Goal: Transaction & Acquisition: Purchase product/service

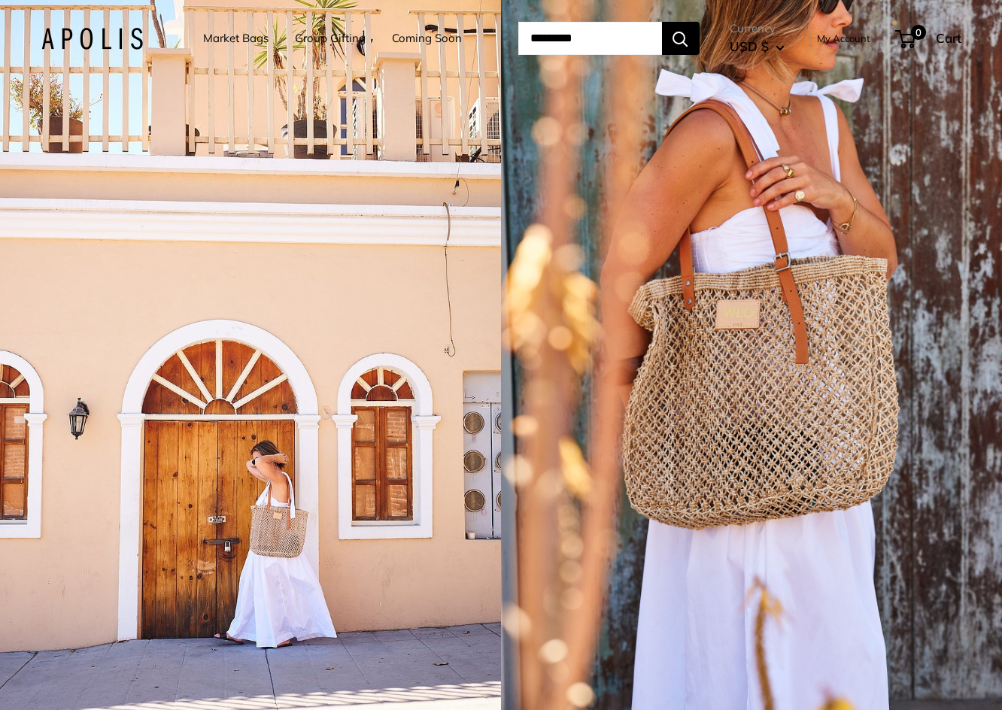
click at [225, 27] on li "Market Bags" at bounding box center [235, 38] width 65 height 47
click at [225, 29] on link "Market Bags" at bounding box center [235, 38] width 65 height 21
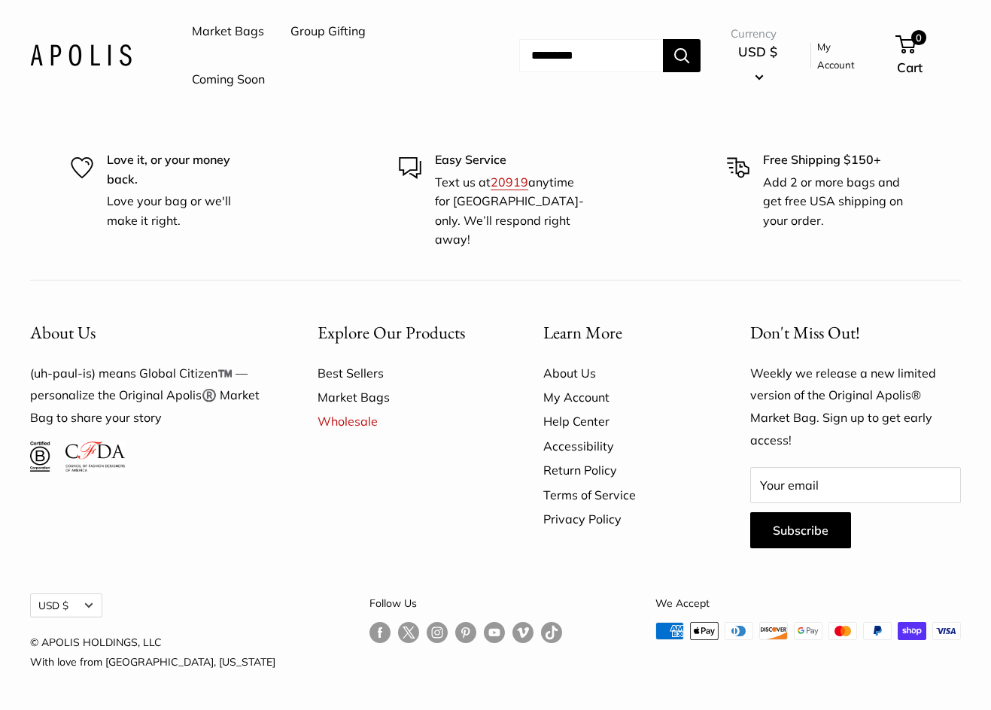
scroll to position [4139, 0]
click at [247, 34] on link "Market Bags" at bounding box center [228, 31] width 72 height 23
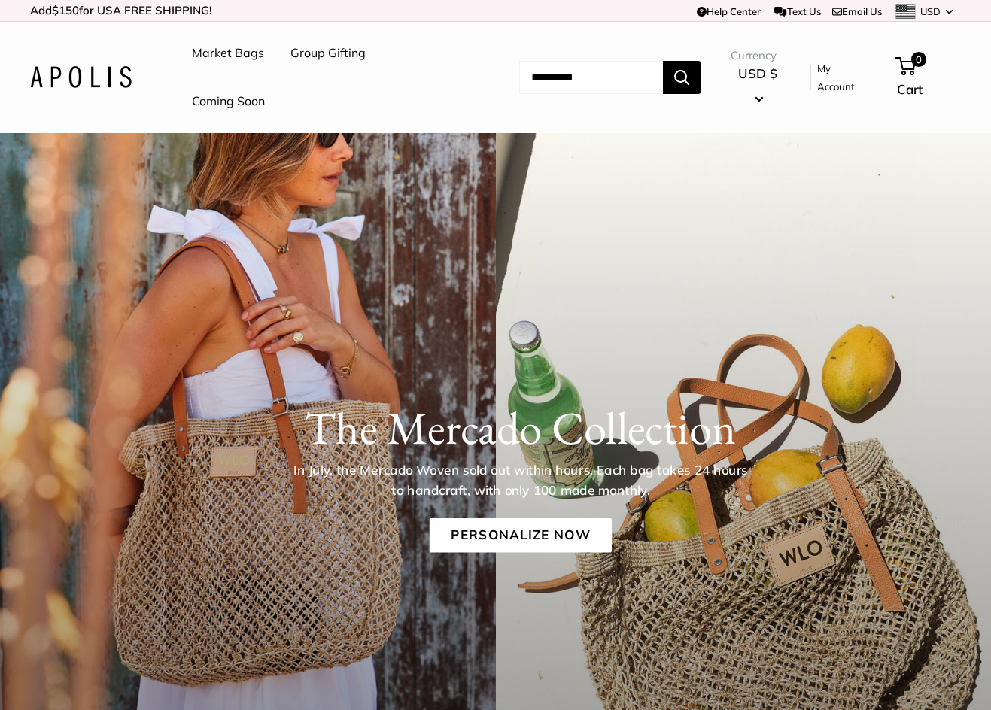
click at [115, 80] on img at bounding box center [81, 77] width 102 height 22
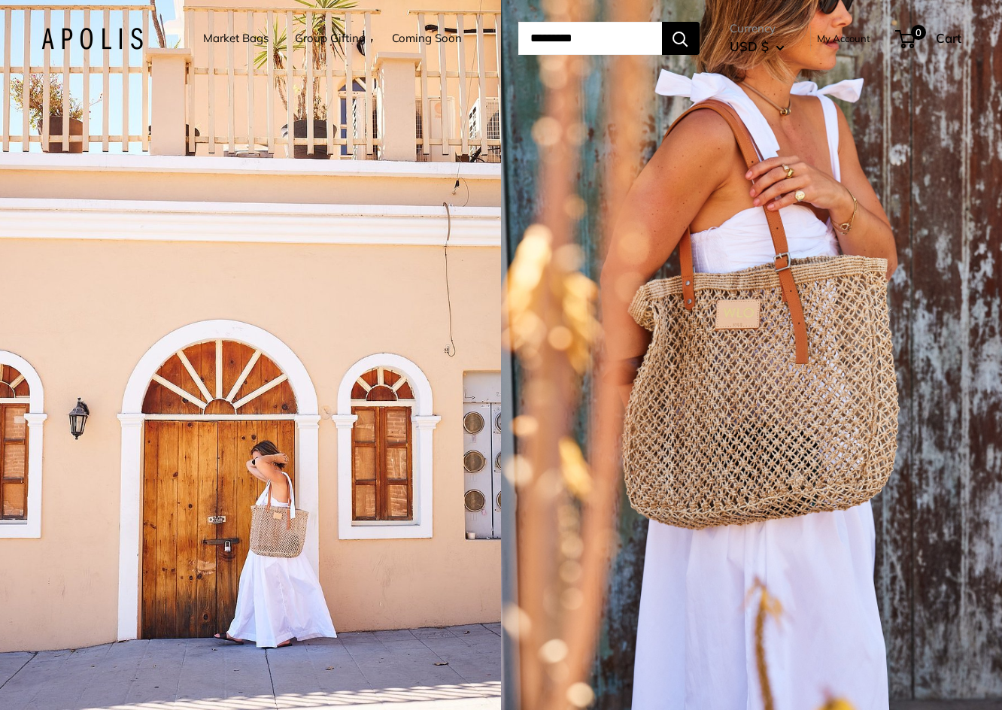
click at [230, 34] on link "Market Bags" at bounding box center [235, 38] width 65 height 21
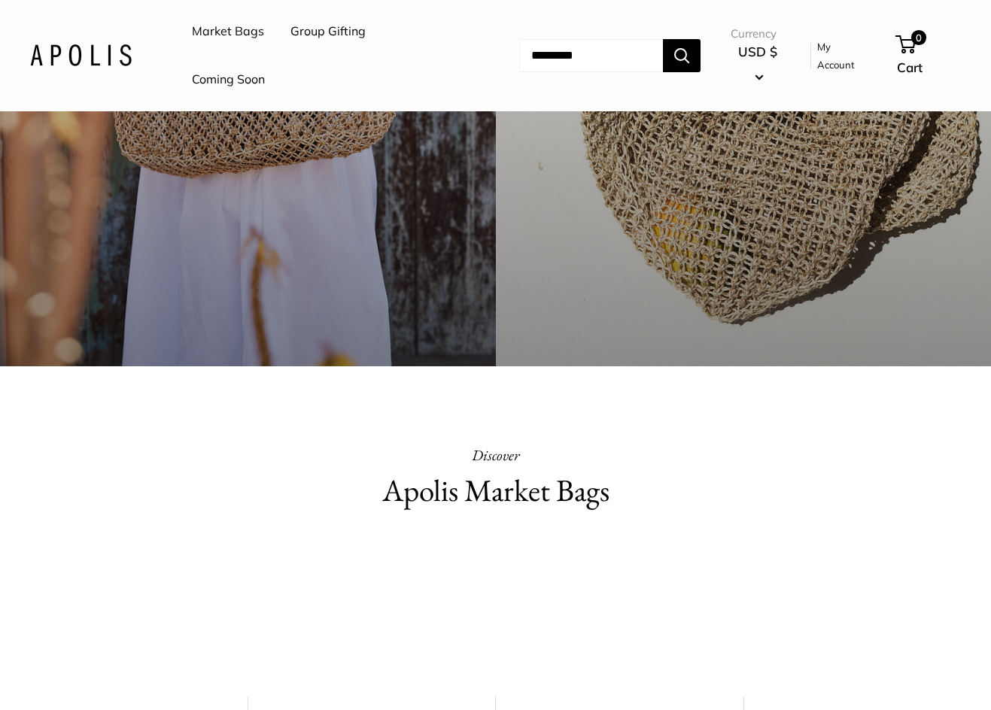
scroll to position [677, 0]
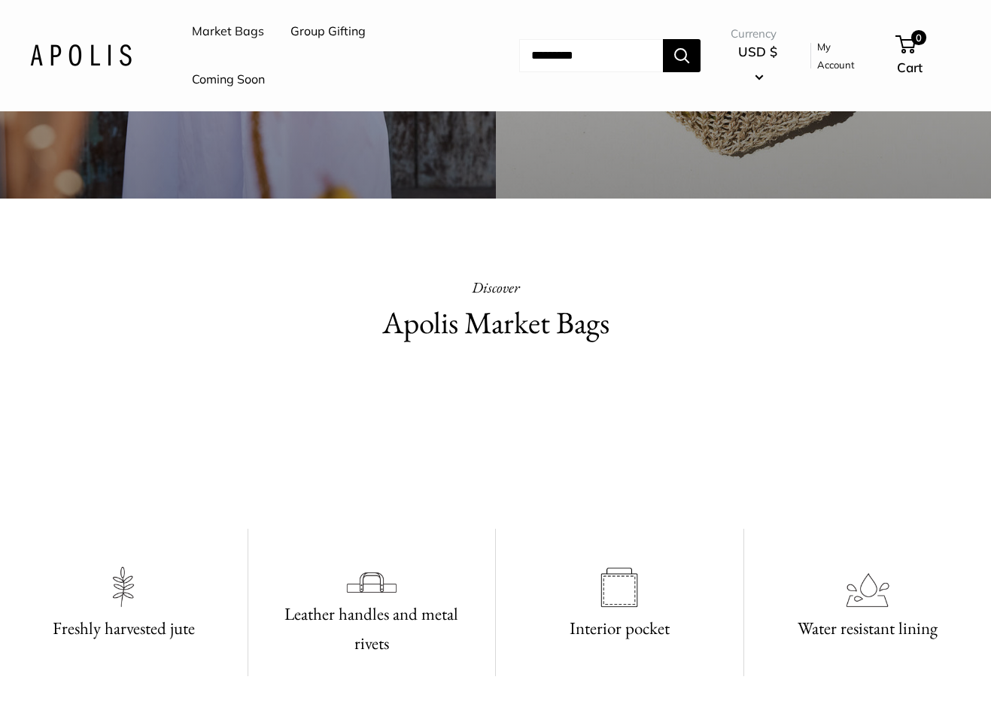
click at [455, 497] on video at bounding box center [496, 441] width 226 height 113
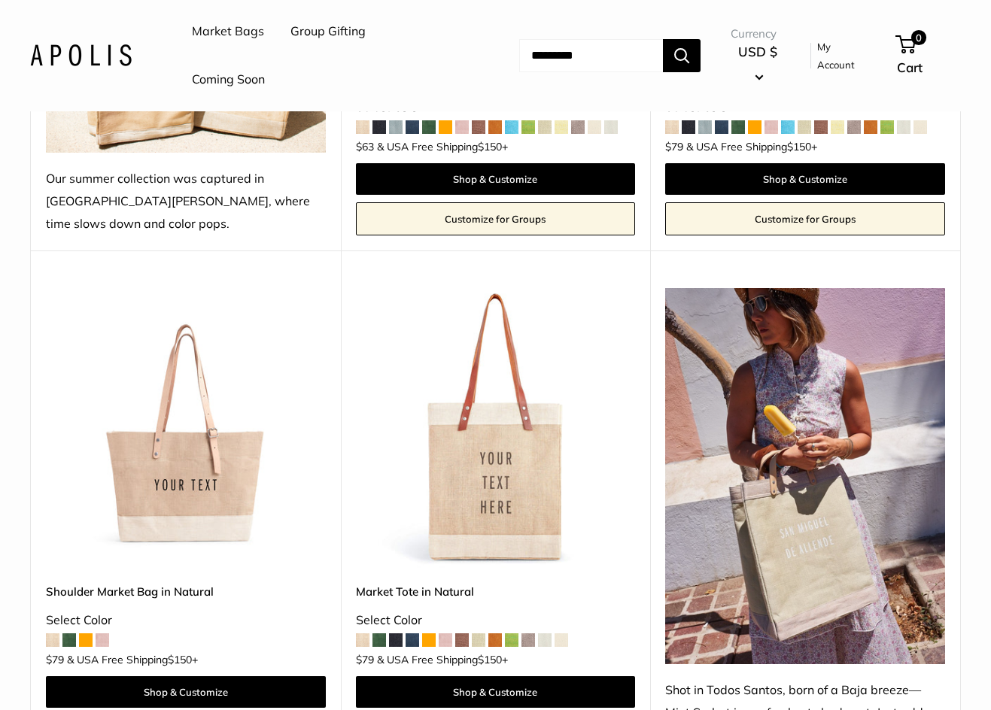
scroll to position [602, 0]
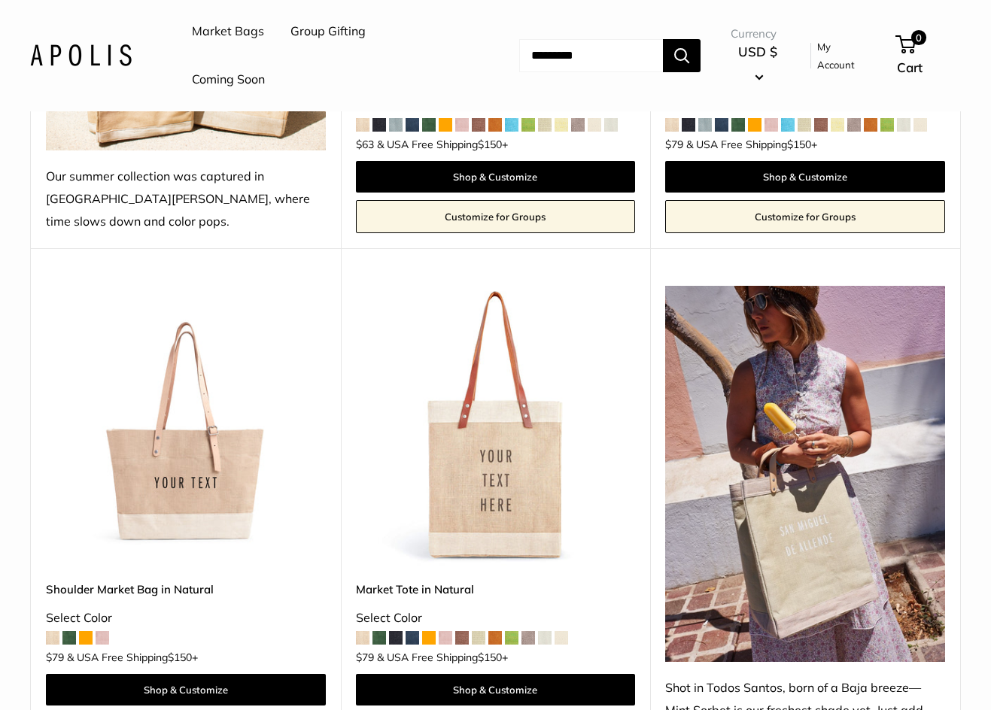
drag, startPoint x: 501, startPoint y: 387, endPoint x: 910, endPoint y: 111, distance: 493.2
click at [910, 111] on header "Market Bags Group Gifting Coming Soon Need help? Text Us: 20919 hello@apolisglo…" at bounding box center [495, 55] width 991 height 111
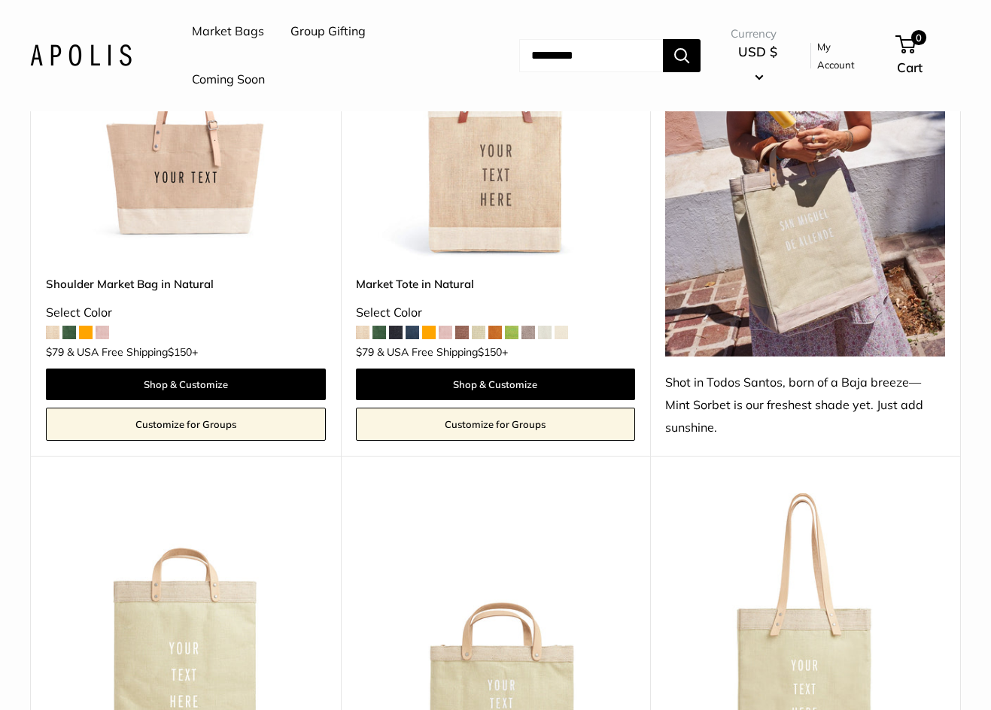
scroll to position [903, 0]
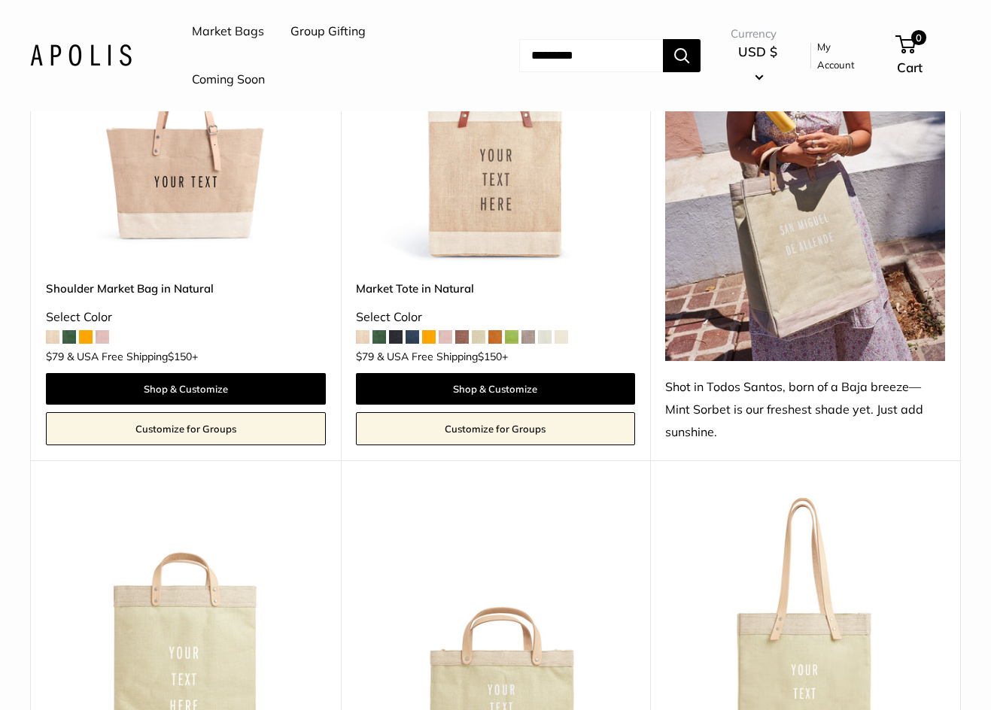
click at [0, 0] on img at bounding box center [0, 0] width 0 height 0
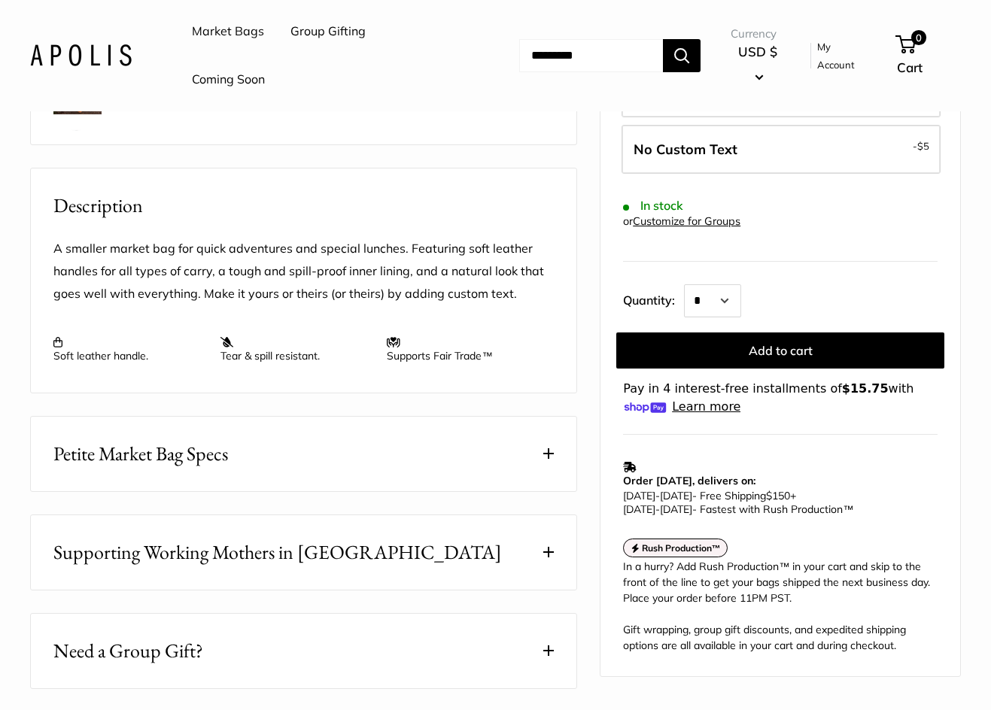
scroll to position [527, 0]
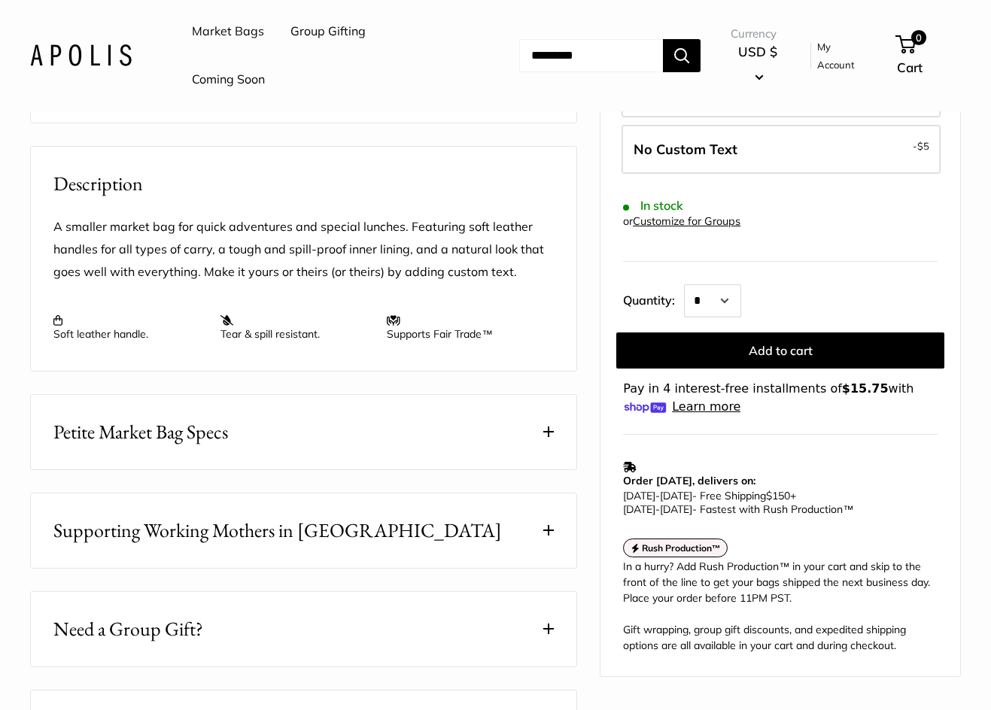
click at [324, 422] on button "Petite Market Bag Specs" at bounding box center [304, 432] width 546 height 75
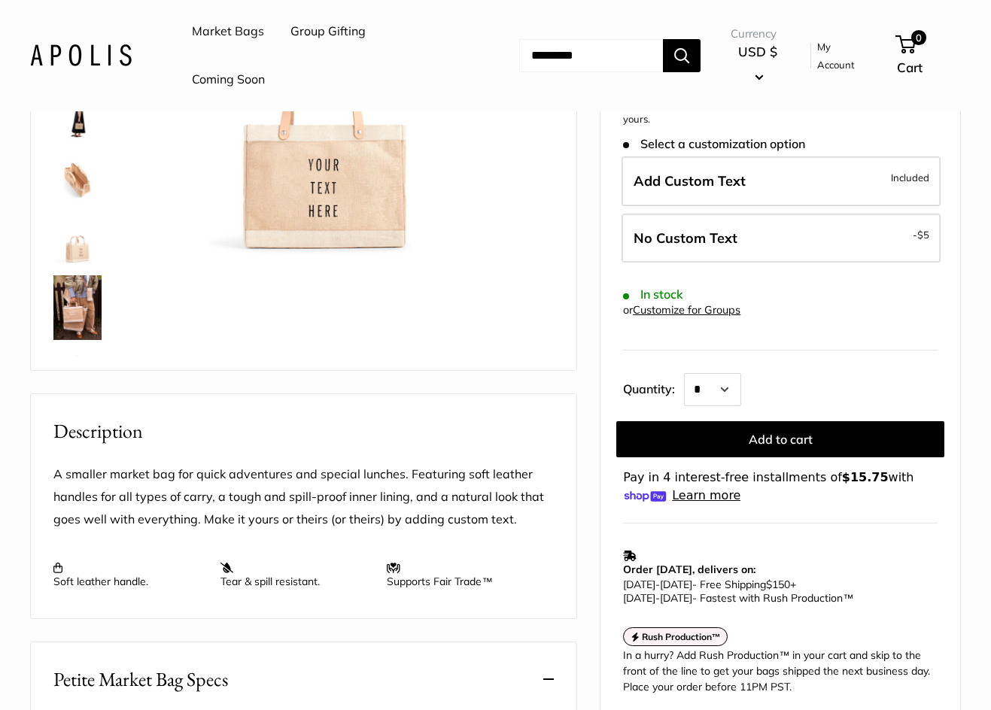
scroll to position [0, 0]
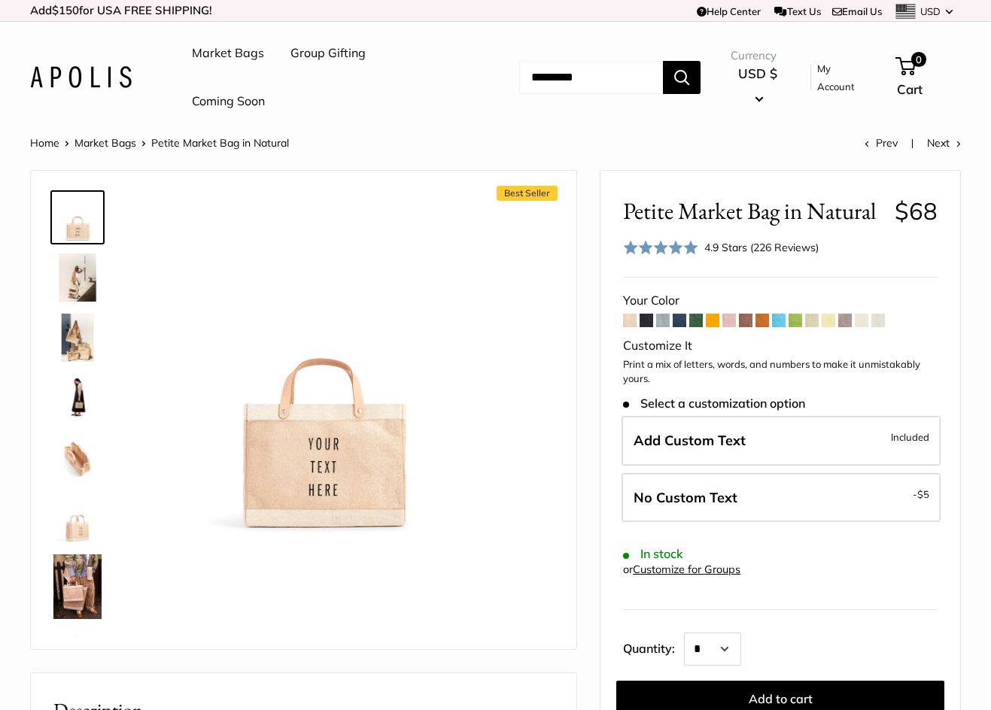
click at [76, 266] on img at bounding box center [77, 278] width 48 height 48
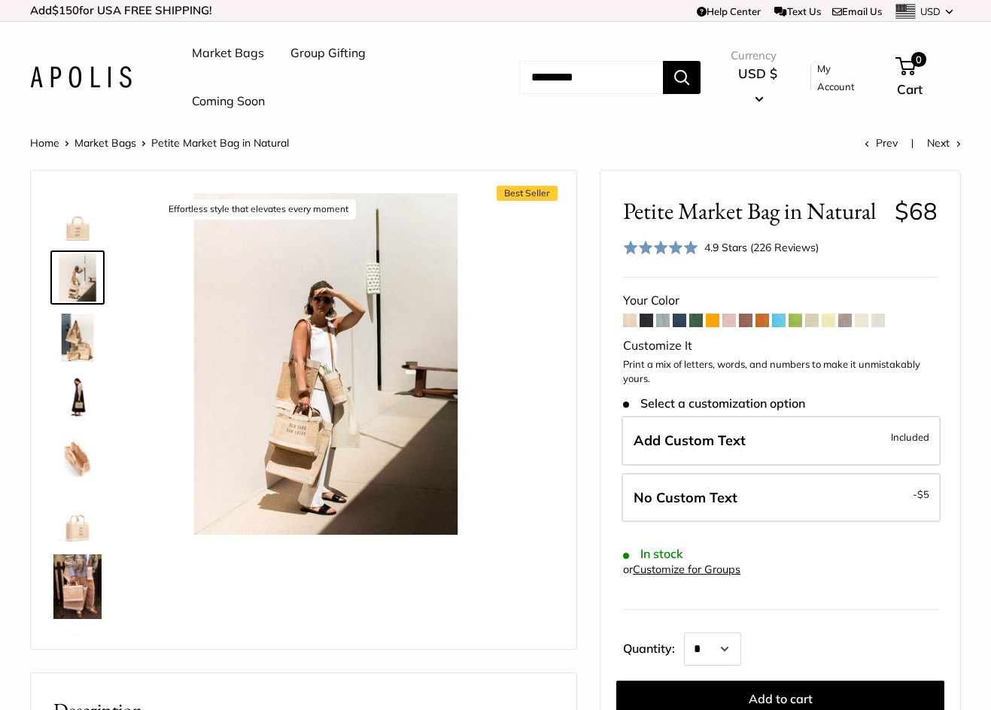
click at [72, 339] on img at bounding box center [77, 338] width 48 height 48
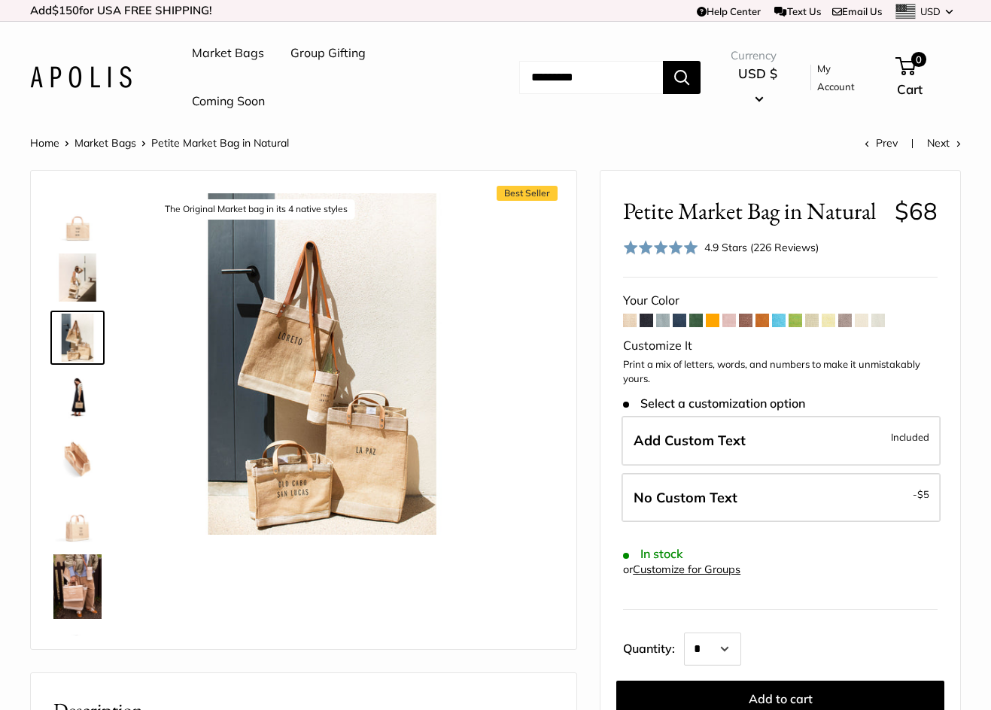
click at [74, 403] on img at bounding box center [77, 398] width 48 height 48
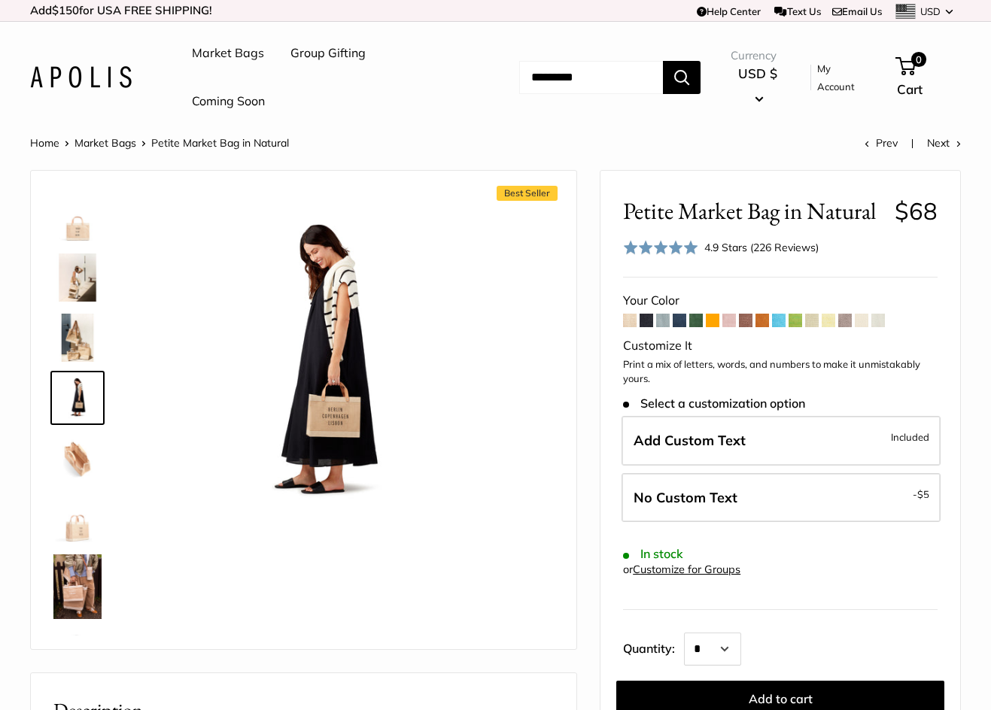
click at [70, 453] on img at bounding box center [77, 458] width 48 height 48
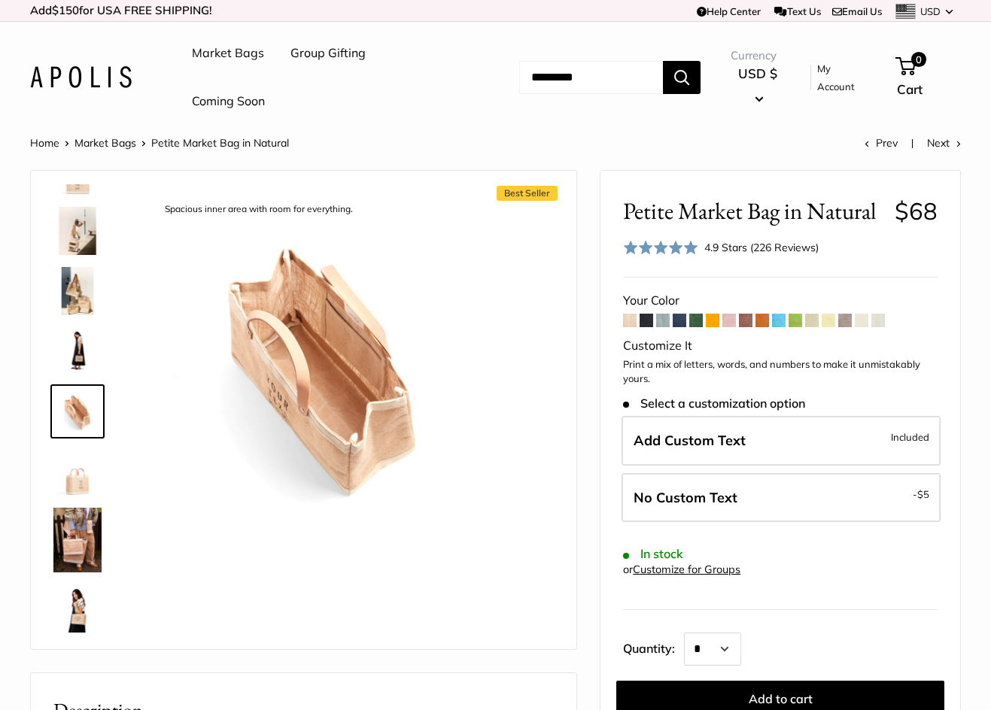
click at [78, 488] on img at bounding box center [77, 472] width 48 height 48
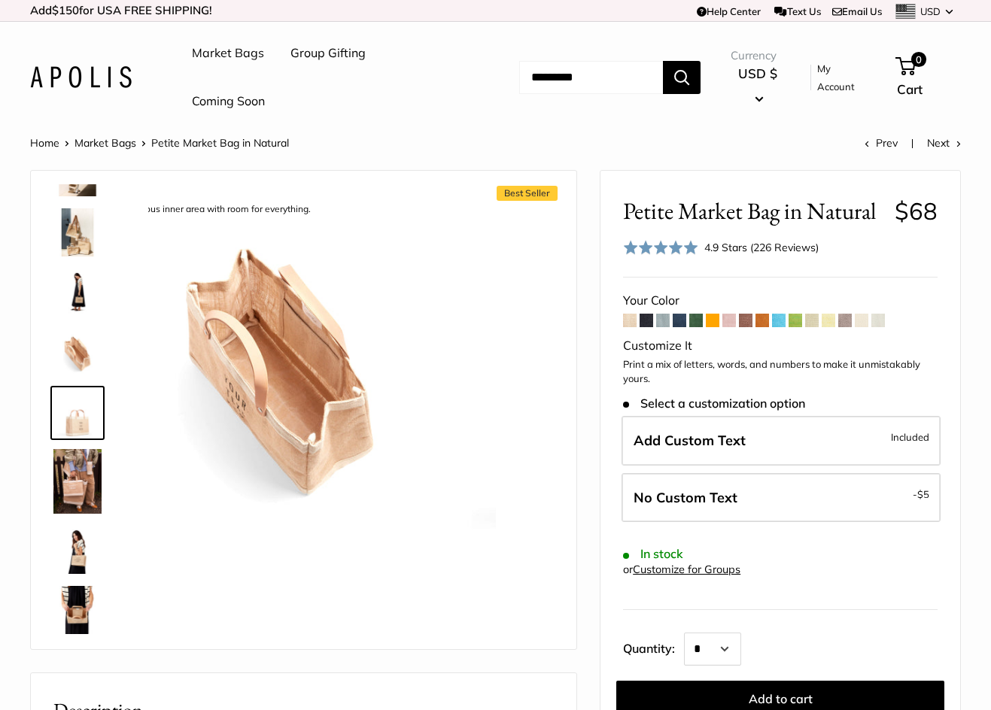
scroll to position [107, 0]
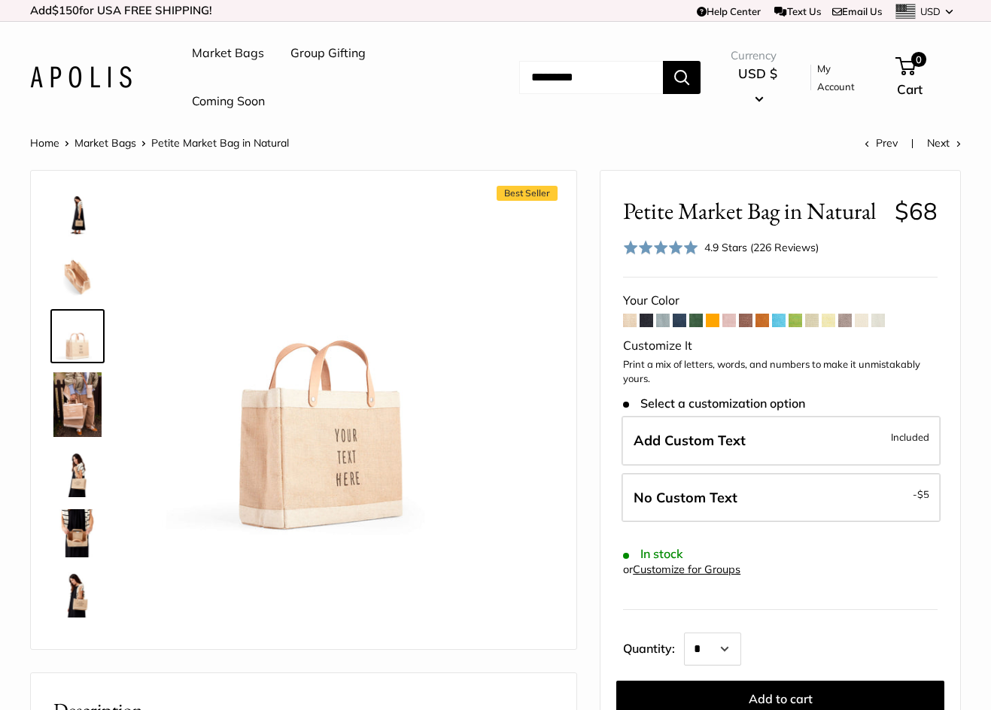
click at [75, 543] on img at bounding box center [77, 534] width 48 height 48
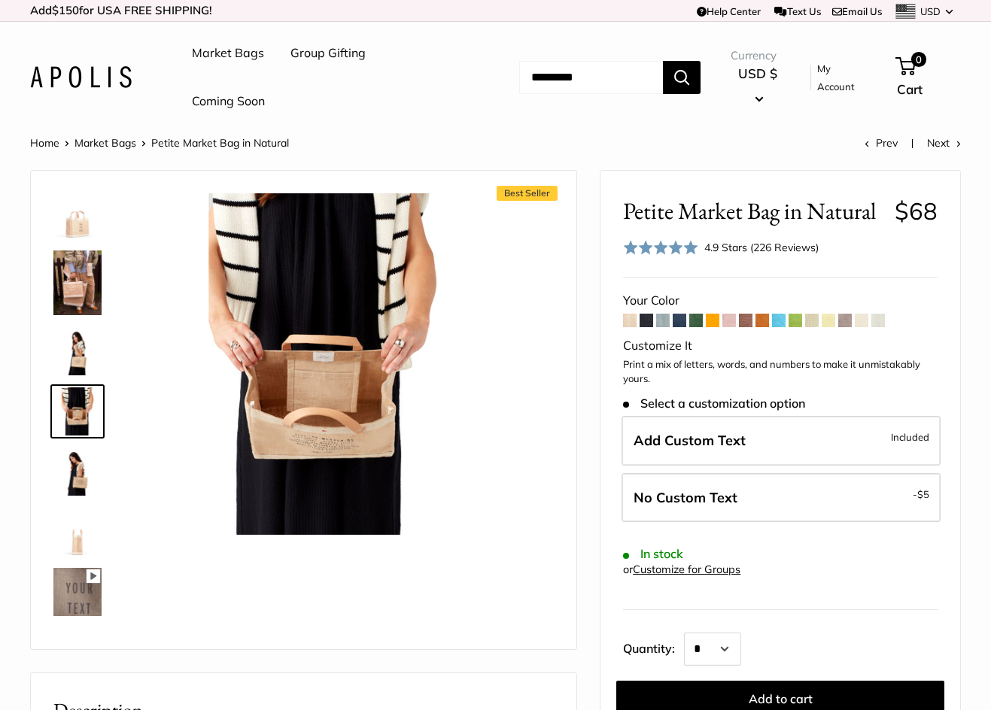
click at [77, 353] on img at bounding box center [77, 351] width 48 height 48
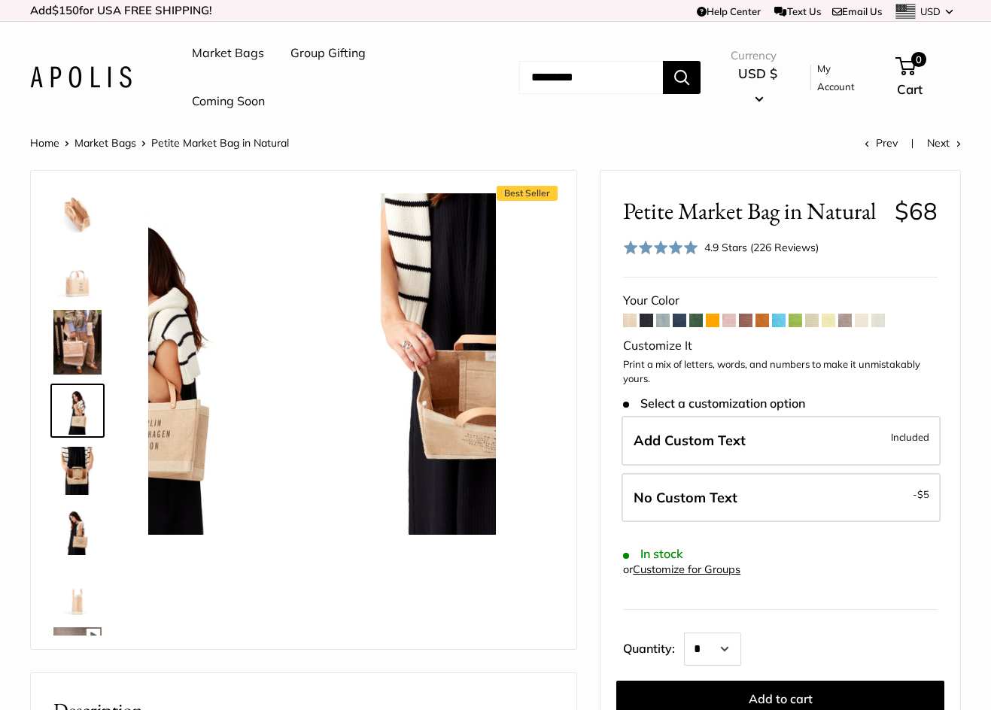
scroll to position [244, 0]
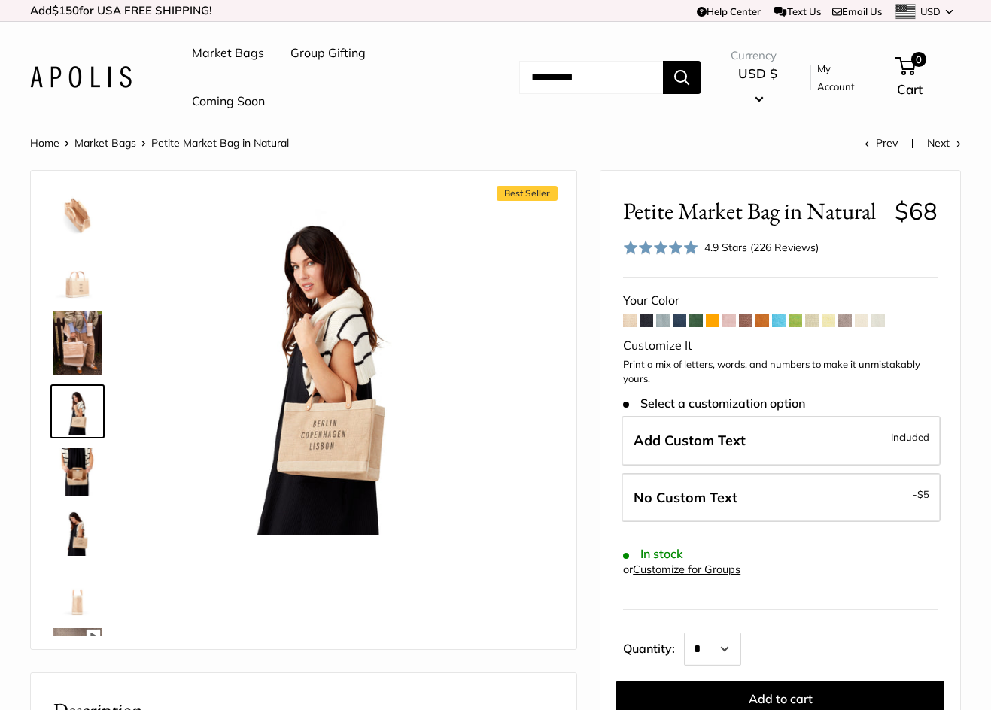
click at [80, 532] on img at bounding box center [77, 532] width 48 height 48
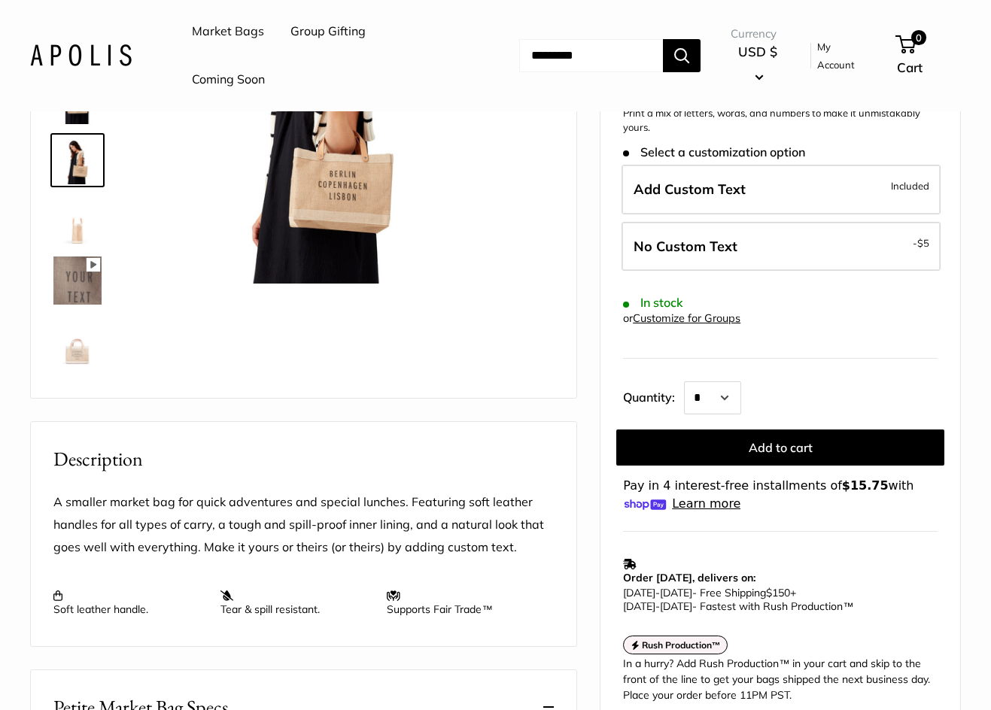
scroll to position [376, 0]
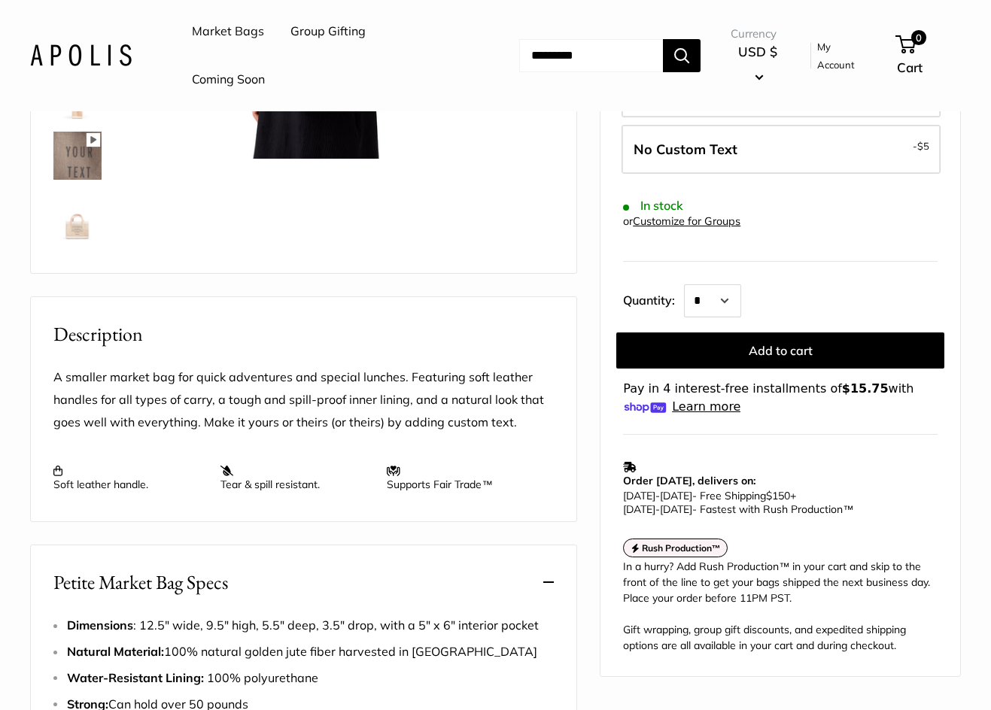
click at [72, 224] on img at bounding box center [77, 216] width 48 height 48
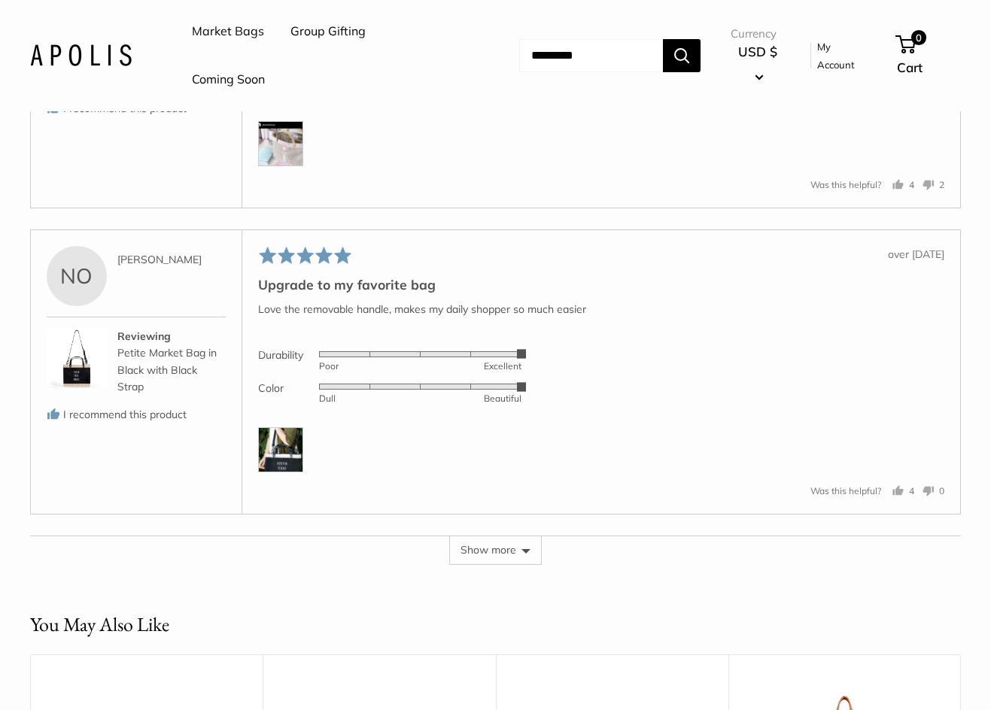
scroll to position [3913, 0]
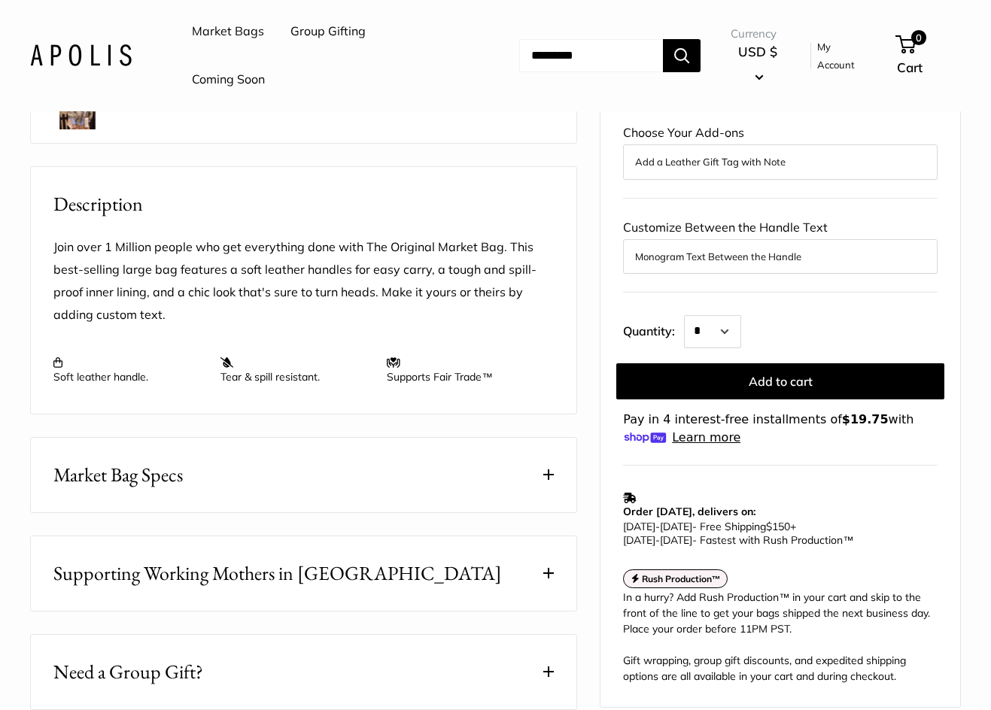
scroll to position [602, 0]
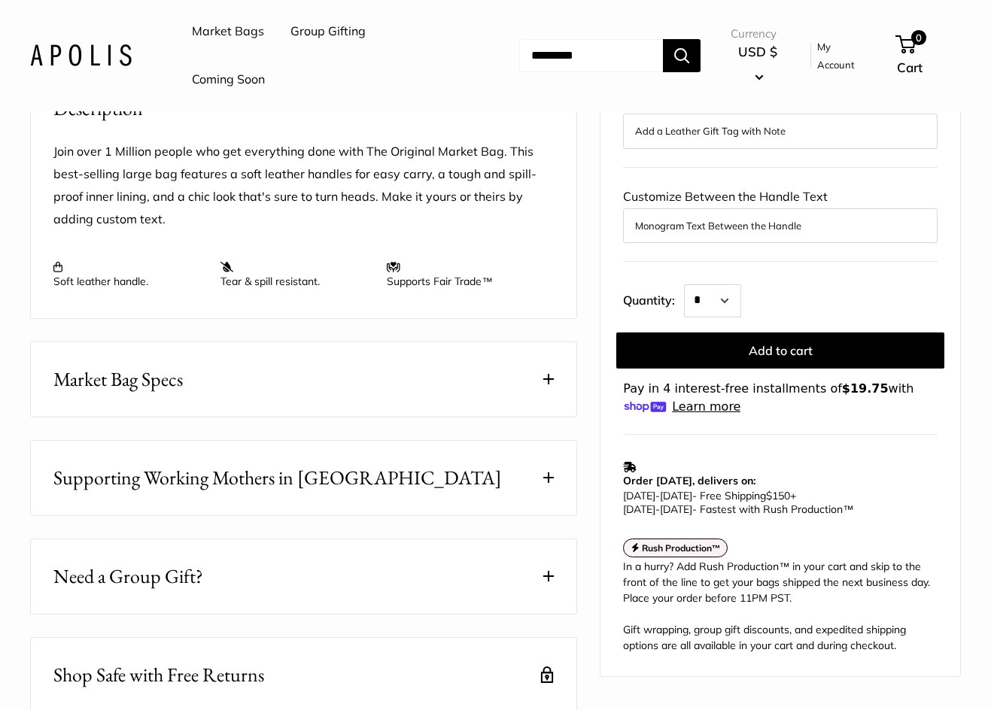
click at [309, 397] on button "Market Bag Specs" at bounding box center [304, 379] width 546 height 75
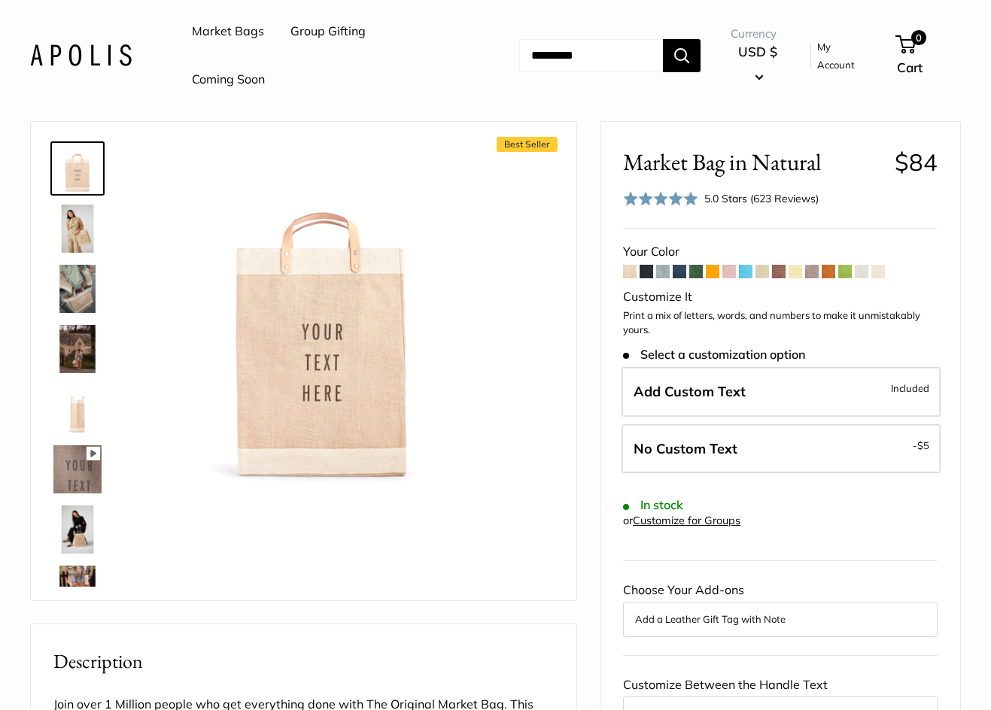
scroll to position [75, 0]
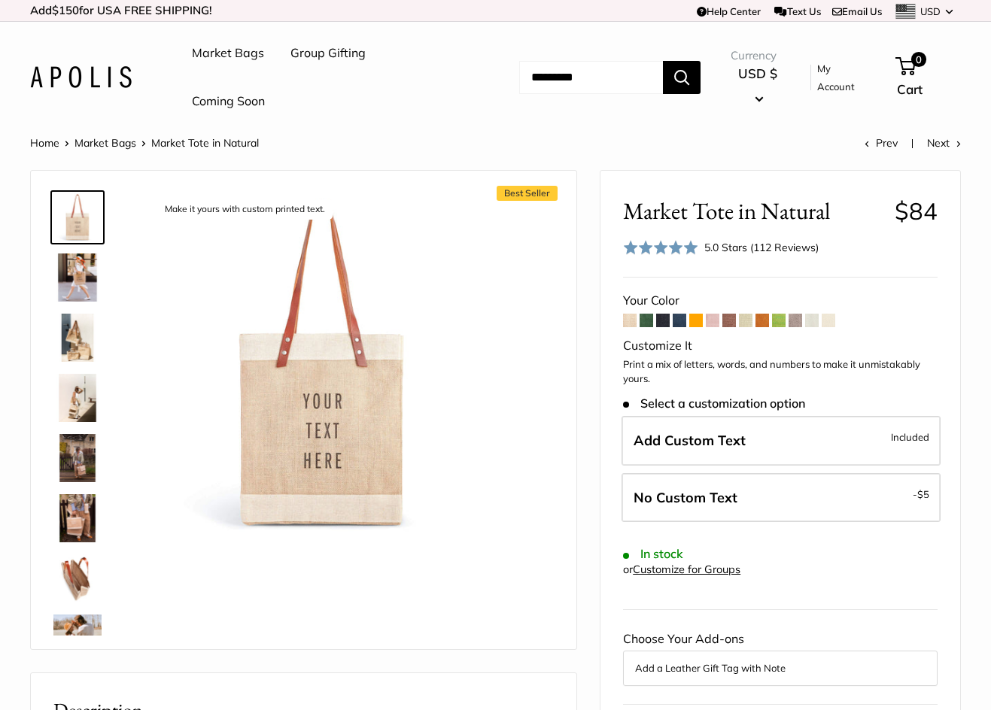
click at [77, 278] on img at bounding box center [77, 278] width 48 height 48
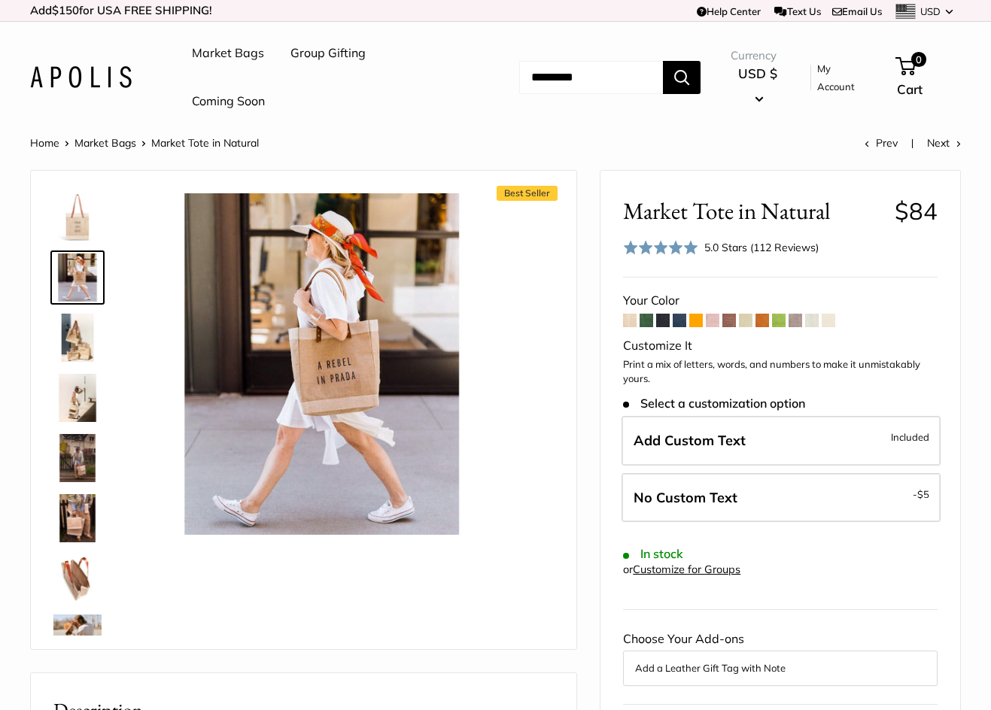
click at [72, 351] on img at bounding box center [77, 338] width 48 height 48
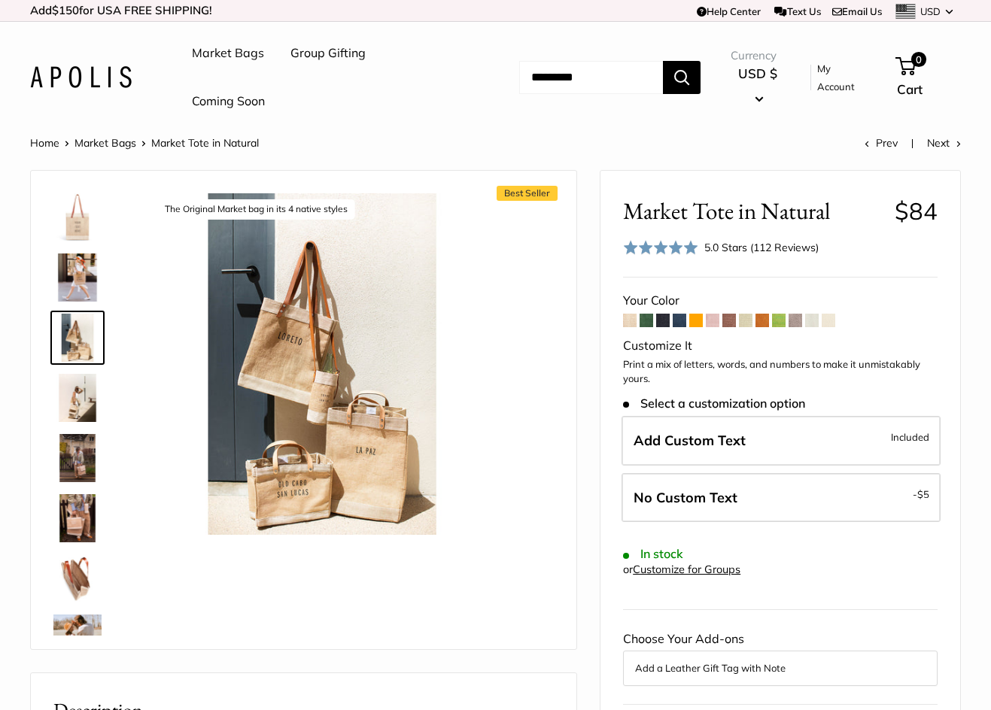
click at [79, 398] on img at bounding box center [77, 398] width 48 height 48
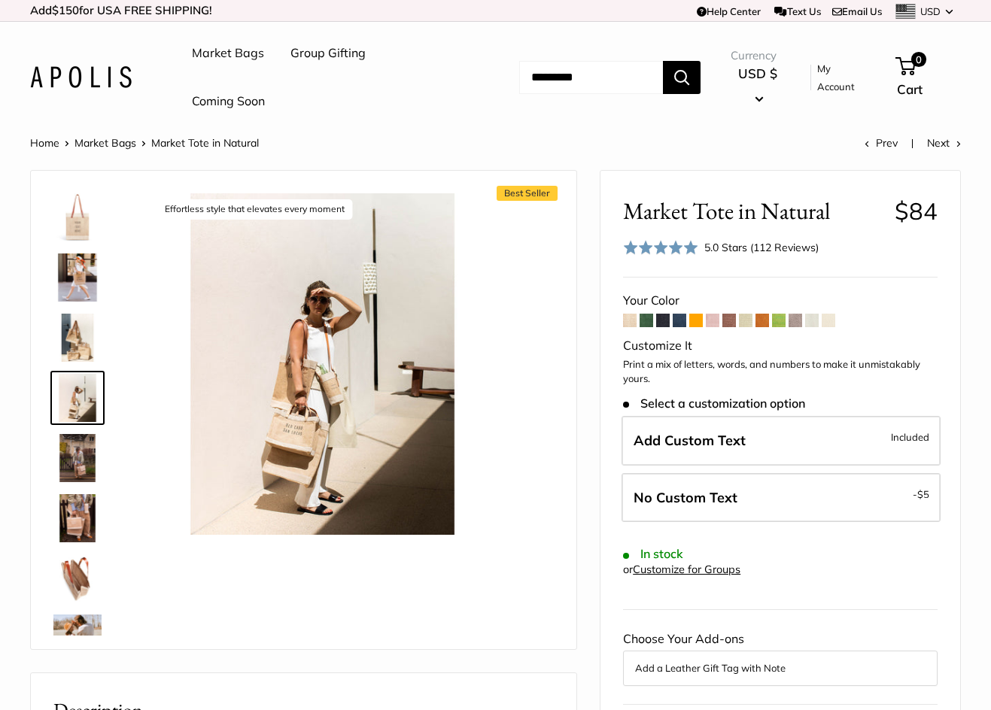
click at [78, 436] on img at bounding box center [77, 458] width 48 height 48
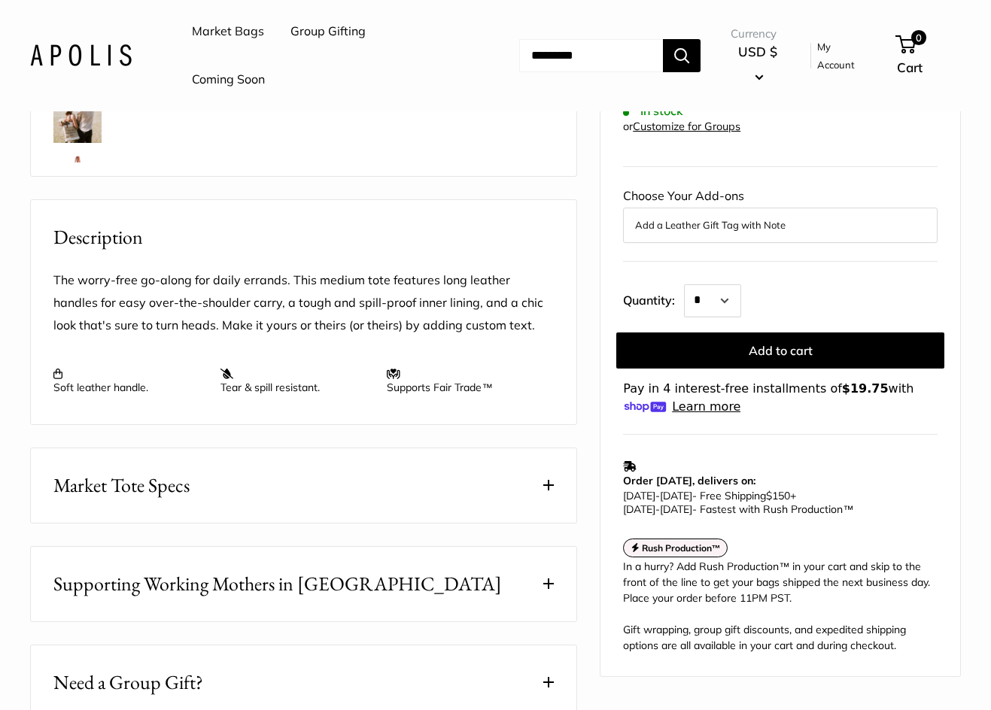
scroll to position [602, 0]
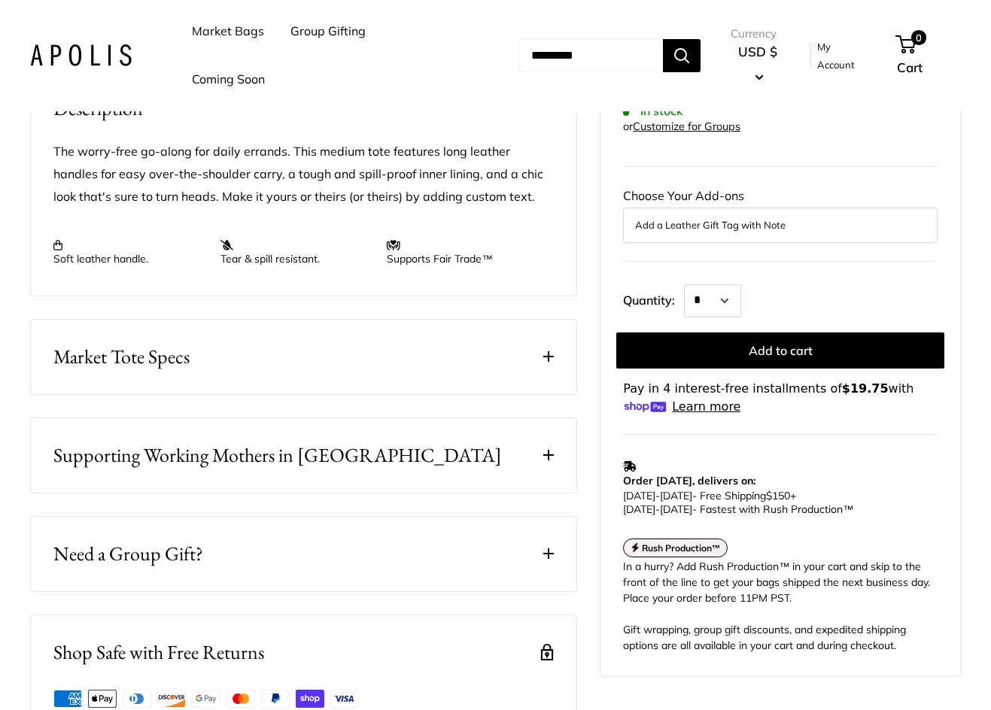
click at [471, 360] on button "Market Tote Specs" at bounding box center [304, 357] width 546 height 75
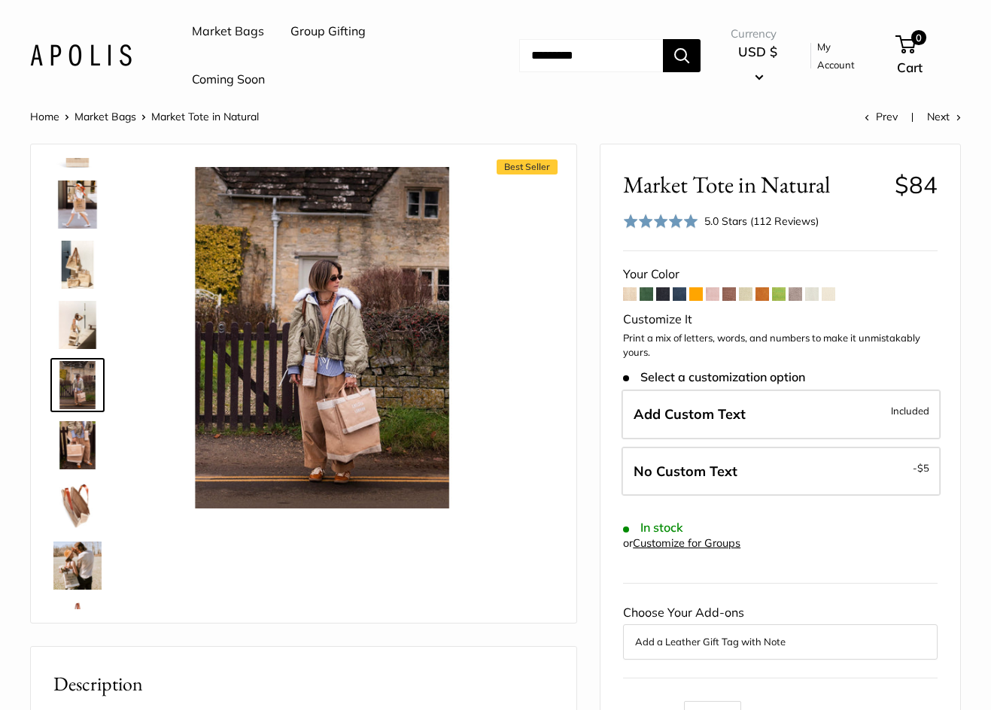
scroll to position [0, 0]
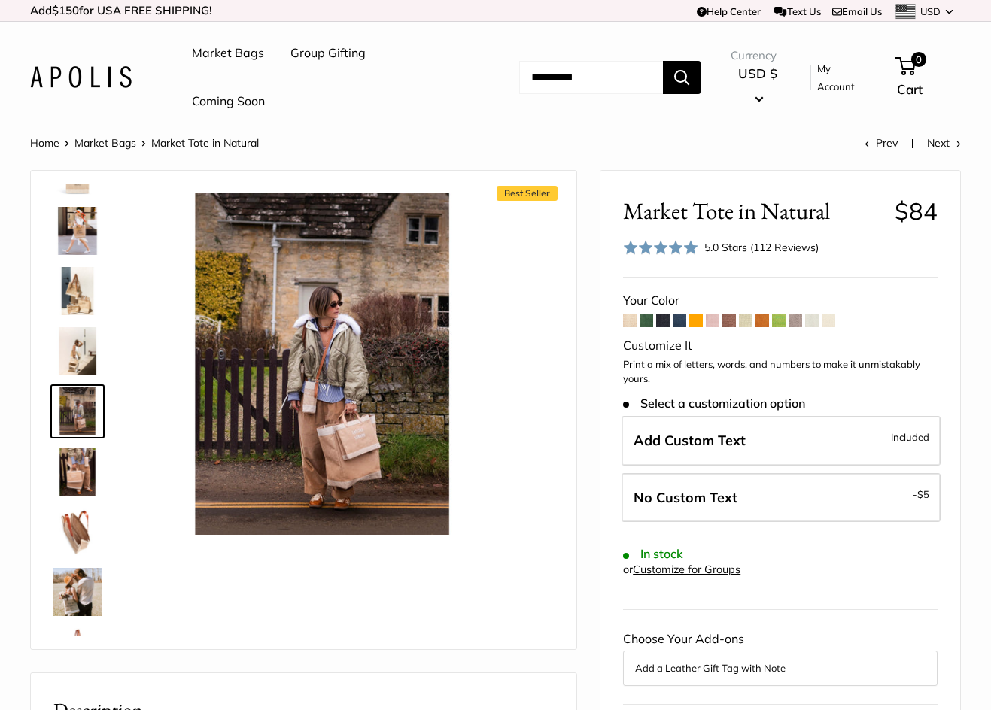
click at [71, 230] on img at bounding box center [77, 231] width 48 height 48
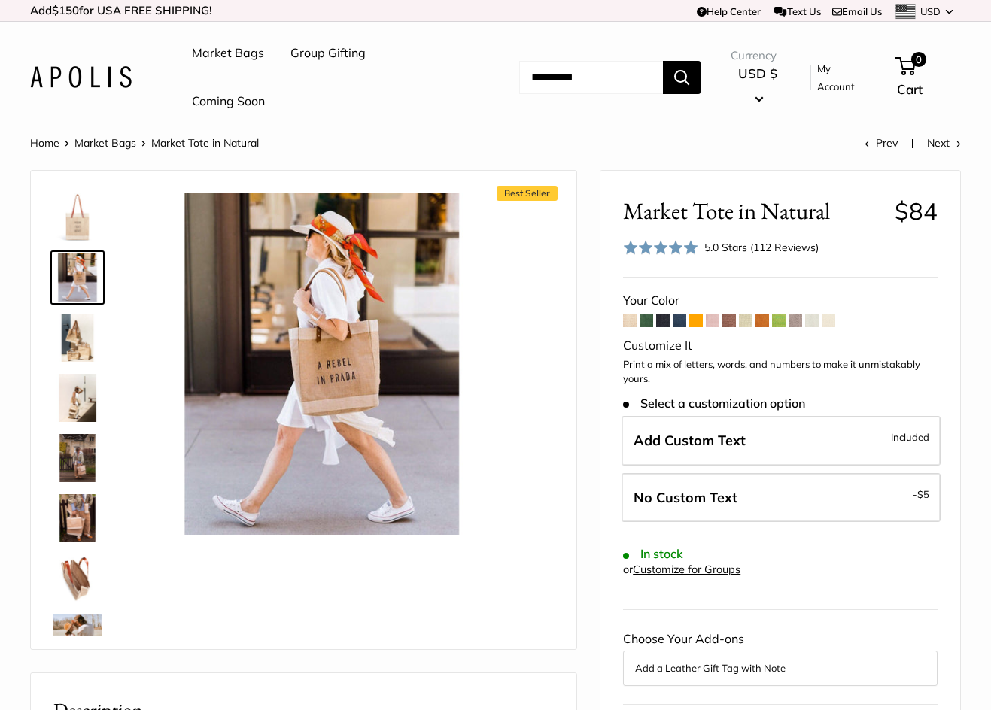
click at [227, 51] on link "Market Bags" at bounding box center [228, 53] width 72 height 23
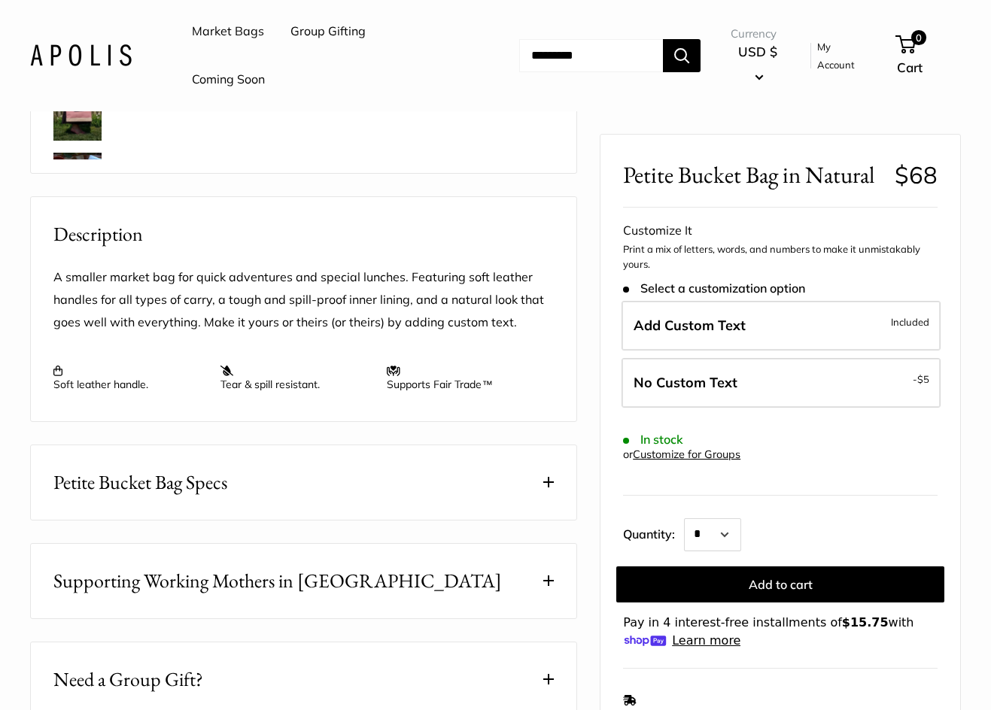
scroll to position [464, 0]
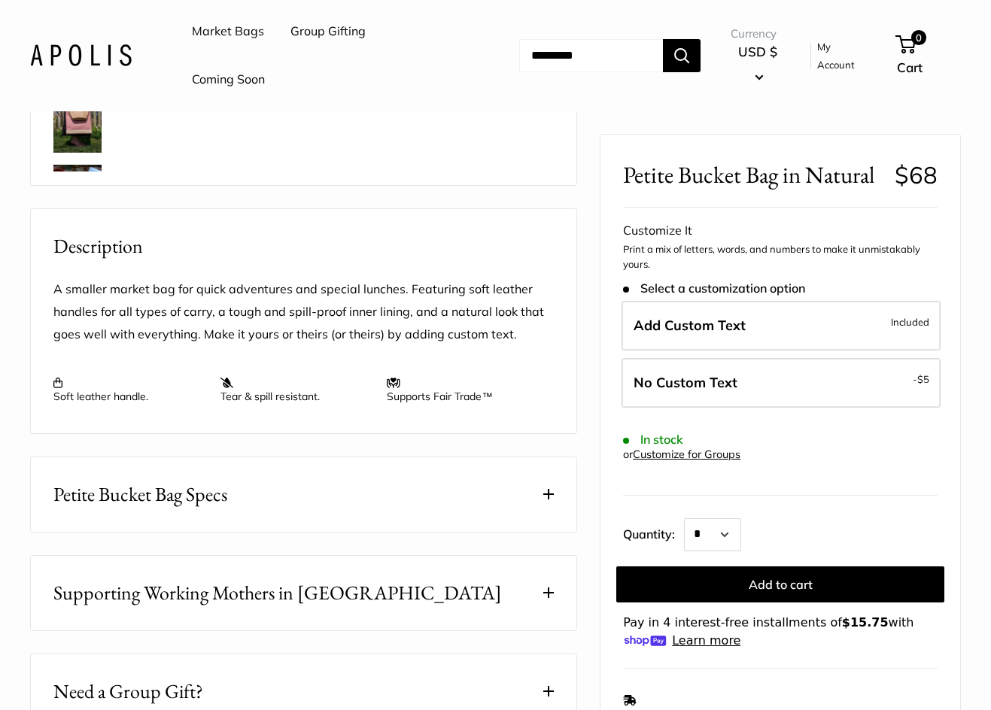
click at [345, 503] on button "Petite Bucket Bag Specs" at bounding box center [304, 495] width 546 height 75
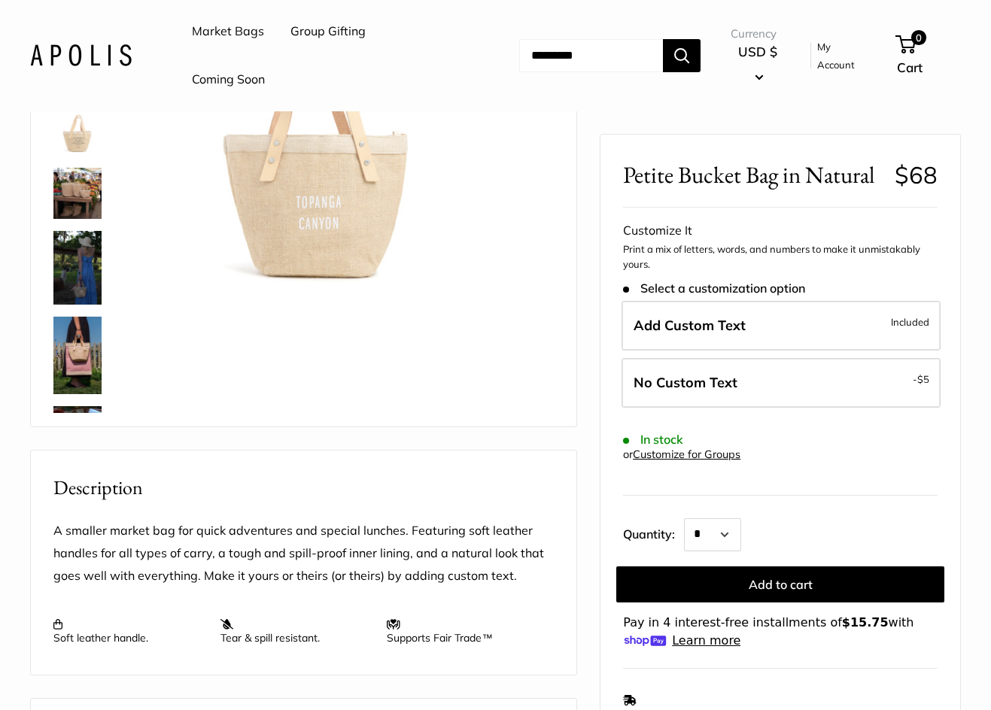
scroll to position [0, 0]
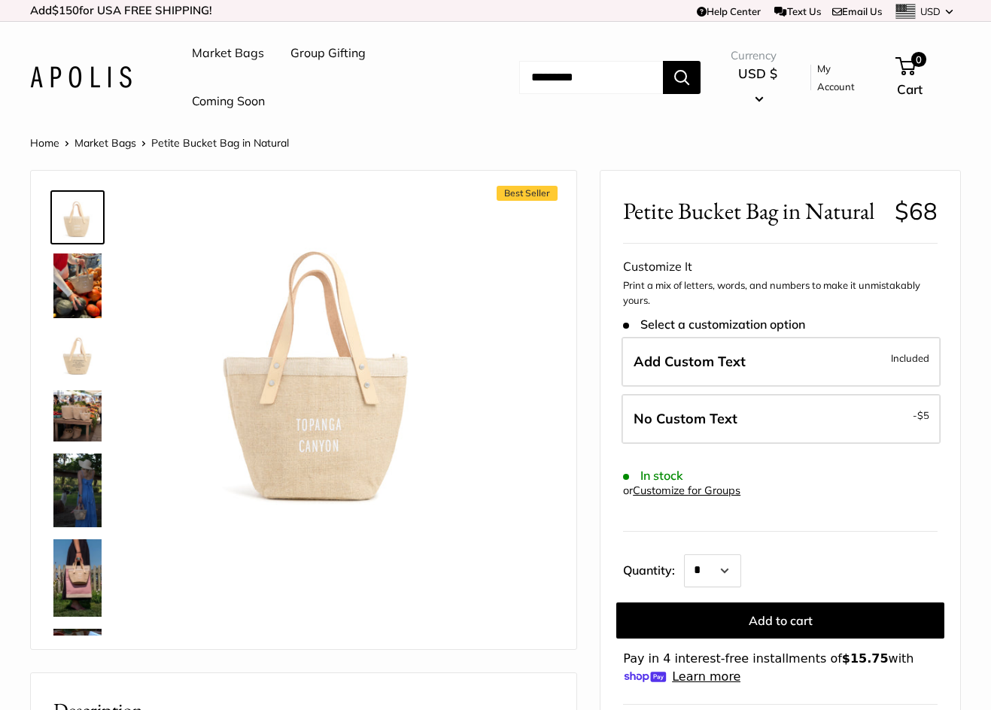
click at [68, 294] on img at bounding box center [77, 286] width 48 height 65
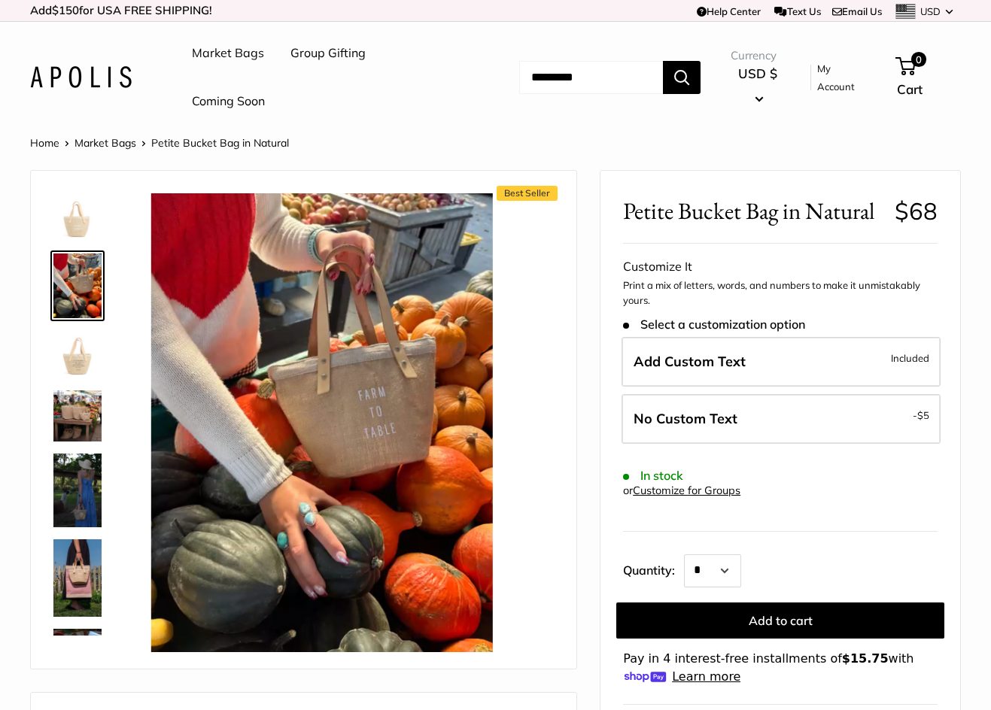
click at [82, 354] on img at bounding box center [77, 354] width 48 height 48
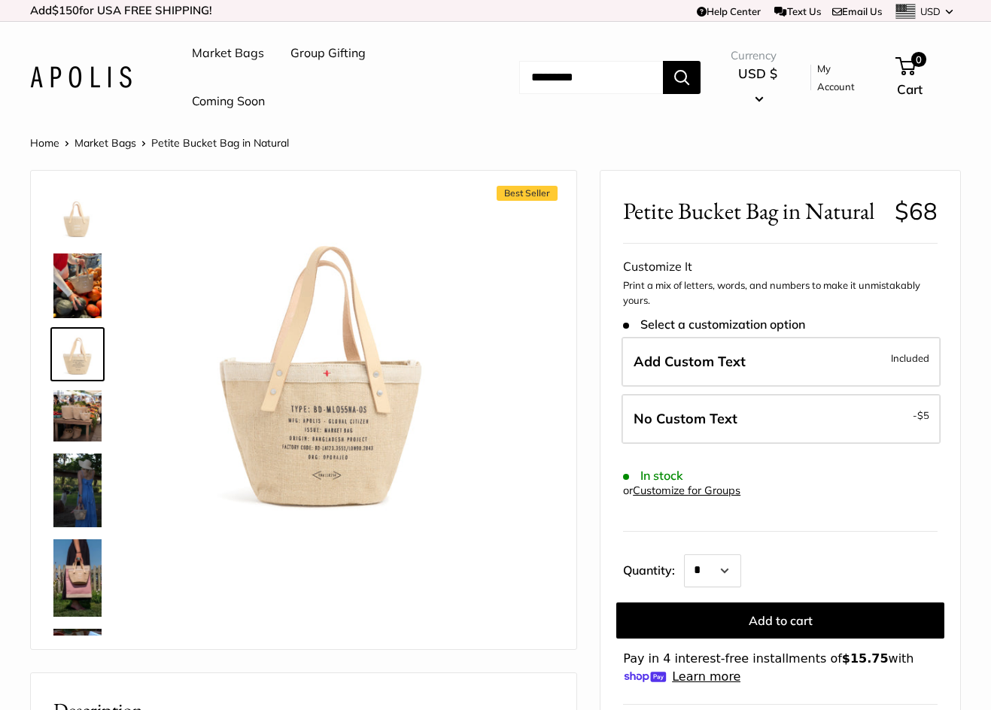
click at [66, 415] on img at bounding box center [77, 416] width 48 height 51
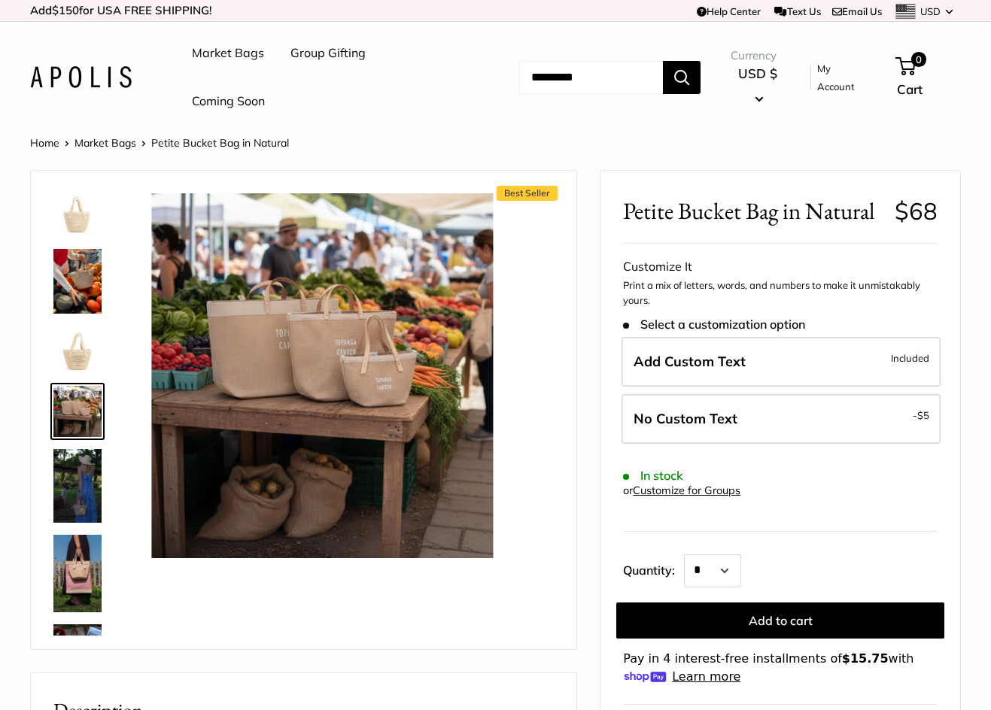
click at [82, 274] on img at bounding box center [77, 281] width 48 height 65
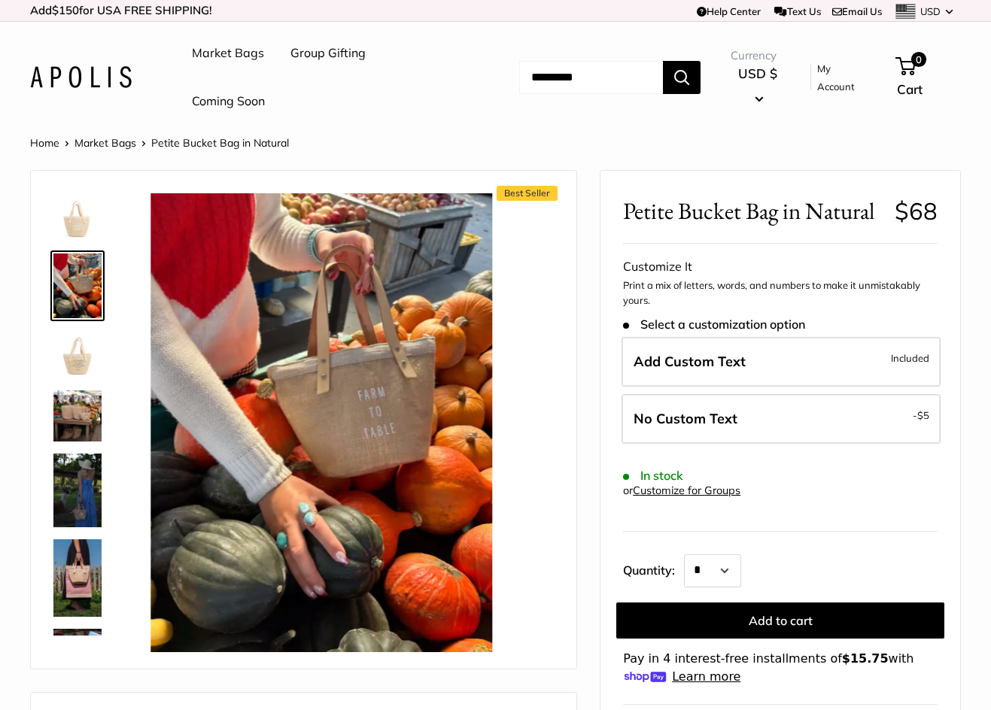
click at [84, 351] on img at bounding box center [77, 354] width 48 height 48
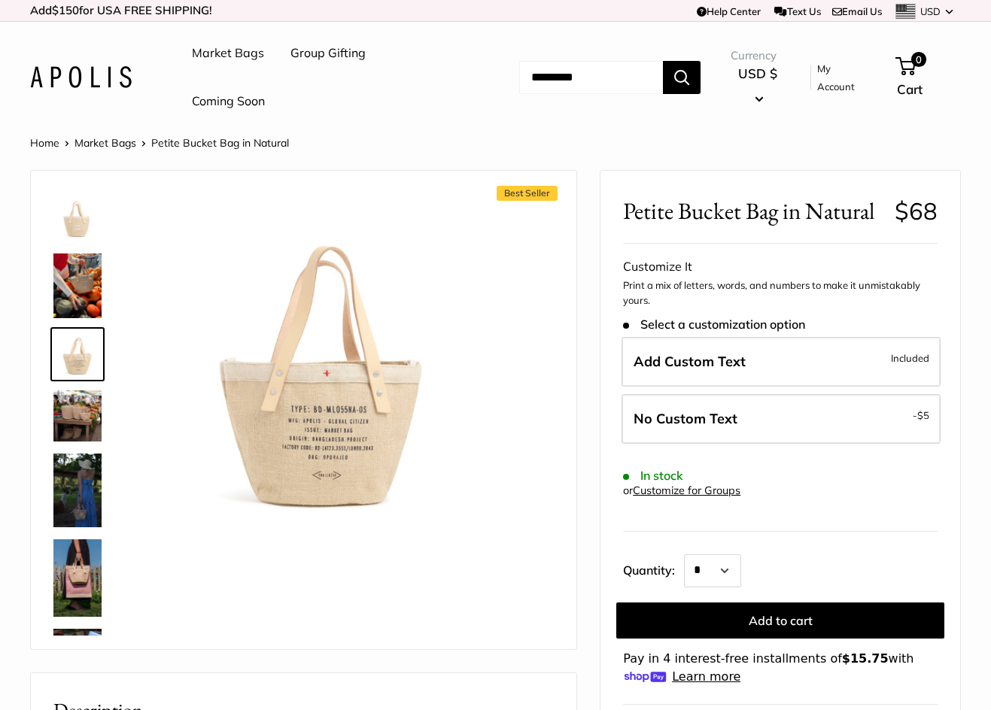
click at [67, 421] on img at bounding box center [77, 416] width 48 height 51
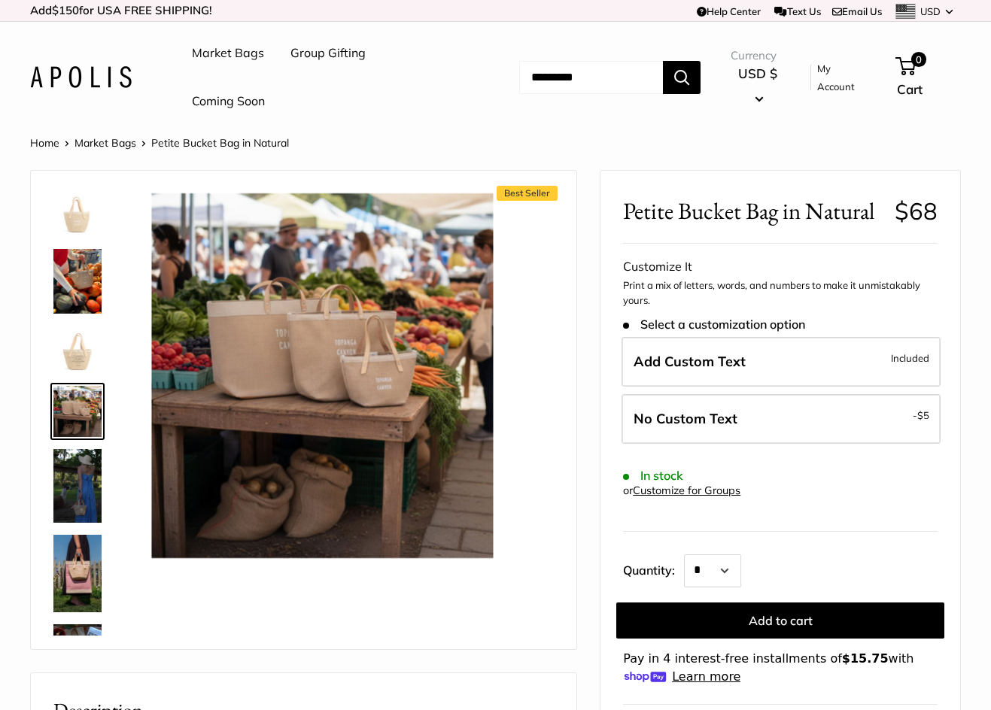
click at [97, 478] on img at bounding box center [77, 485] width 48 height 73
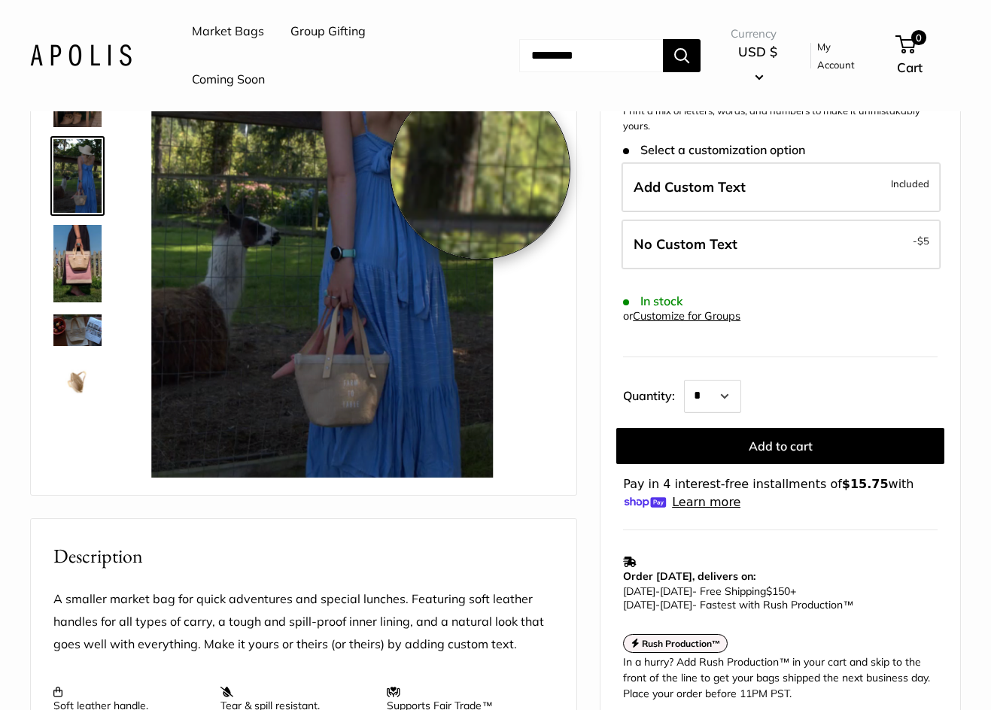
scroll to position [301, 0]
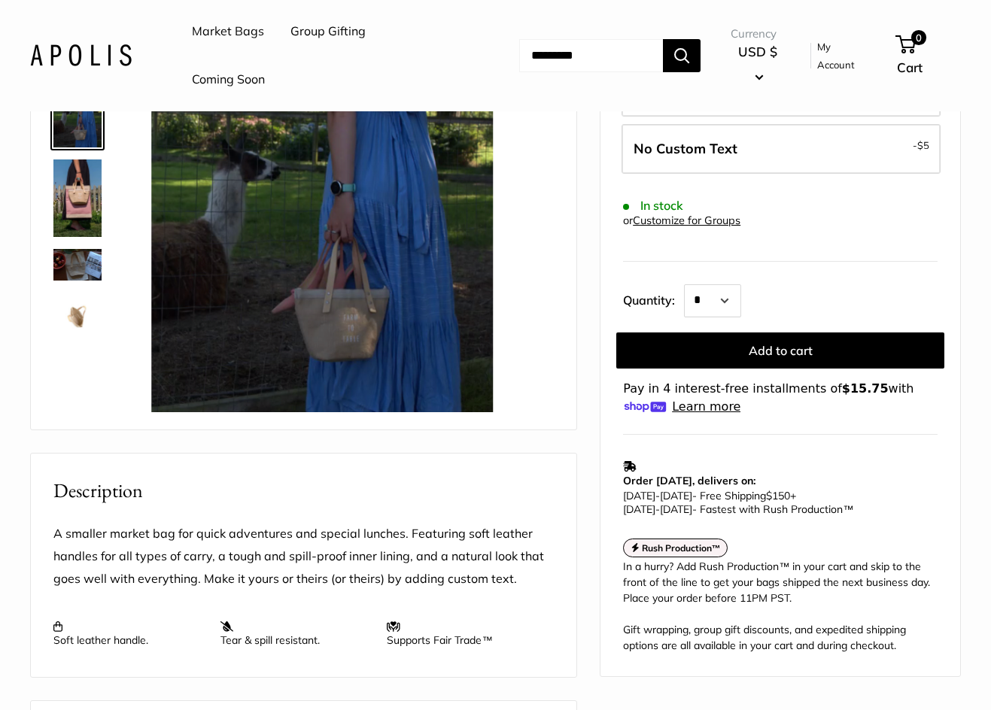
click at [73, 209] on img at bounding box center [77, 199] width 48 height 78
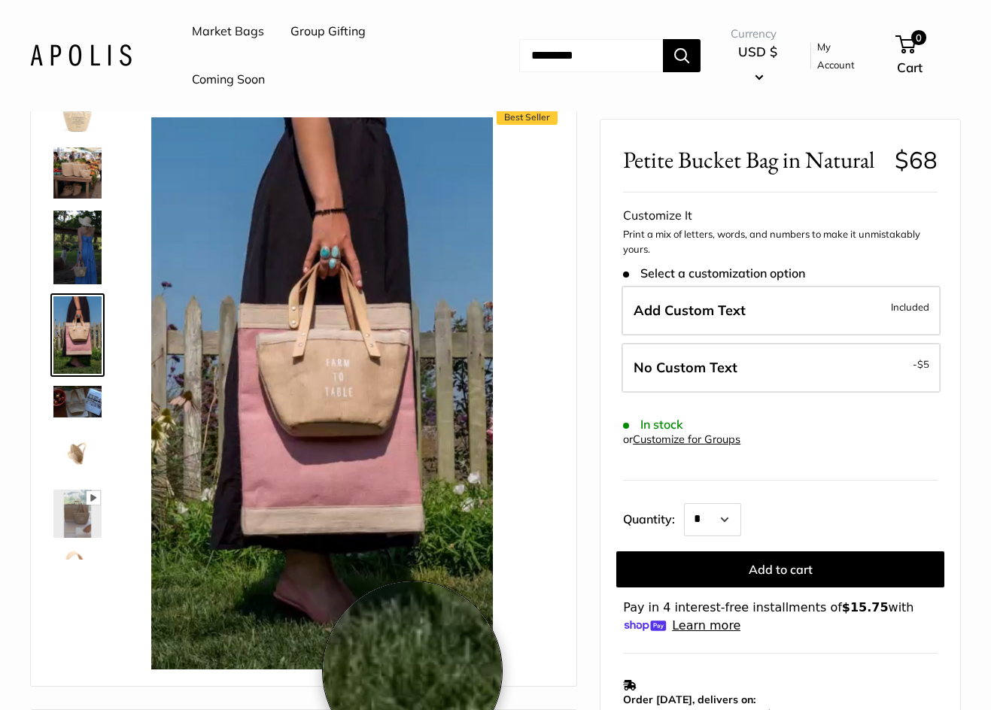
scroll to position [75, 0]
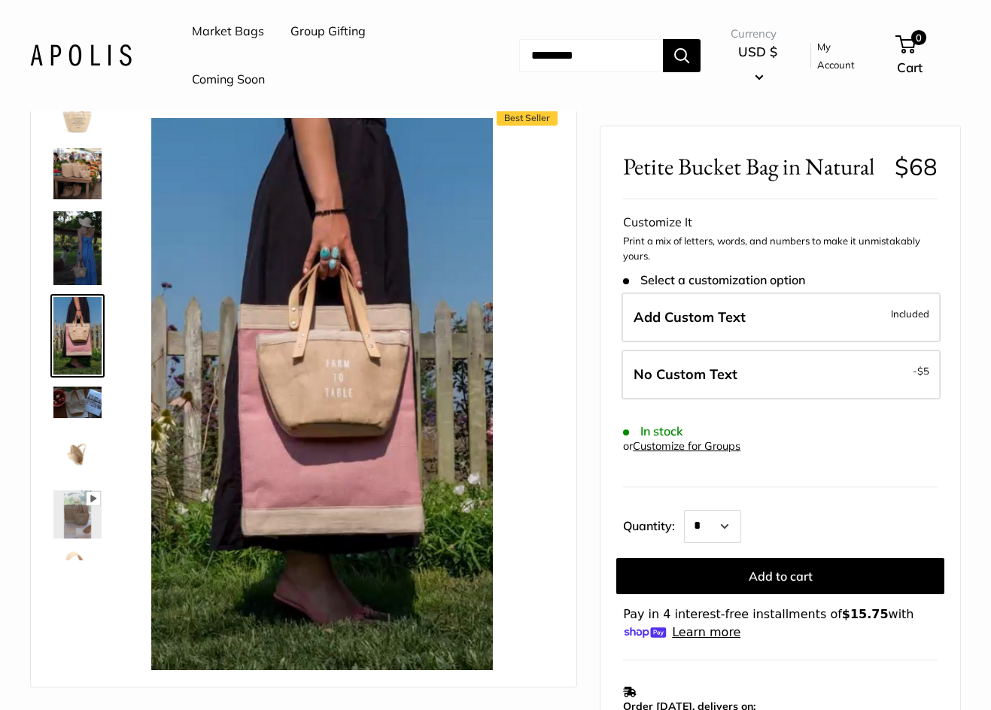
click at [73, 255] on img at bounding box center [77, 247] width 48 height 73
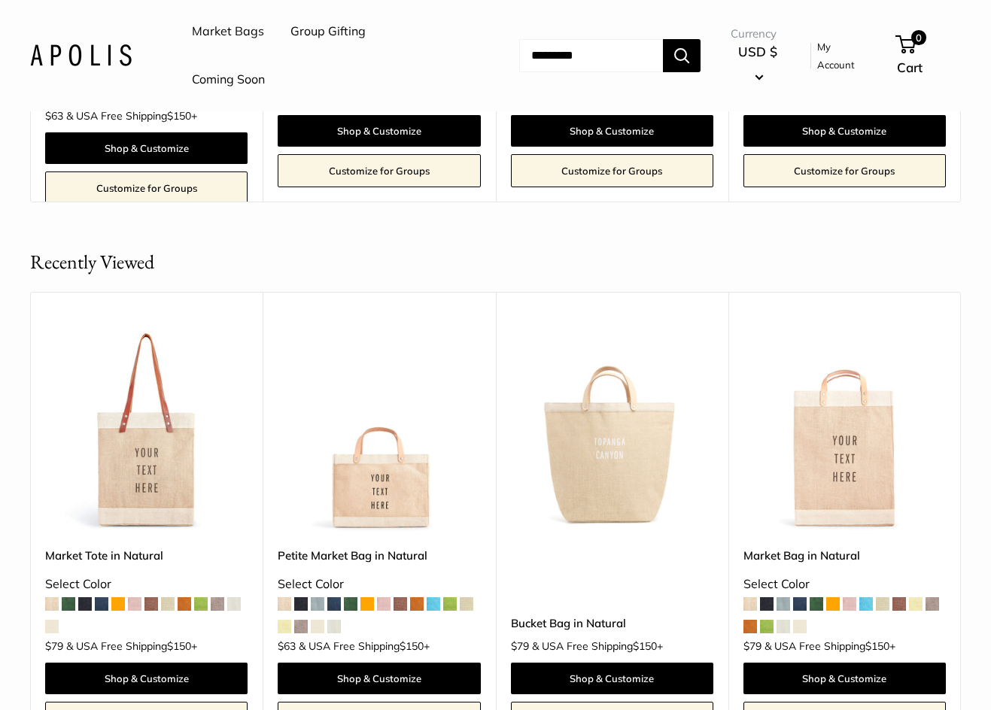
scroll to position [3010, 0]
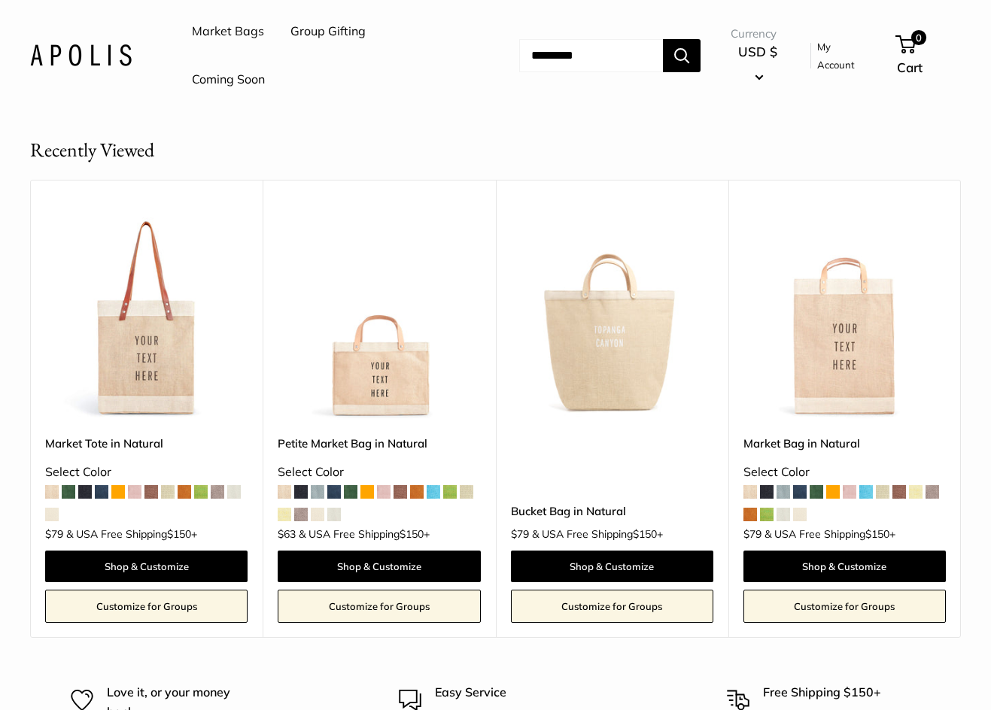
click at [0, 0] on img at bounding box center [0, 0] width 0 height 0
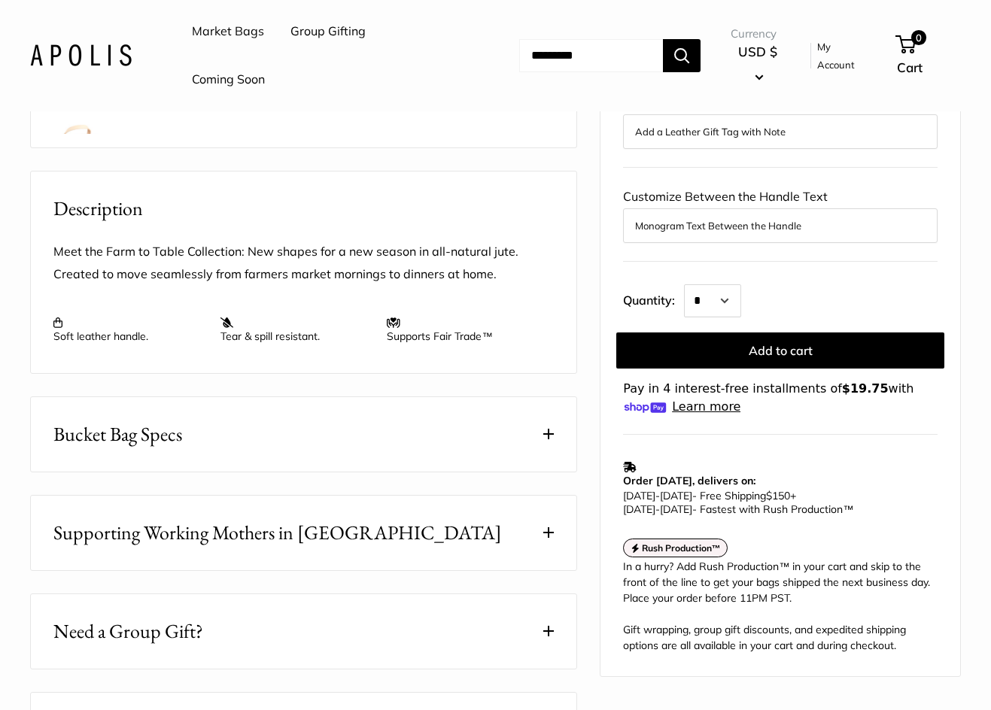
scroll to position [602, 0]
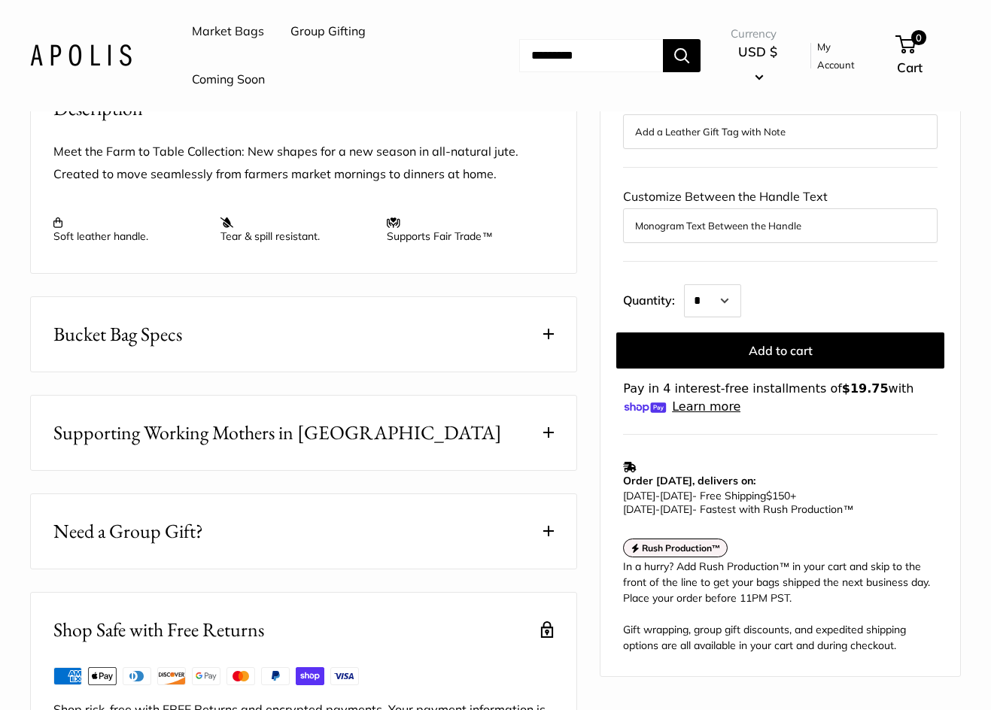
click at [284, 339] on button "Bucket Bag Specs" at bounding box center [304, 334] width 546 height 75
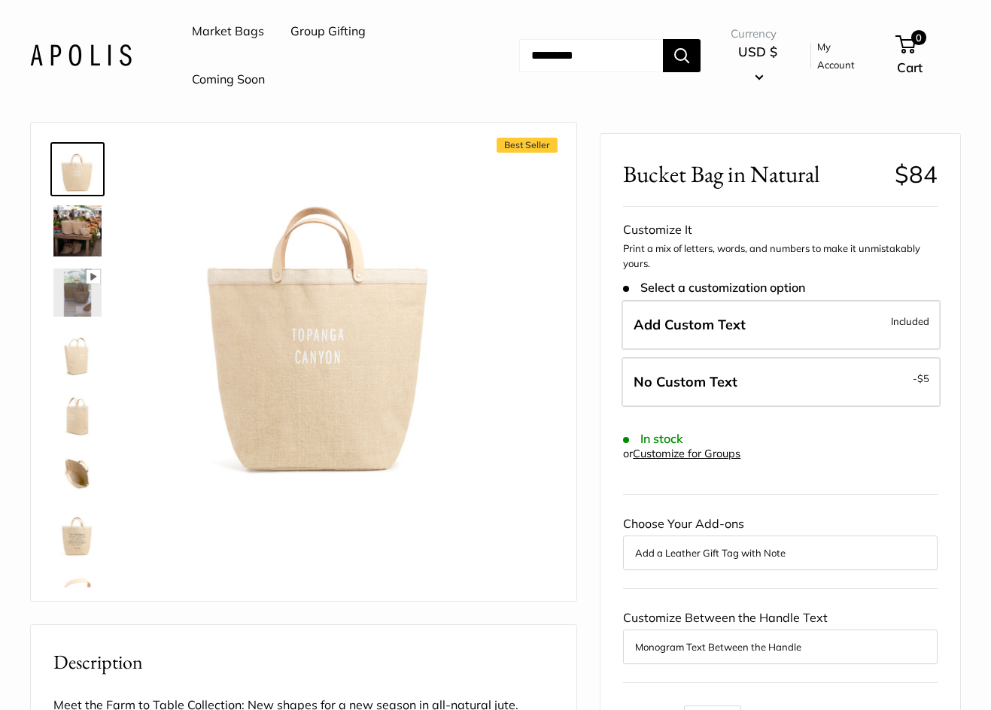
scroll to position [75, 0]
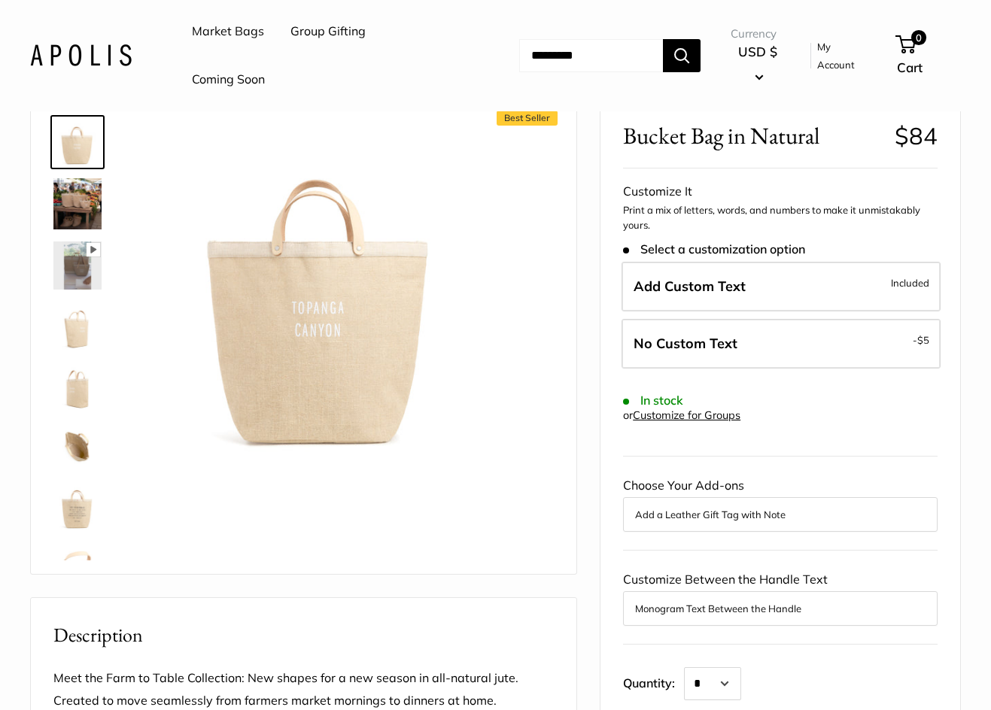
click at [81, 193] on img at bounding box center [77, 203] width 48 height 51
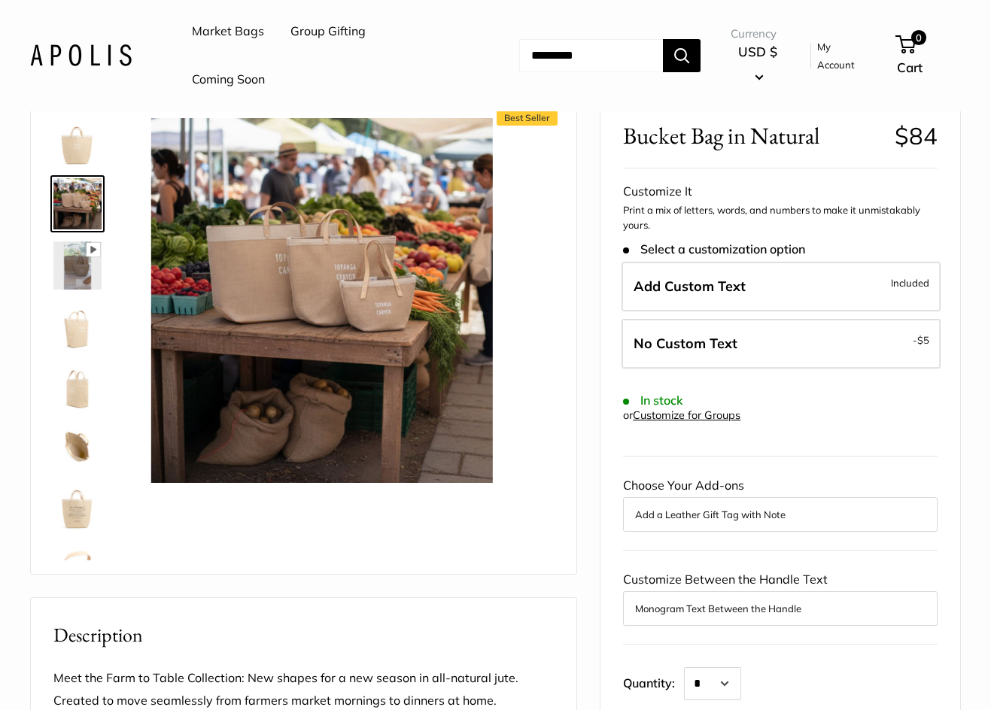
click at [78, 330] on img at bounding box center [77, 326] width 48 height 48
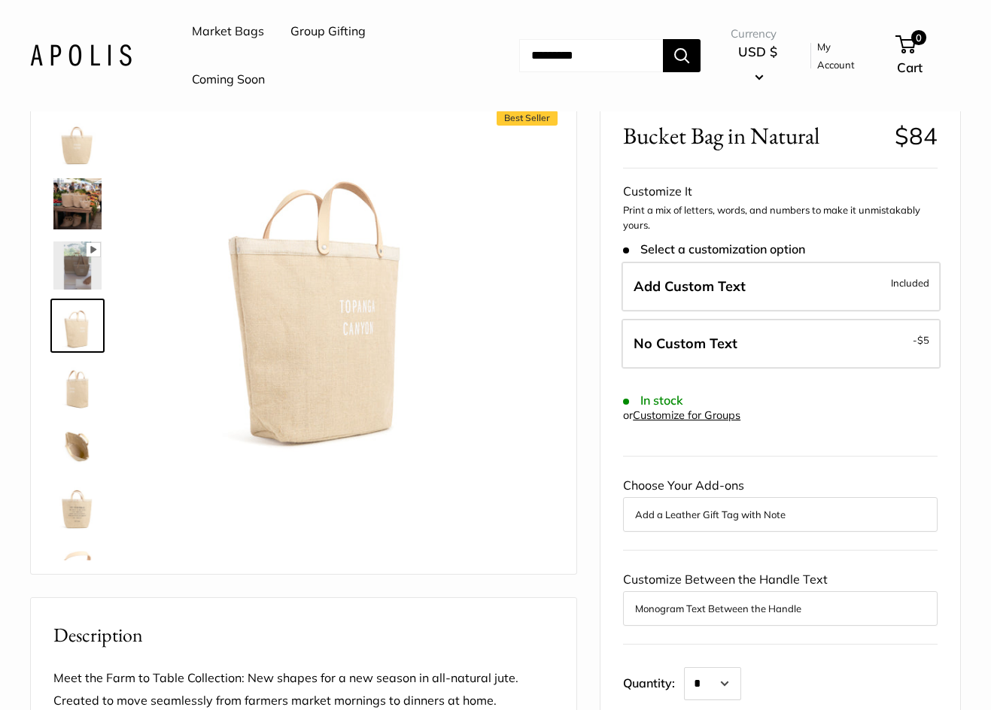
click at [78, 388] on img at bounding box center [77, 386] width 48 height 48
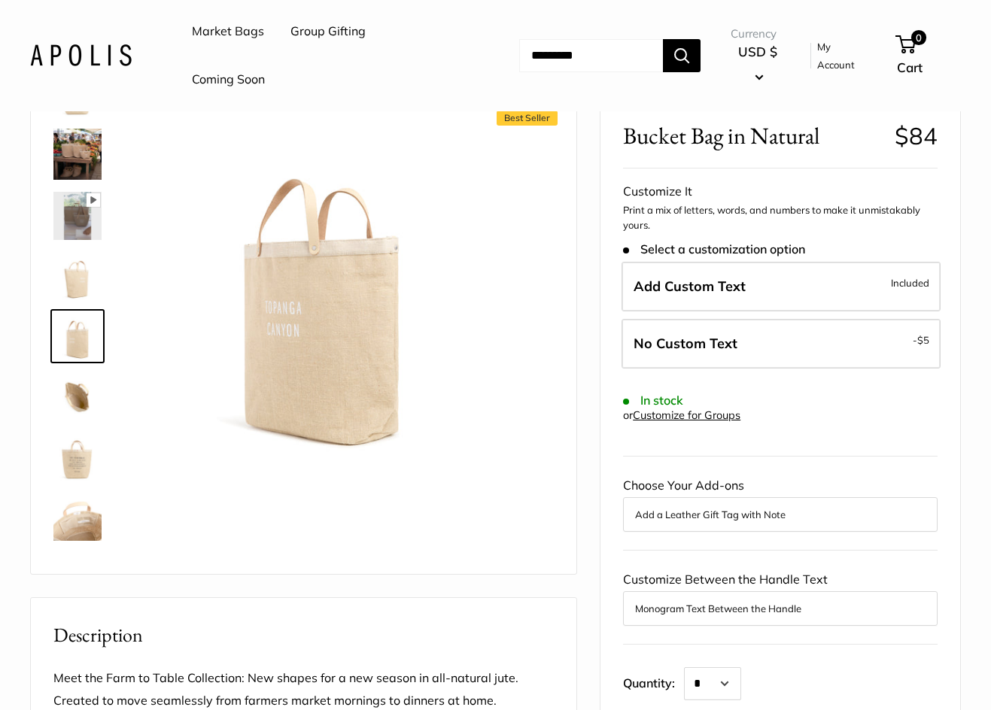
click at [87, 392] on img at bounding box center [77, 397] width 48 height 48
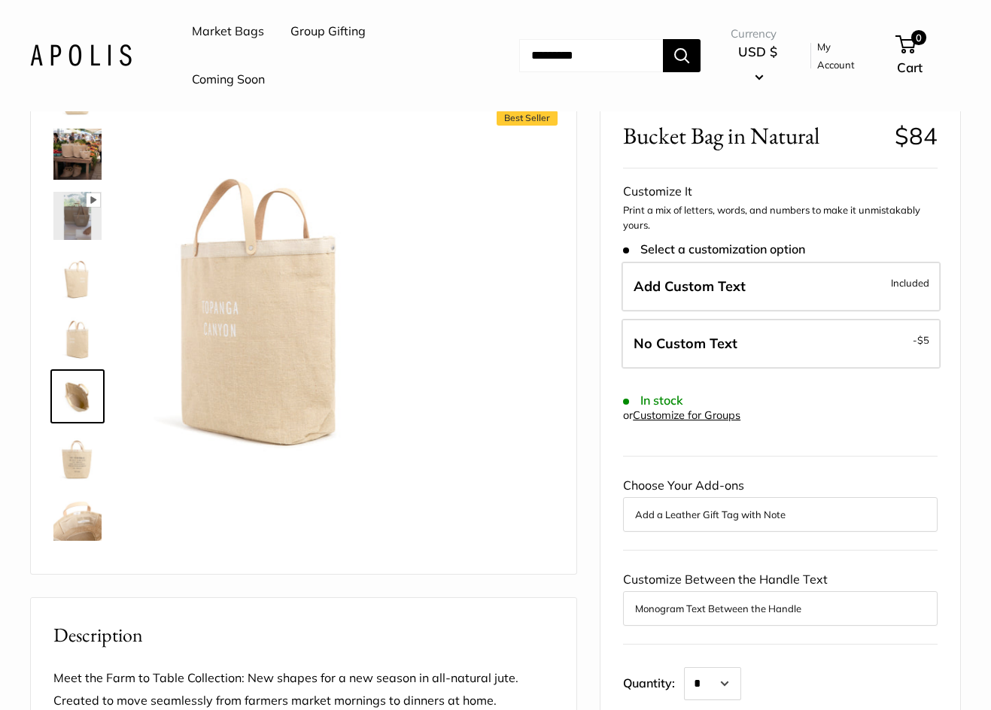
scroll to position [99, 0]
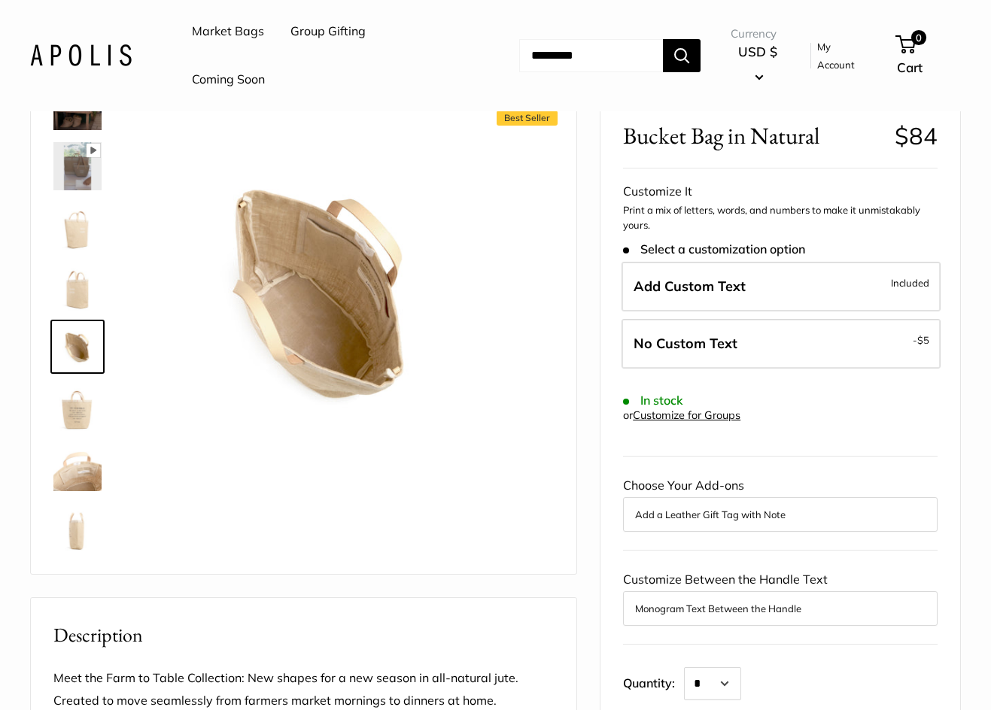
click at [84, 421] on img at bounding box center [77, 407] width 48 height 48
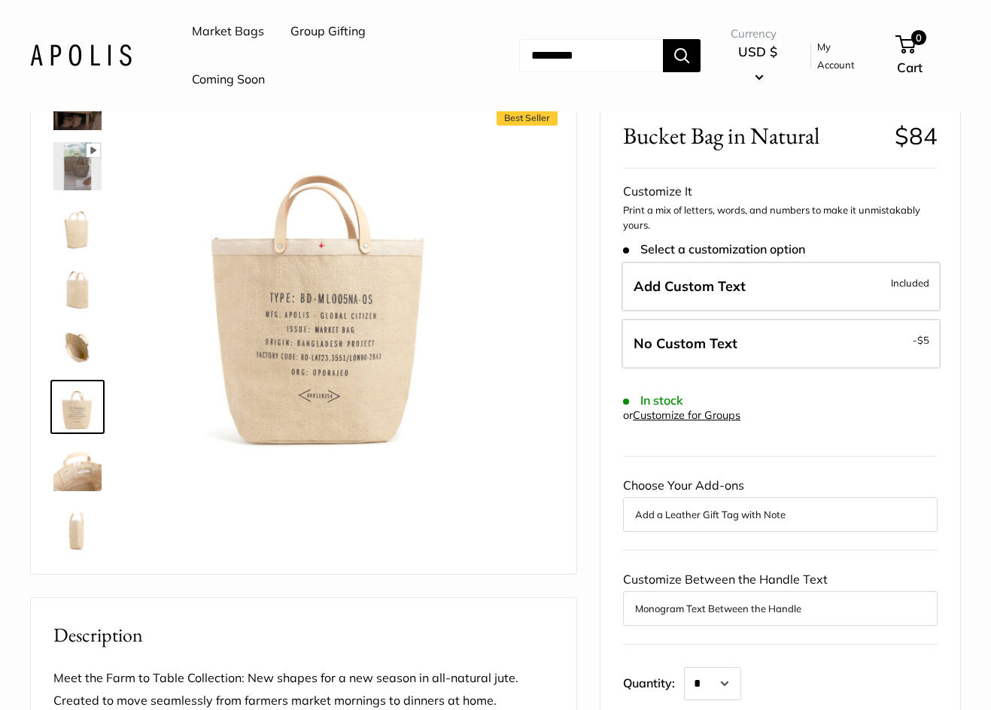
click at [79, 471] on img at bounding box center [77, 467] width 48 height 48
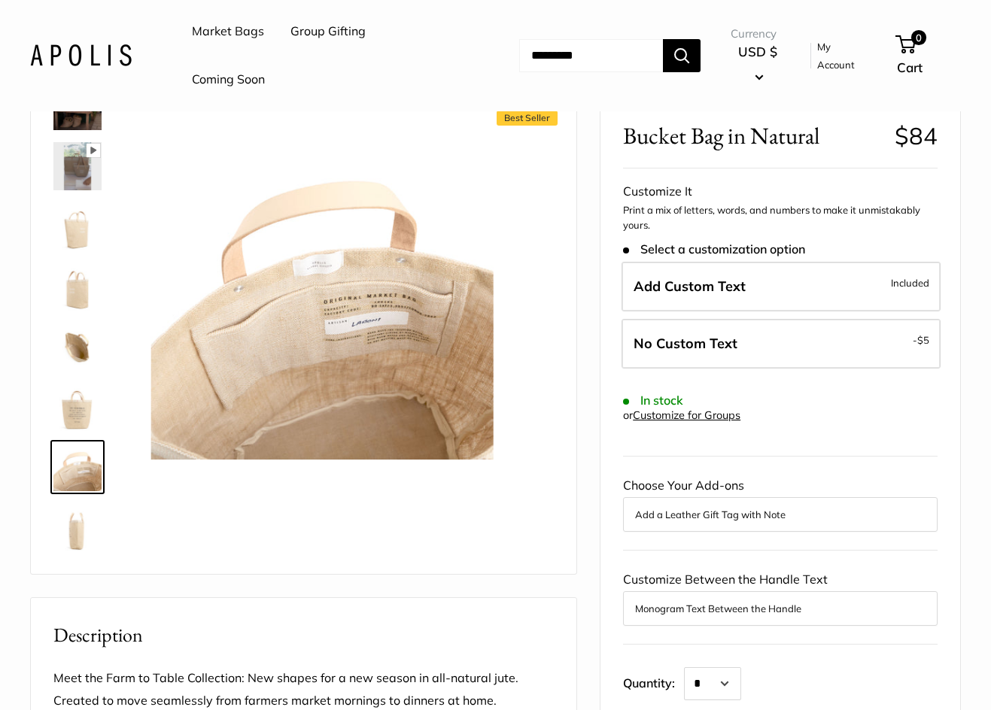
click at [71, 530] on img at bounding box center [77, 527] width 48 height 48
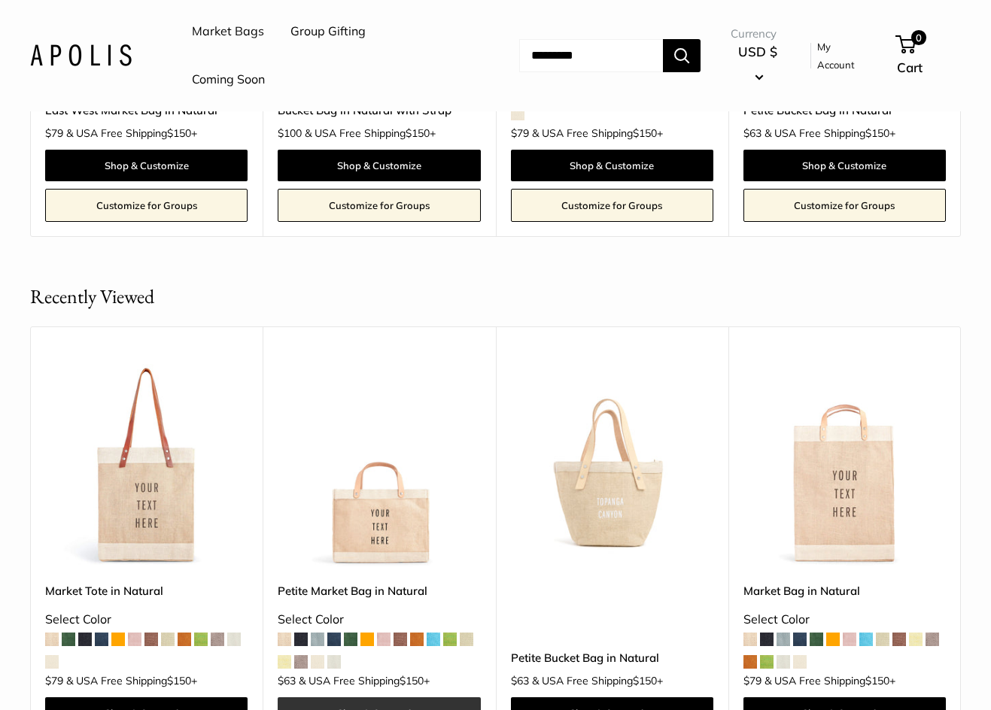
scroll to position [2785, 0]
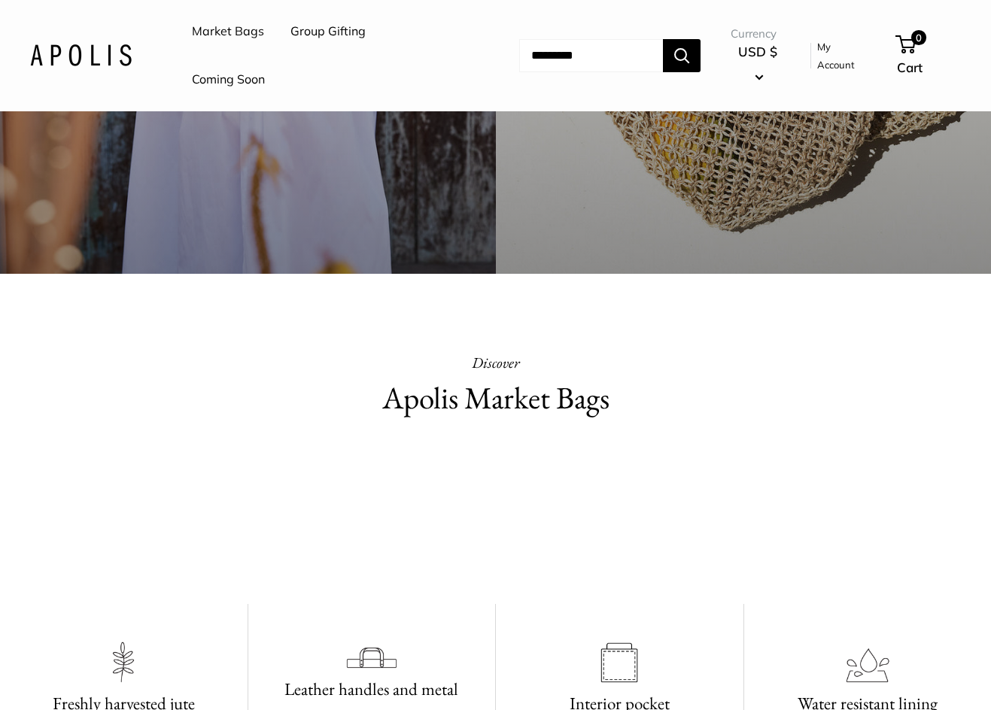
scroll to position [753, 0]
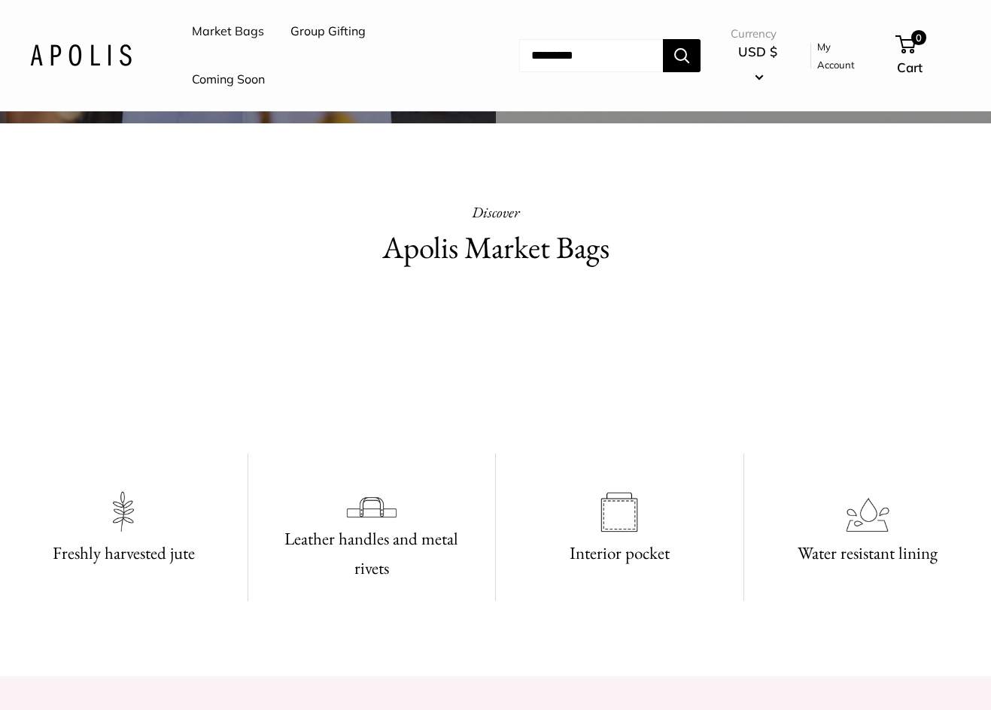
drag, startPoint x: 574, startPoint y: 427, endPoint x: 571, endPoint y: 419, distance: 8.8
click at [574, 422] on video at bounding box center [496, 365] width 226 height 113
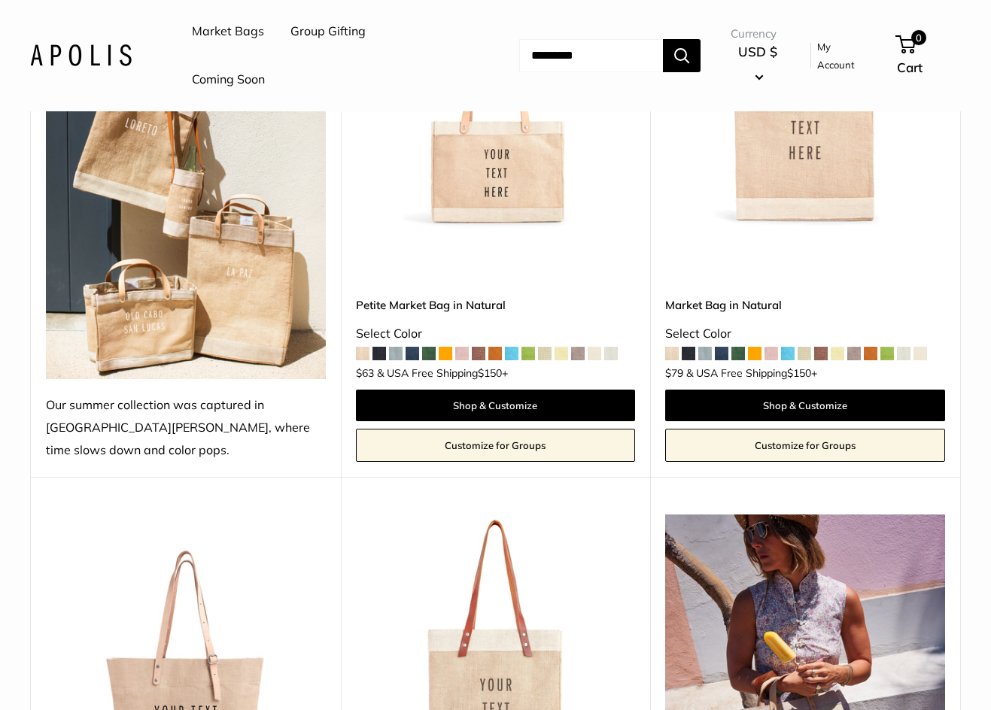
scroll to position [376, 0]
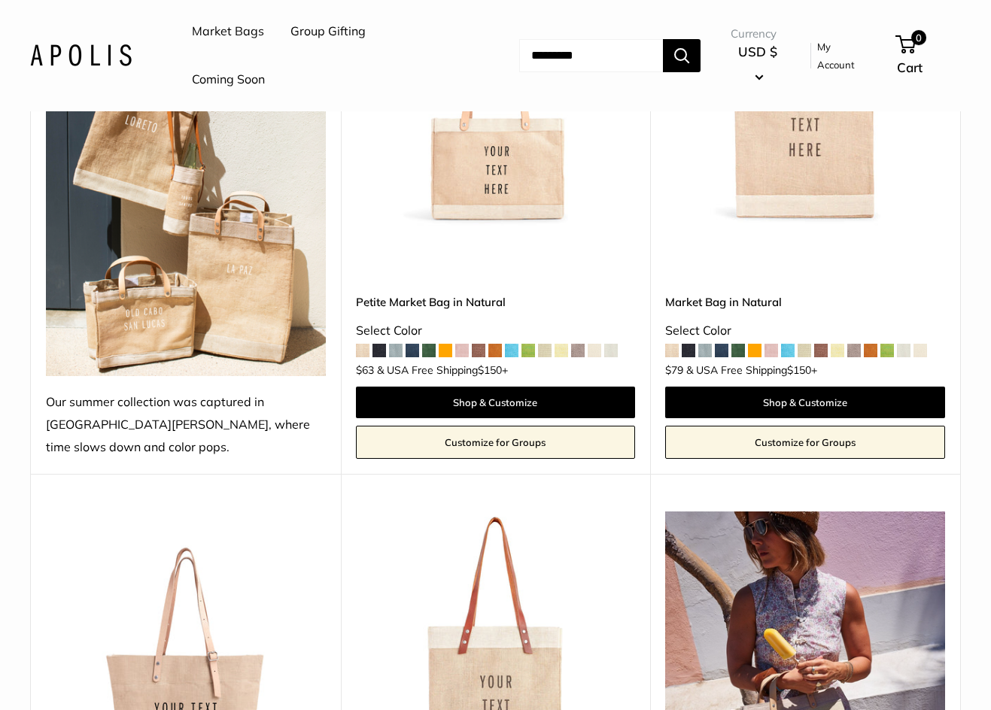
click at [0, 0] on img at bounding box center [0, 0] width 0 height 0
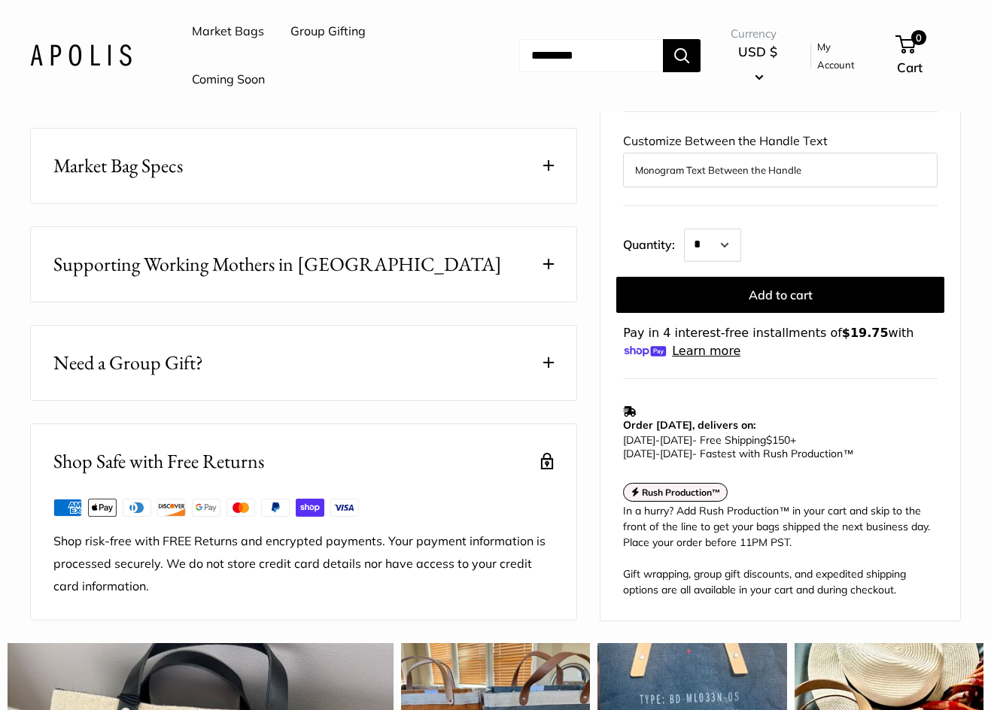
scroll to position [602, 0]
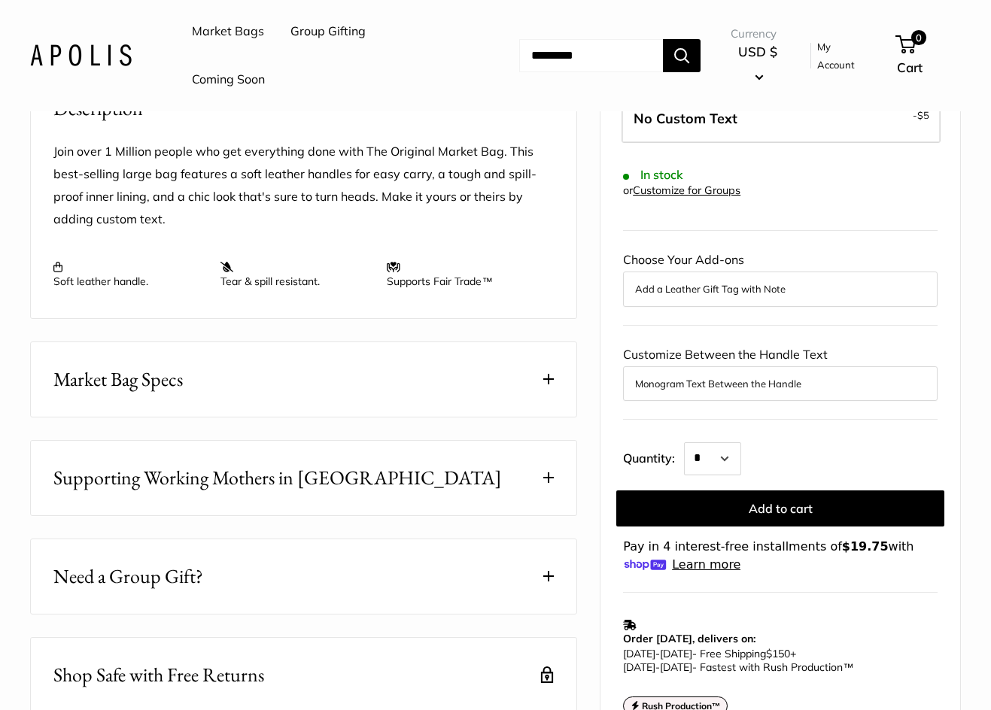
click at [214, 395] on button "Market Bag Specs" at bounding box center [304, 379] width 546 height 75
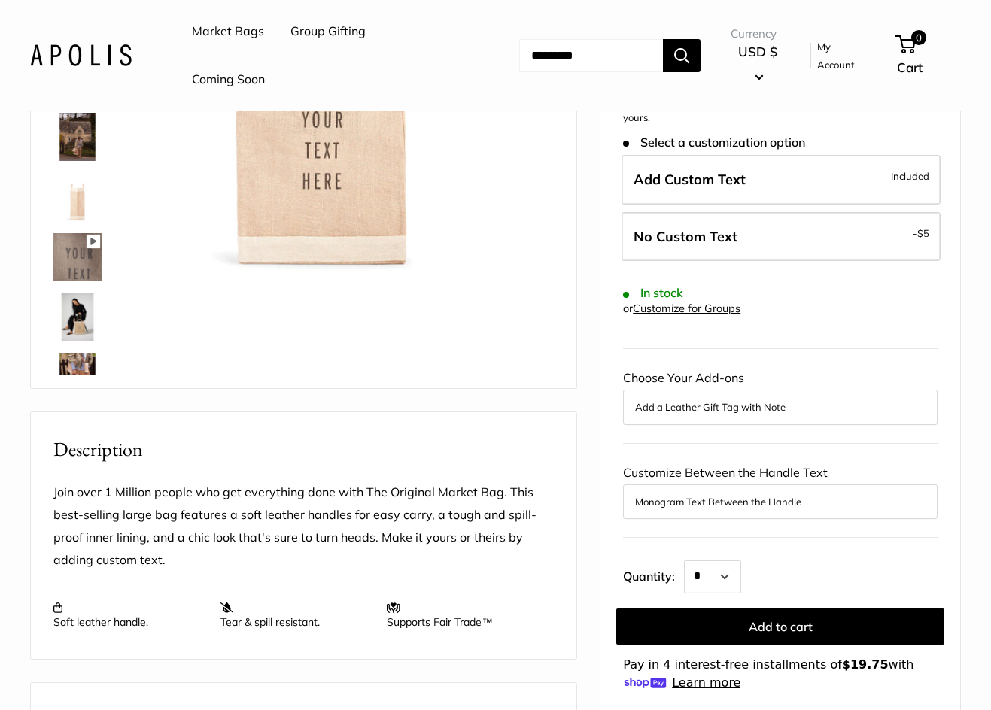
scroll to position [527, 0]
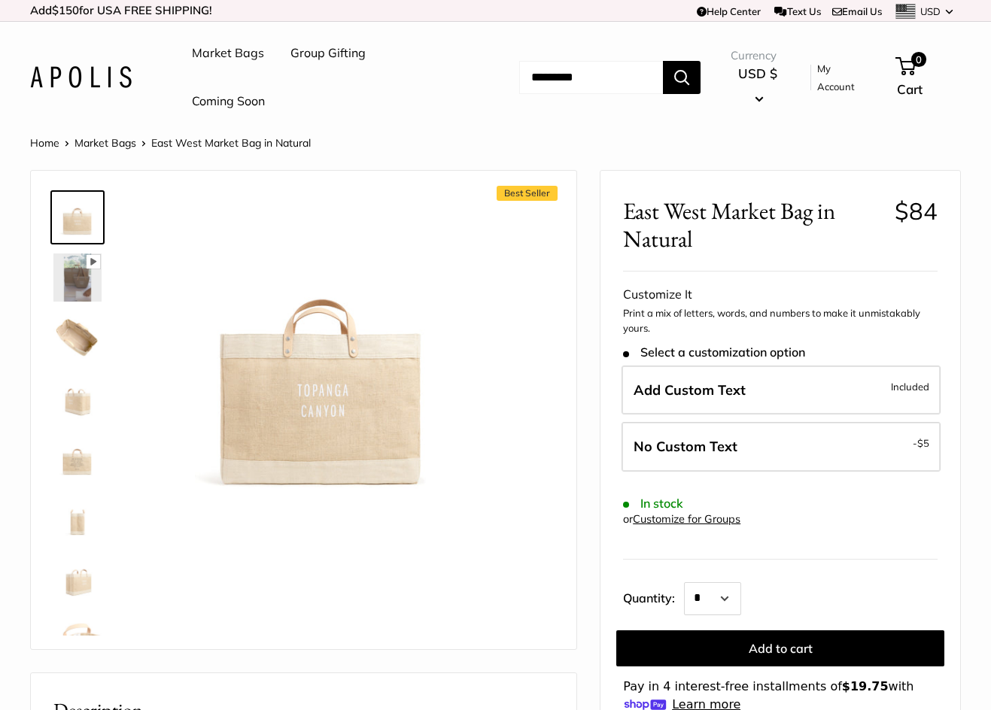
click at [77, 284] on img at bounding box center [77, 278] width 48 height 48
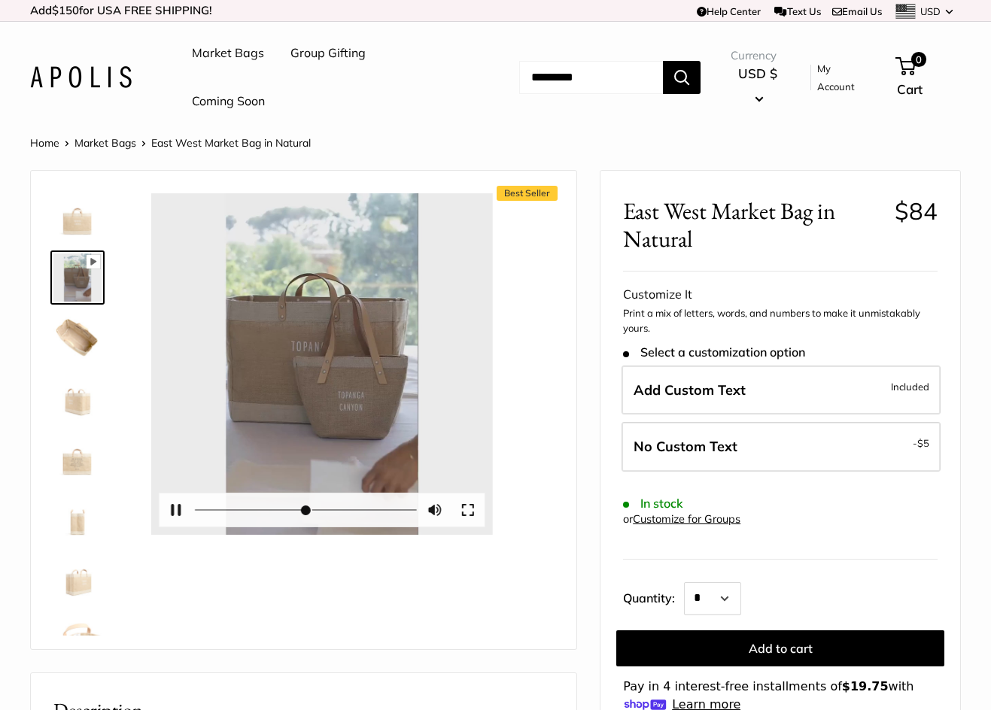
click at [317, 365] on button "Play" at bounding box center [322, 364] width 47 height 47
click at [294, 397] on div at bounding box center [322, 364] width 342 height 342
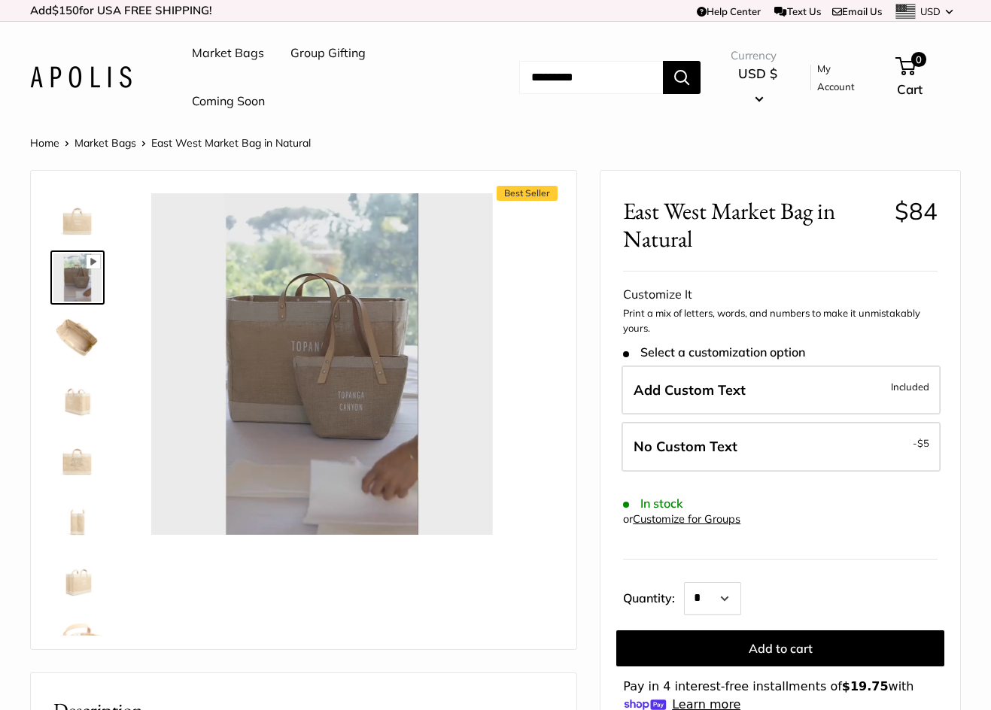
type input "*"
click at [75, 349] on img at bounding box center [77, 338] width 48 height 48
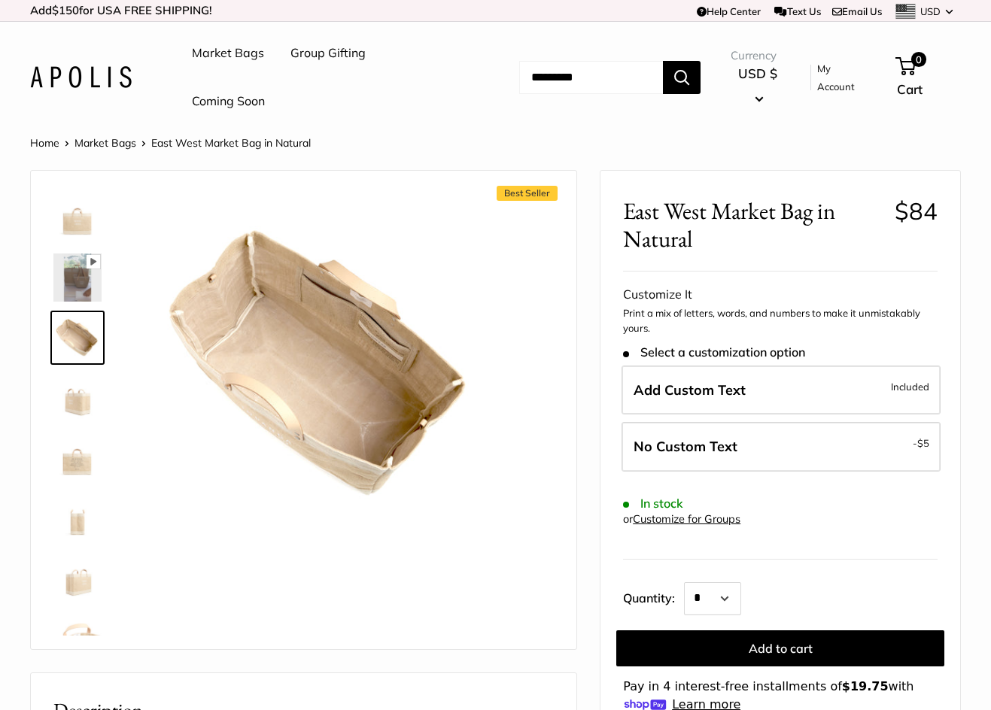
scroll to position [36, 0]
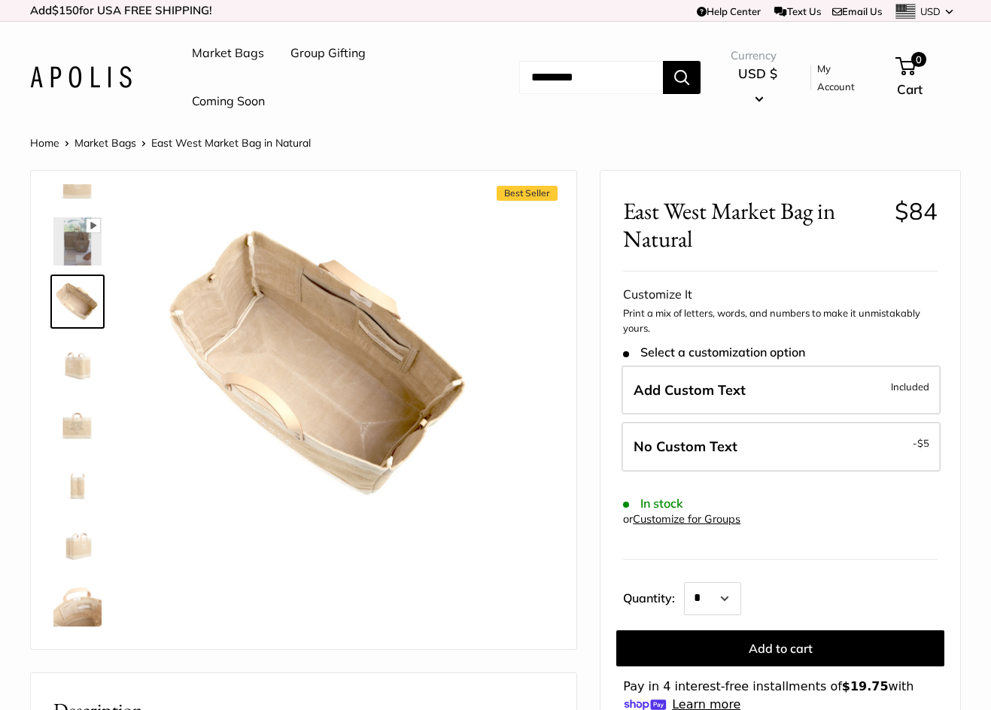
click at [84, 374] on img at bounding box center [77, 362] width 48 height 48
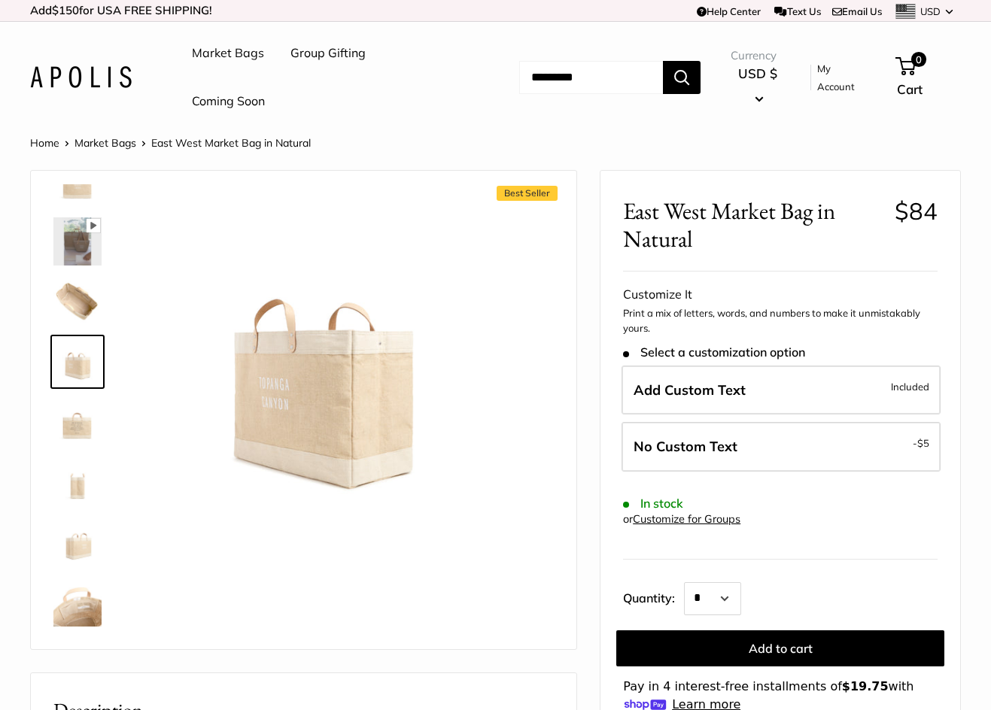
drag, startPoint x: 78, startPoint y: 460, endPoint x: 77, endPoint y: 447, distance: 12.9
click at [78, 459] on img at bounding box center [77, 482] width 48 height 48
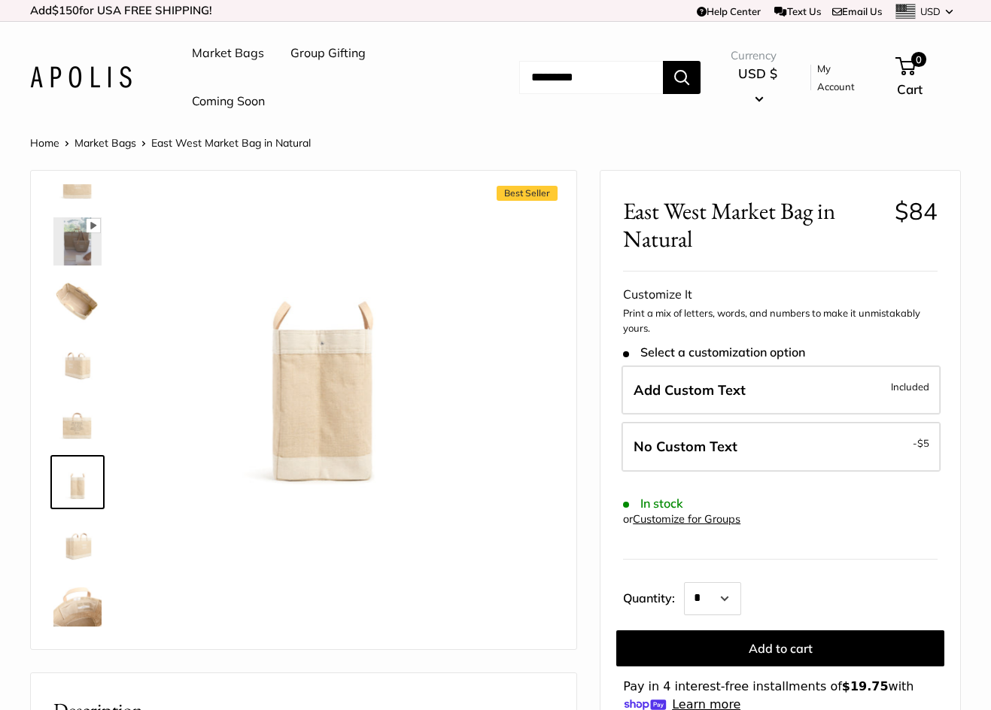
click at [85, 525] on img at bounding box center [77, 543] width 48 height 48
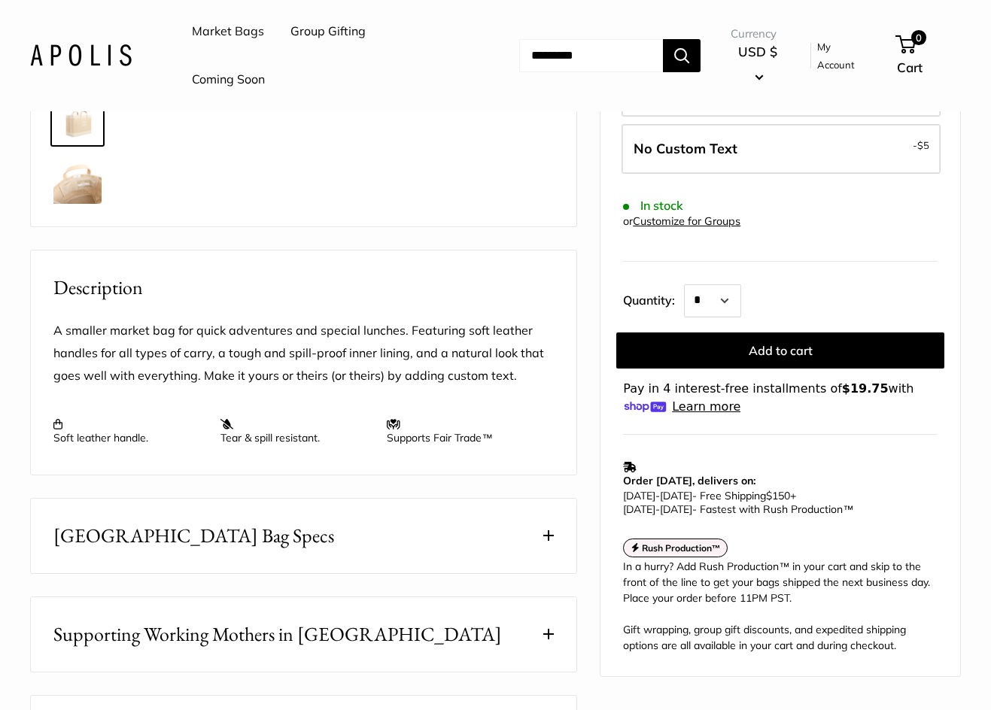
scroll to position [452, 0]
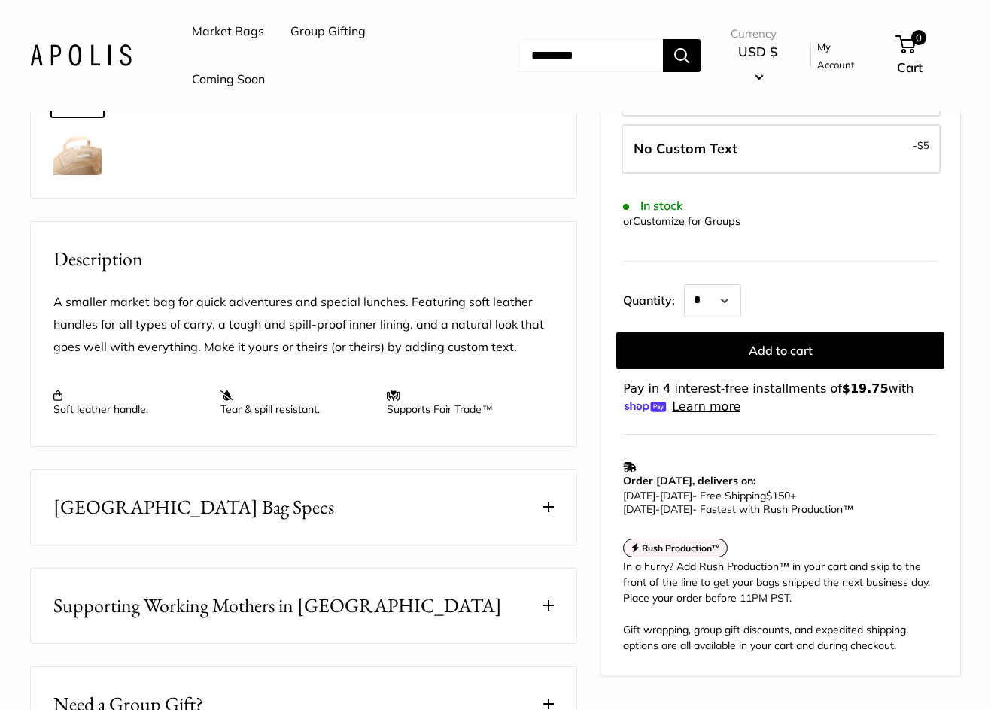
click at [270, 534] on button "East West Market Bag Specs" at bounding box center [304, 507] width 546 height 75
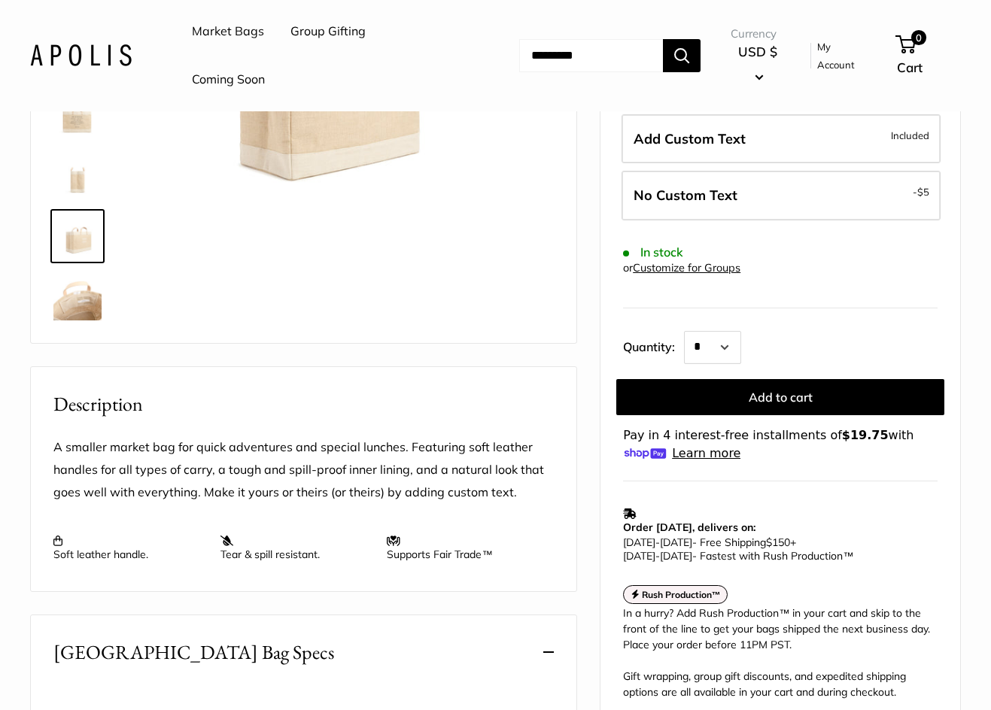
scroll to position [0, 0]
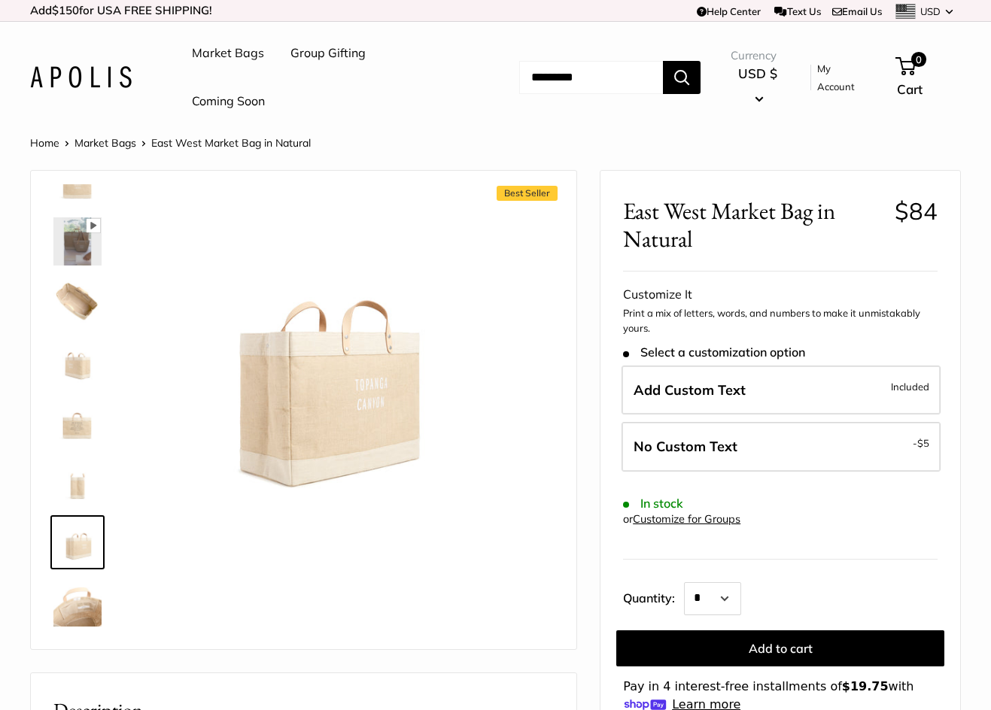
click at [91, 300] on img at bounding box center [77, 302] width 48 height 48
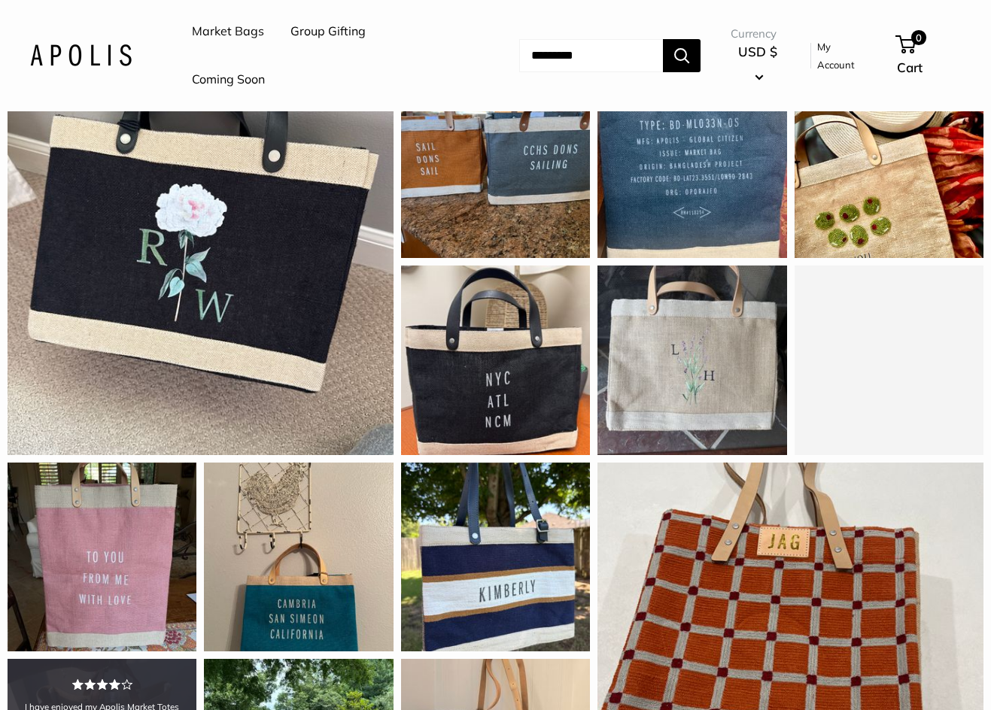
scroll to position [1505, 0]
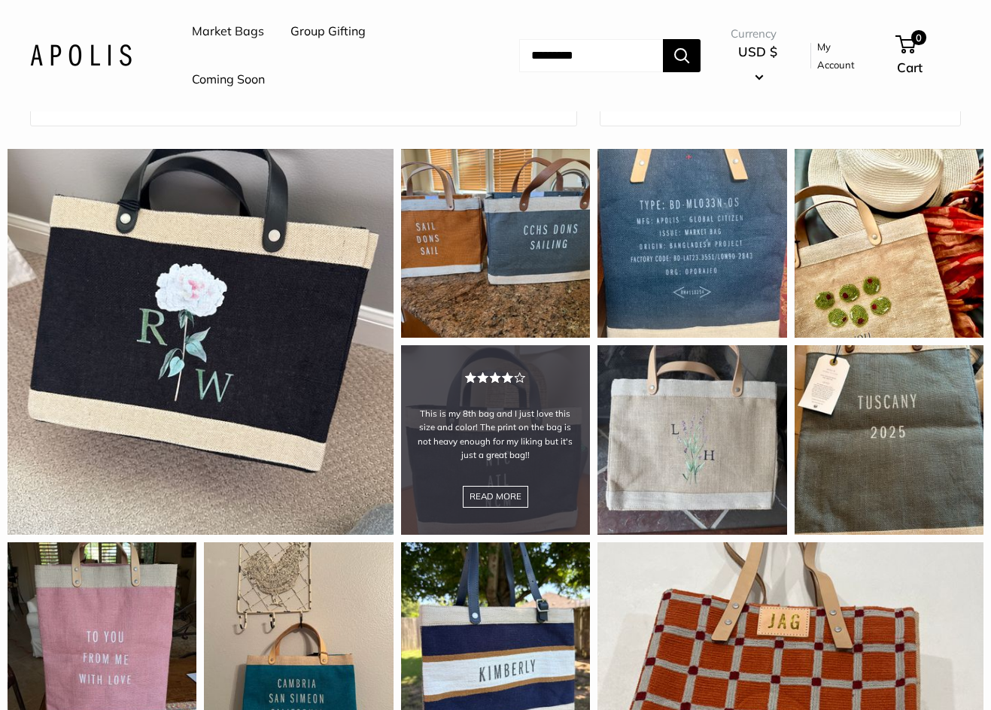
click at [494, 416] on div "This is my 8th bag and I just love this size and color! The print on the bag is…" at bounding box center [495, 439] width 189 height 189
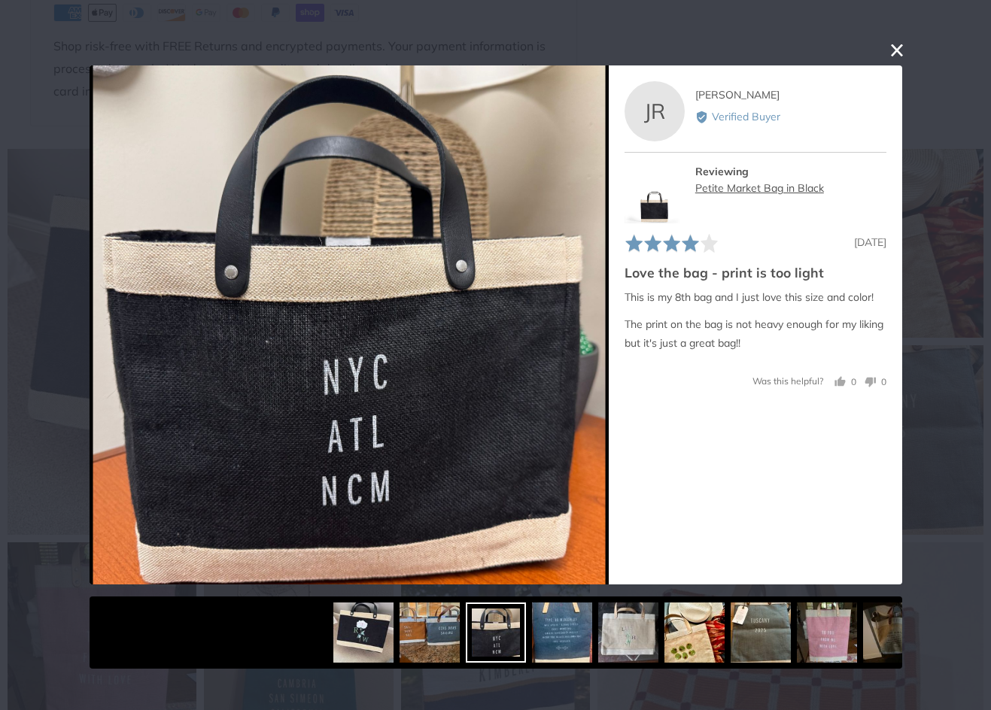
click at [768, 188] on link "Petite Market Bag in Black" at bounding box center [759, 188] width 129 height 14
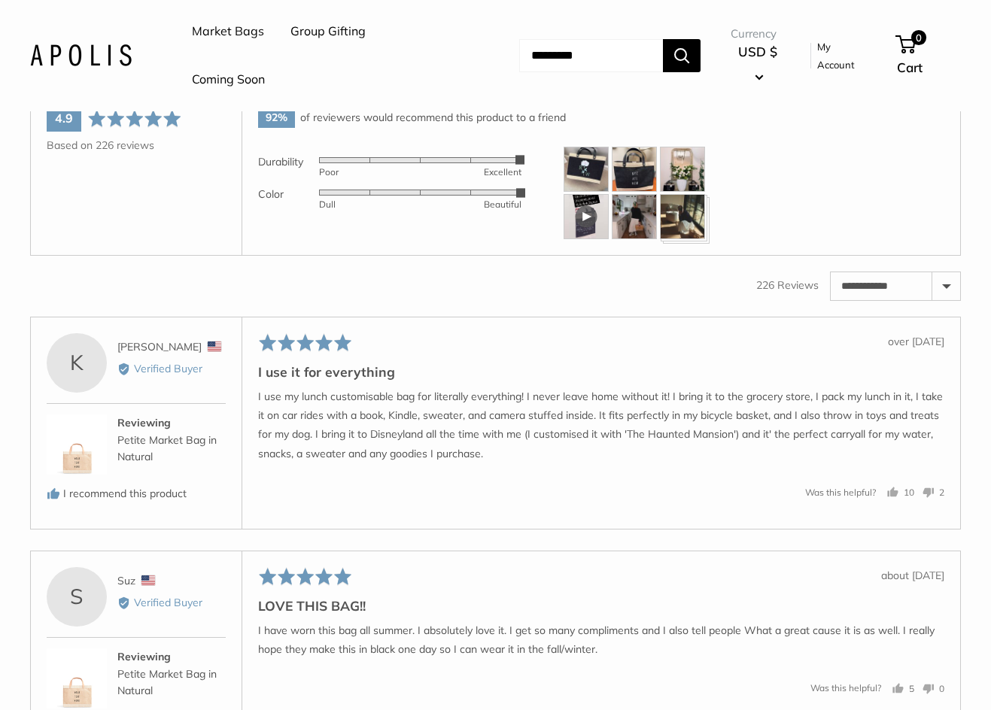
scroll to position [2258, 0]
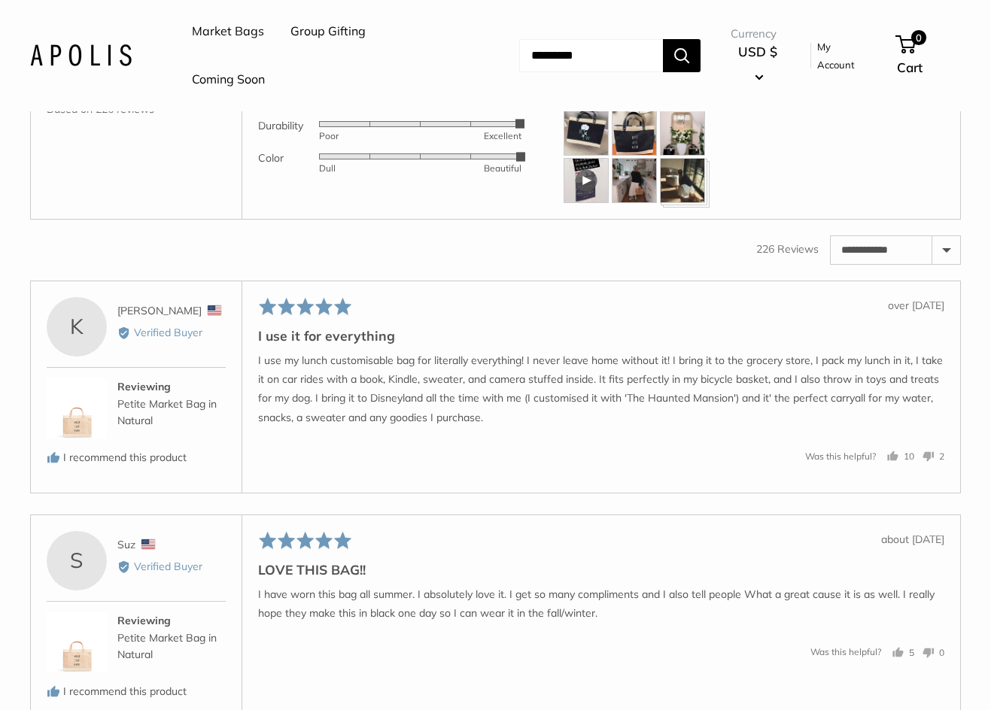
click at [584, 126] on img at bounding box center [586, 133] width 45 height 45
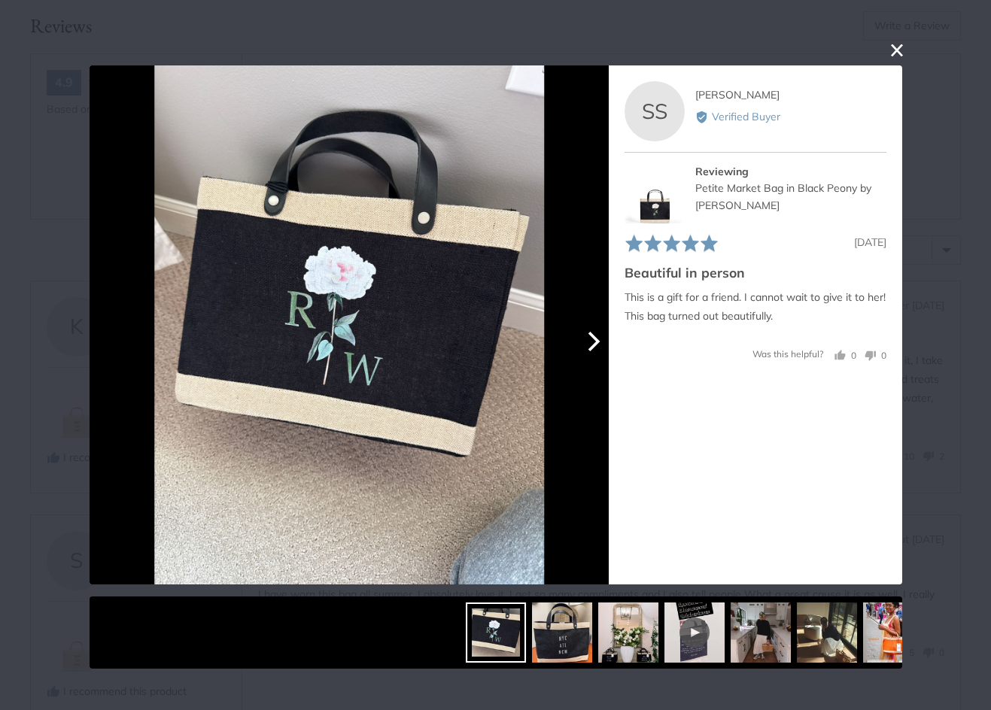
click at [597, 345] on icon "Next" at bounding box center [594, 342] width 12 height 20
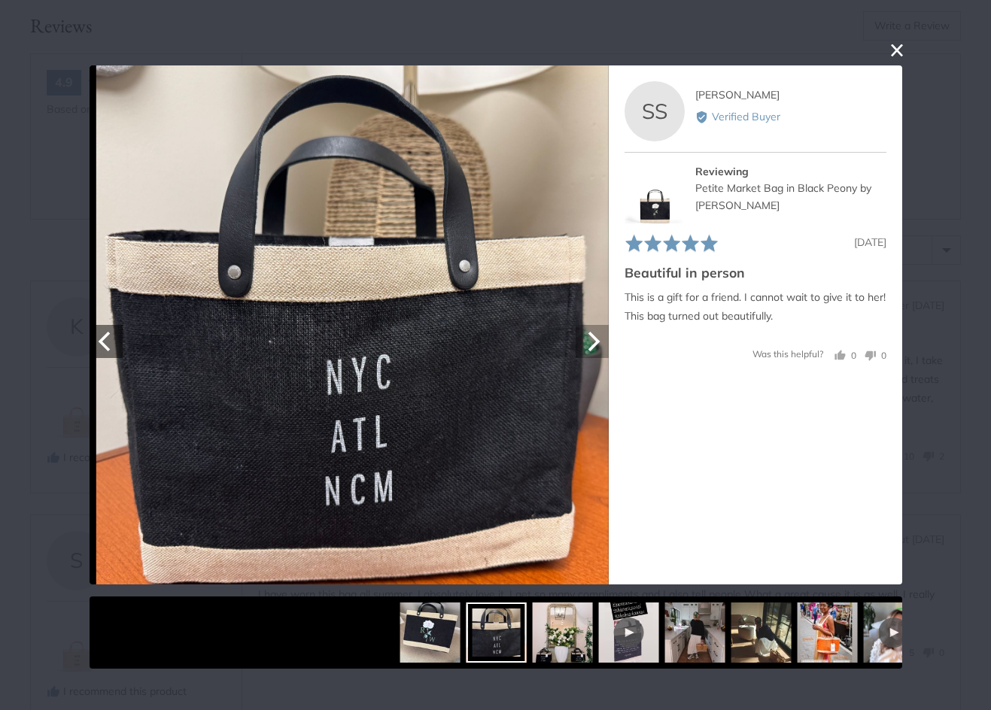
click at [597, 345] on icon "Next" at bounding box center [592, 342] width 20 height 20
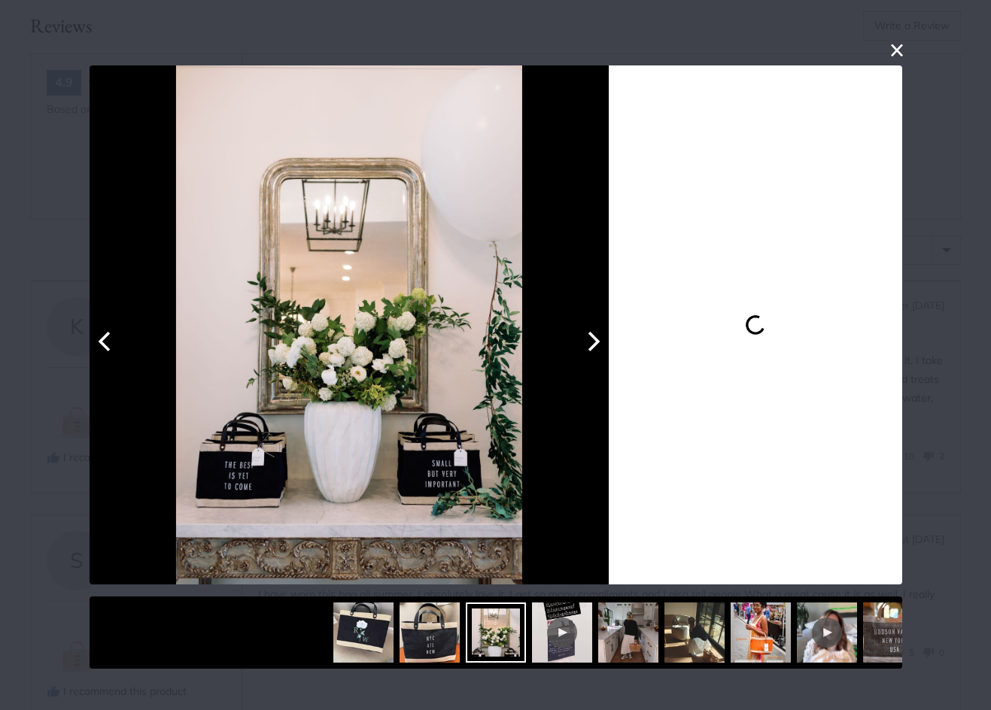
click at [597, 345] on icon "Next" at bounding box center [592, 342] width 20 height 20
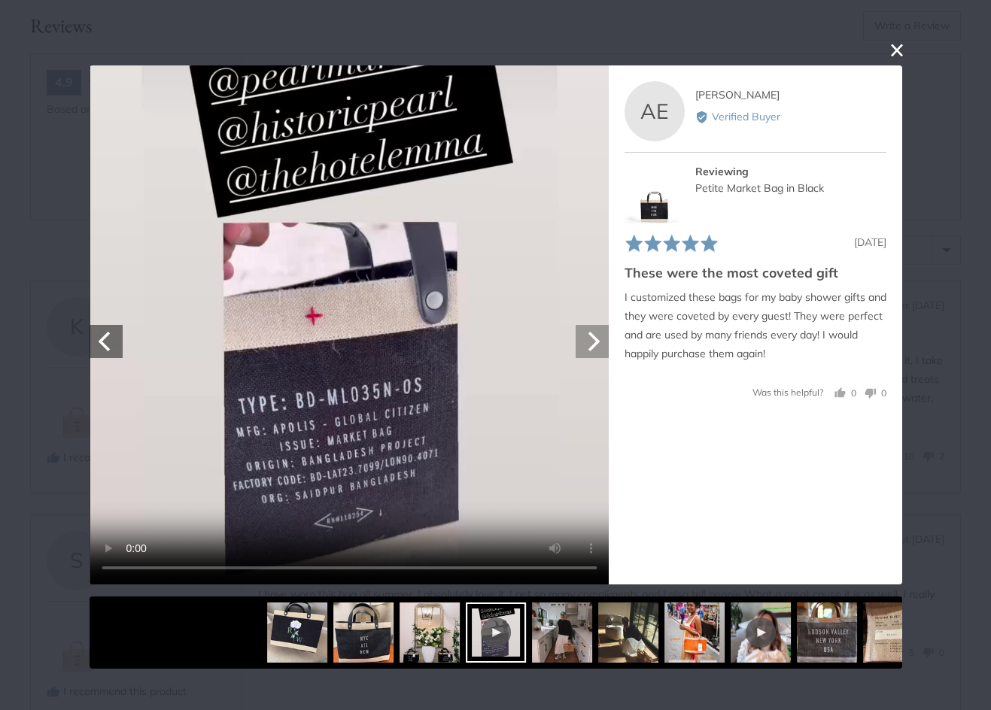
click at [597, 345] on icon "Next" at bounding box center [592, 342] width 20 height 20
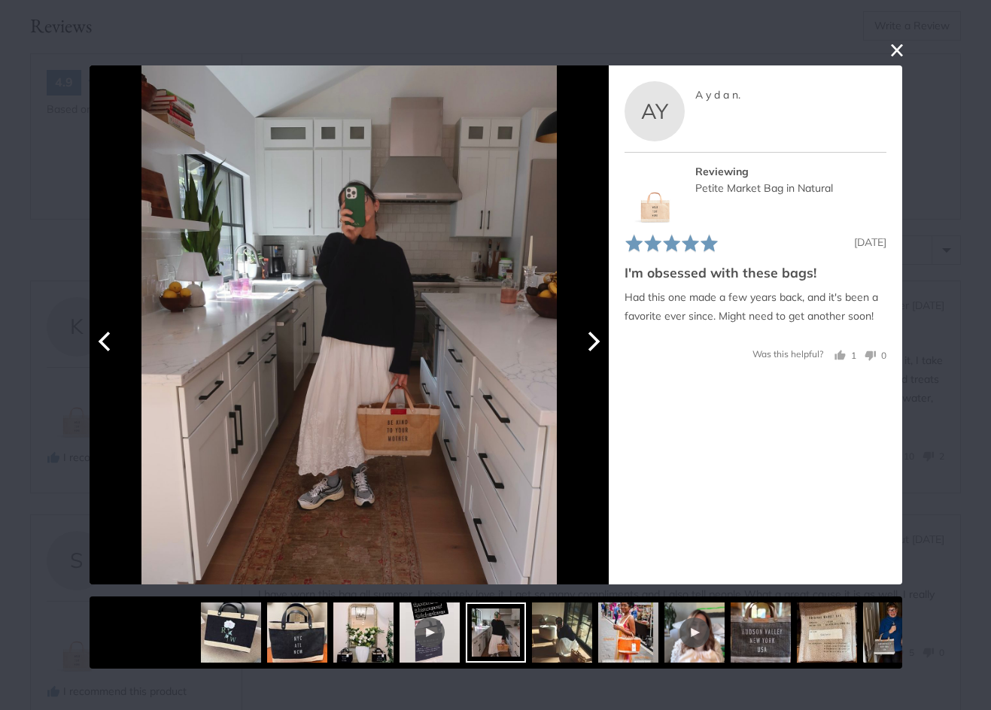
click at [597, 345] on icon "Next" at bounding box center [592, 342] width 20 height 20
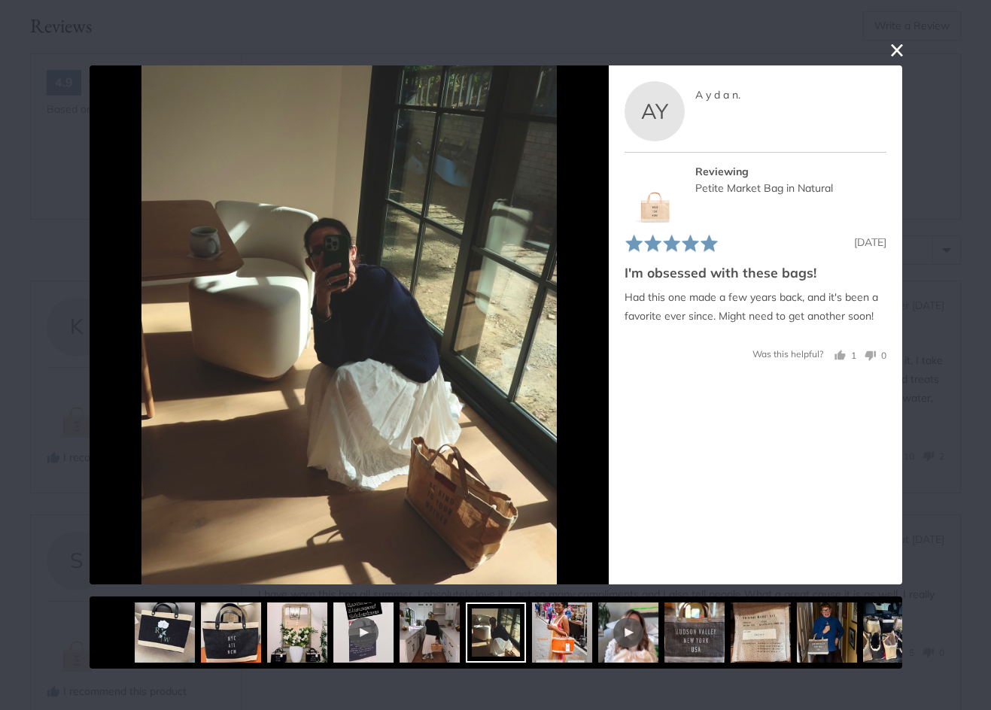
click at [883, 51] on div "User-Uploaded Media Gallery Your browser doesn't support HTML5 videos. Your bro…" at bounding box center [495, 355] width 991 height 710
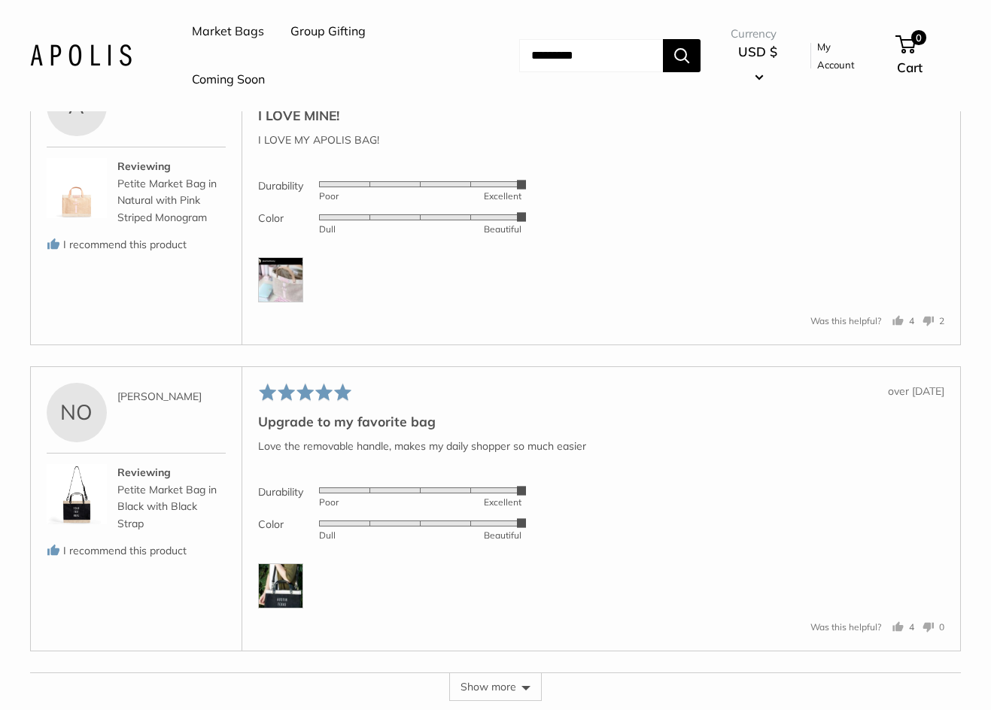
scroll to position [3311, 0]
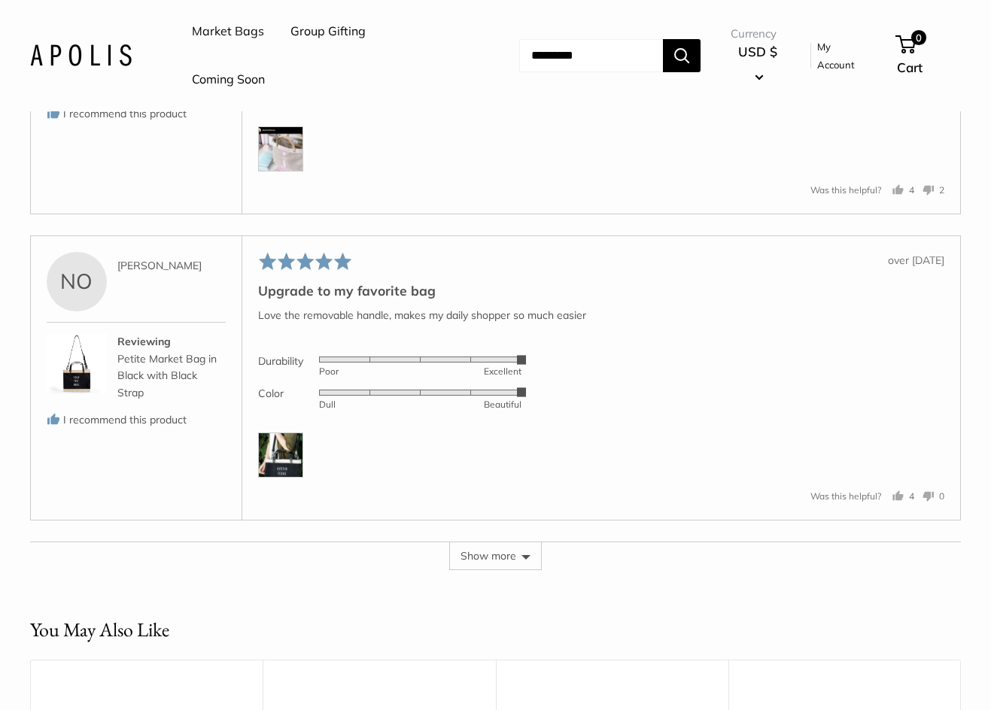
click at [475, 551] on button "Show more" at bounding box center [495, 556] width 93 height 29
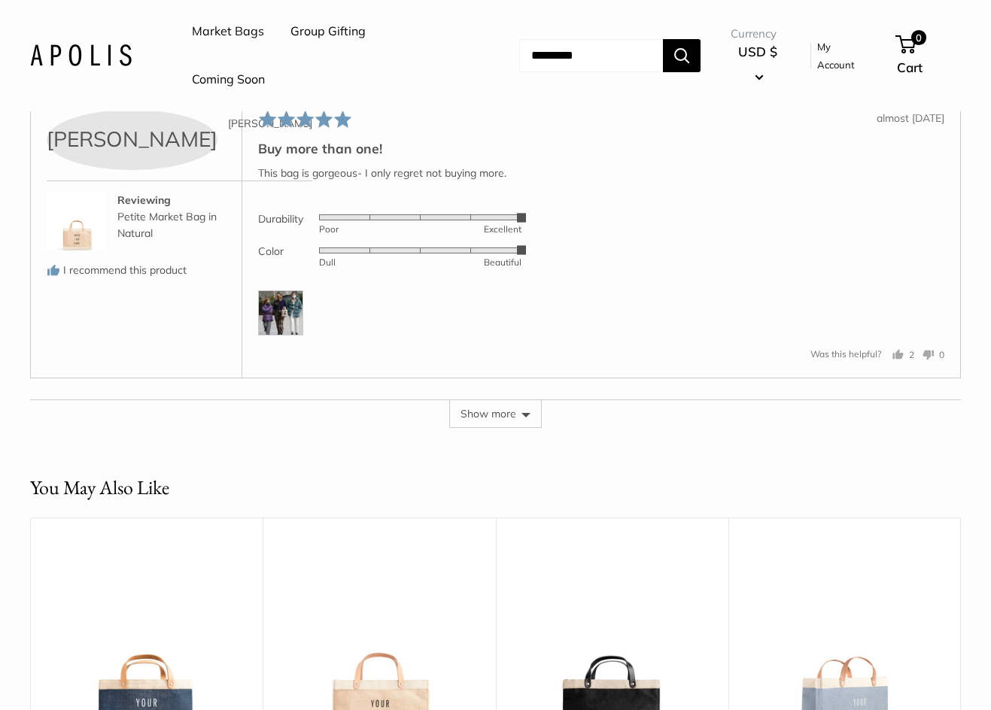
scroll to position [4817, 0]
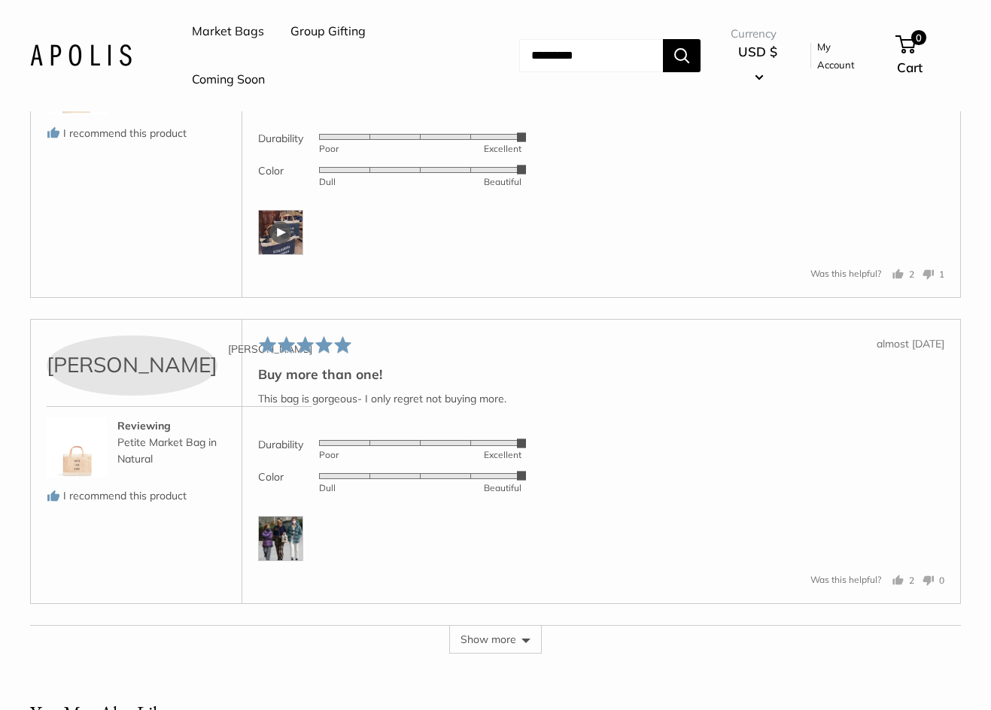
click at [534, 625] on button "Show more" at bounding box center [495, 639] width 93 height 29
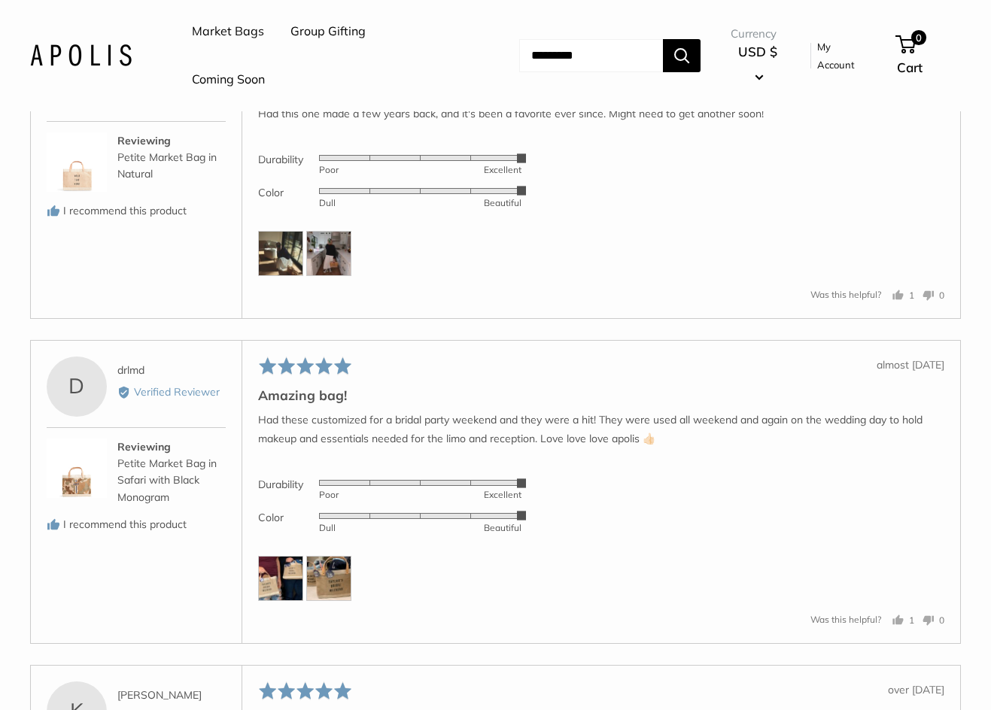
scroll to position [5870, 0]
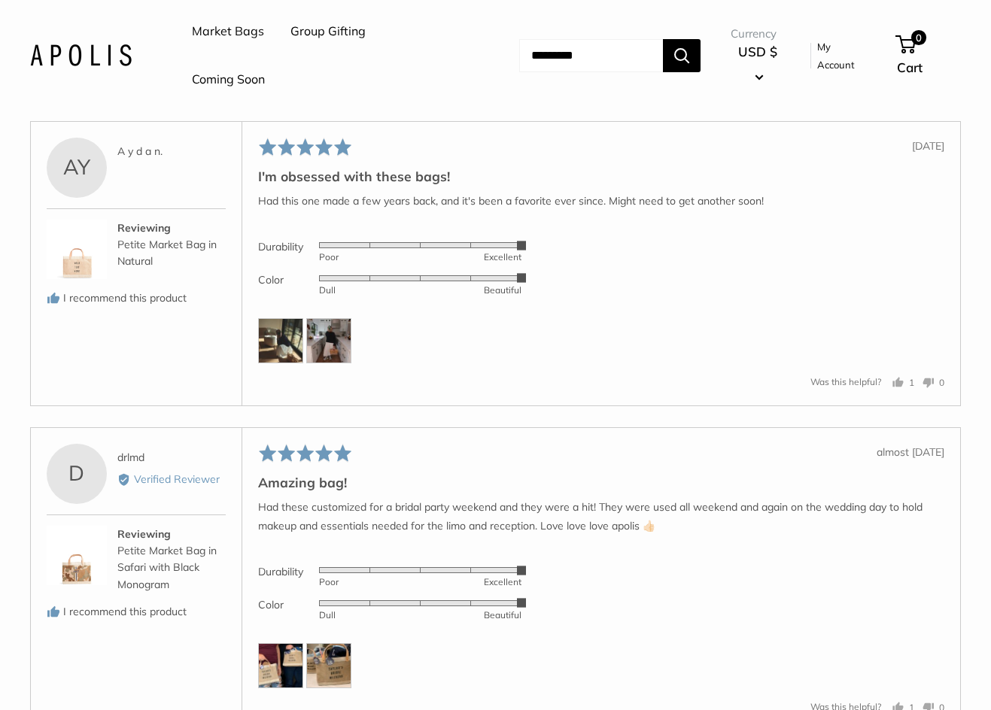
click at [273, 329] on img at bounding box center [280, 340] width 45 height 45
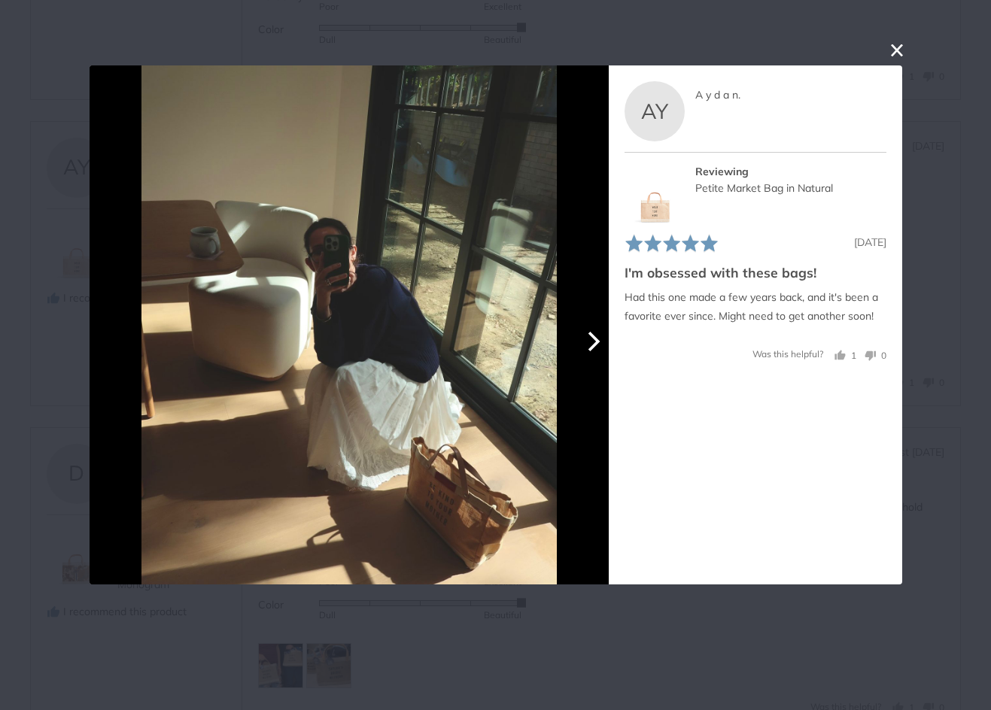
click at [595, 360] on div at bounding box center [349, 324] width 519 height 519
click at [595, 342] on icon "Next" at bounding box center [592, 342] width 20 height 20
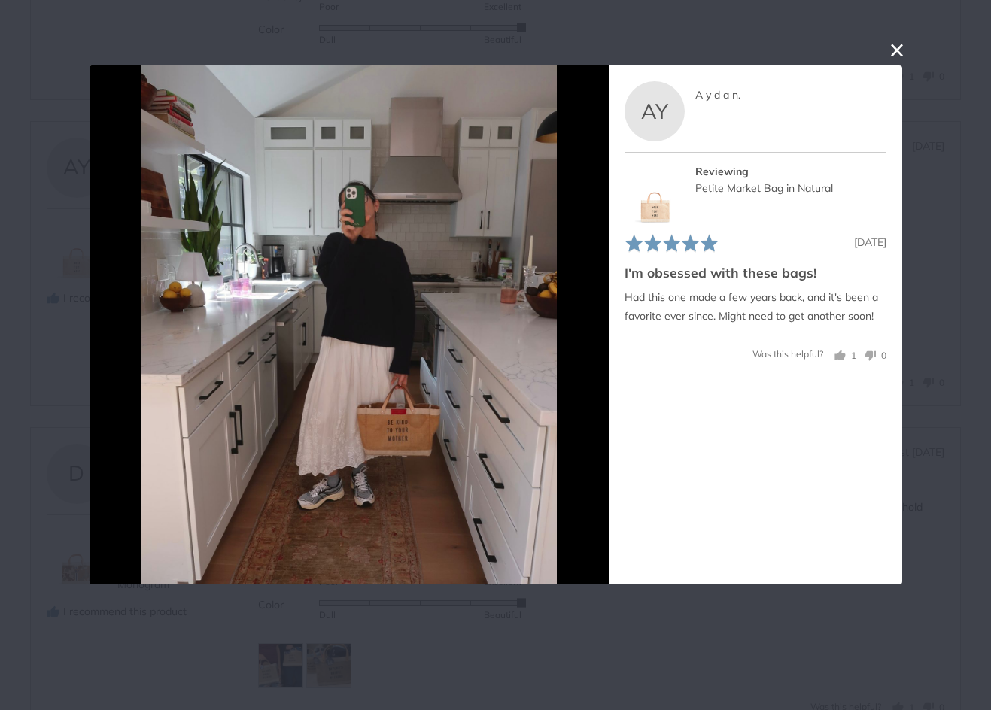
click at [890, 39] on div "User-Uploaded Media Gallery AY A y d a n. Reviewed by A y d a n. Reviewing Peti…" at bounding box center [495, 355] width 991 height 710
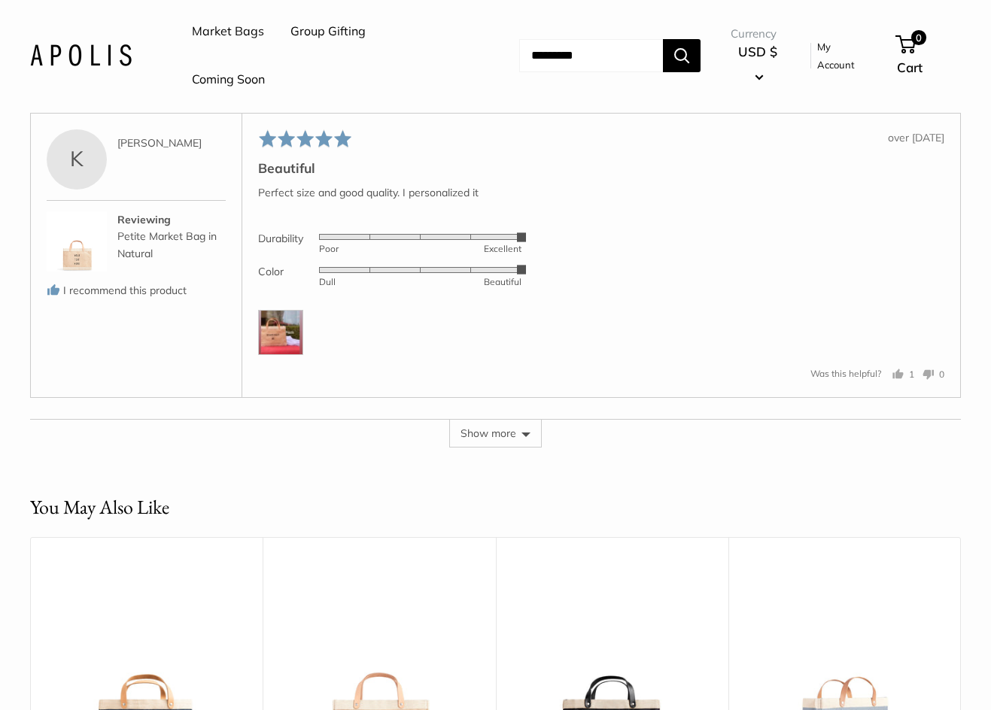
scroll to position [6548, 0]
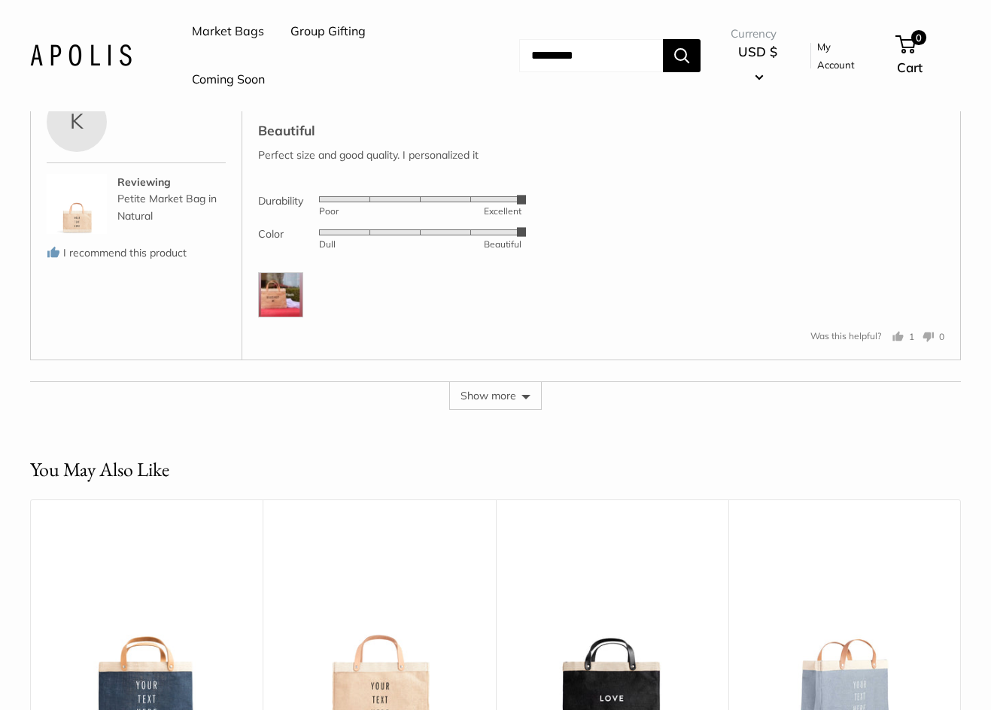
click at [525, 382] on button "Show more" at bounding box center [495, 396] width 93 height 29
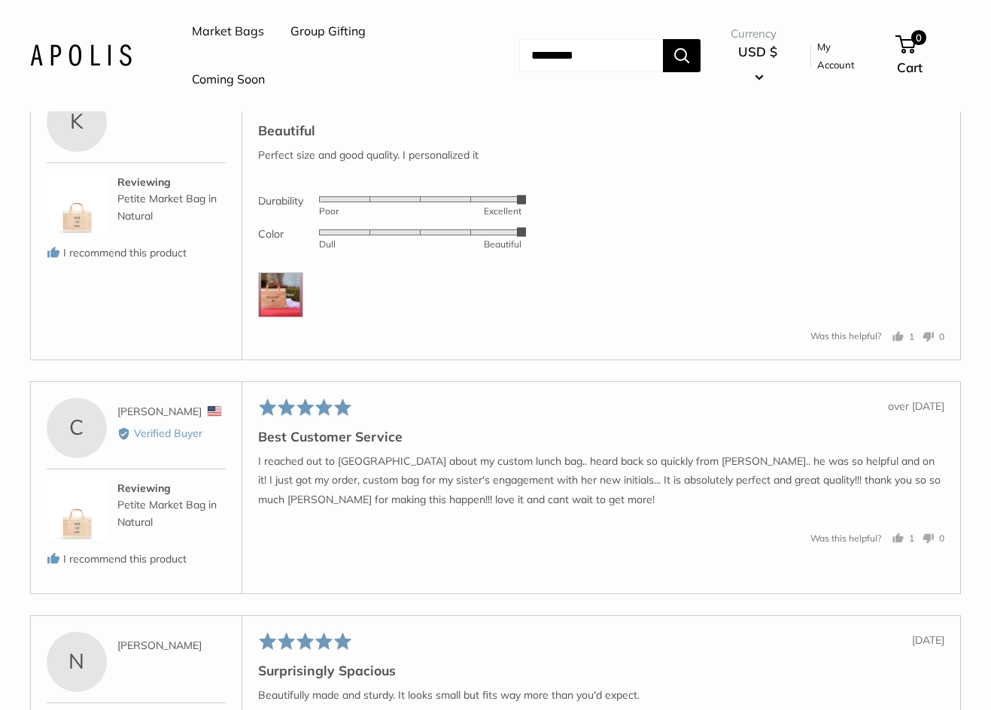
scroll to position [6849, 0]
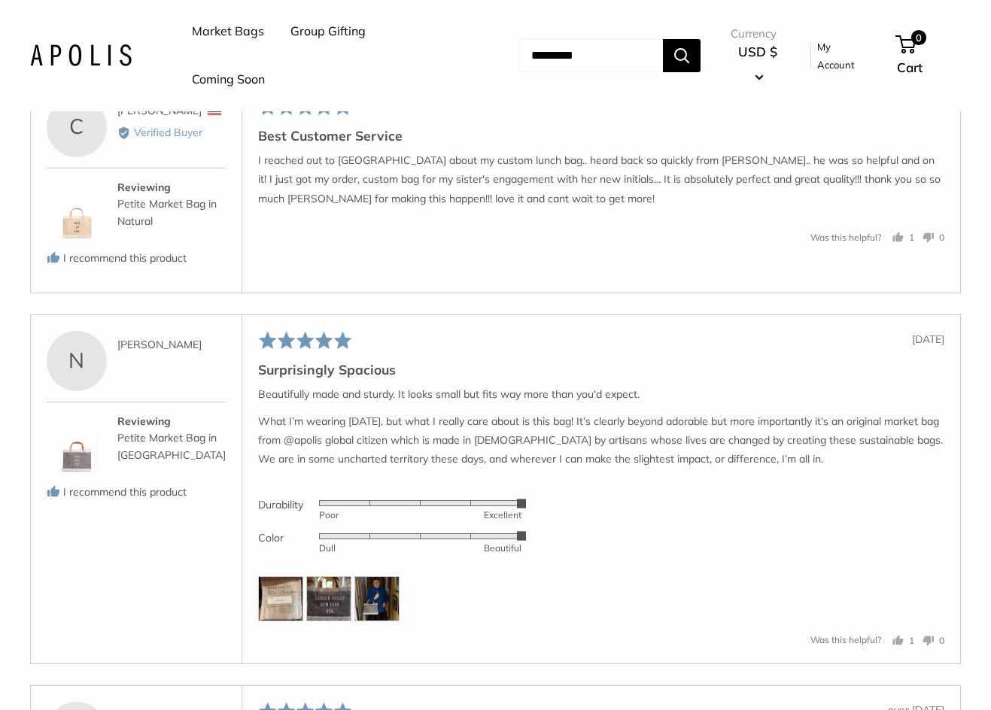
click at [279, 592] on img at bounding box center [280, 598] width 45 height 45
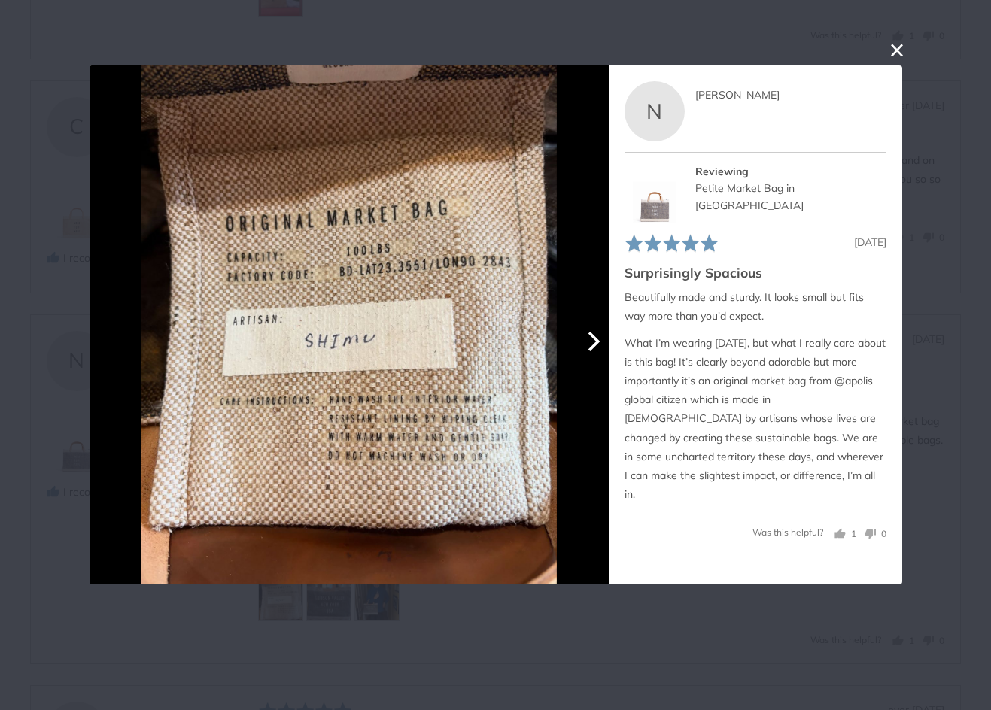
click at [598, 348] on icon "Next" at bounding box center [592, 342] width 20 height 20
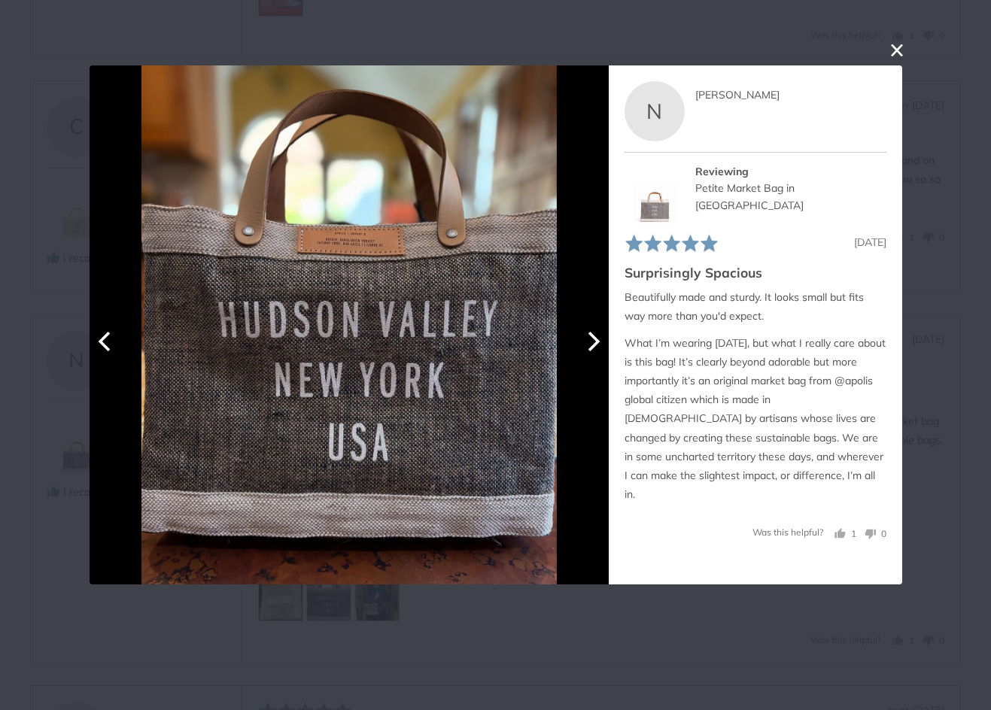
click at [594, 342] on icon "Next" at bounding box center [592, 342] width 20 height 20
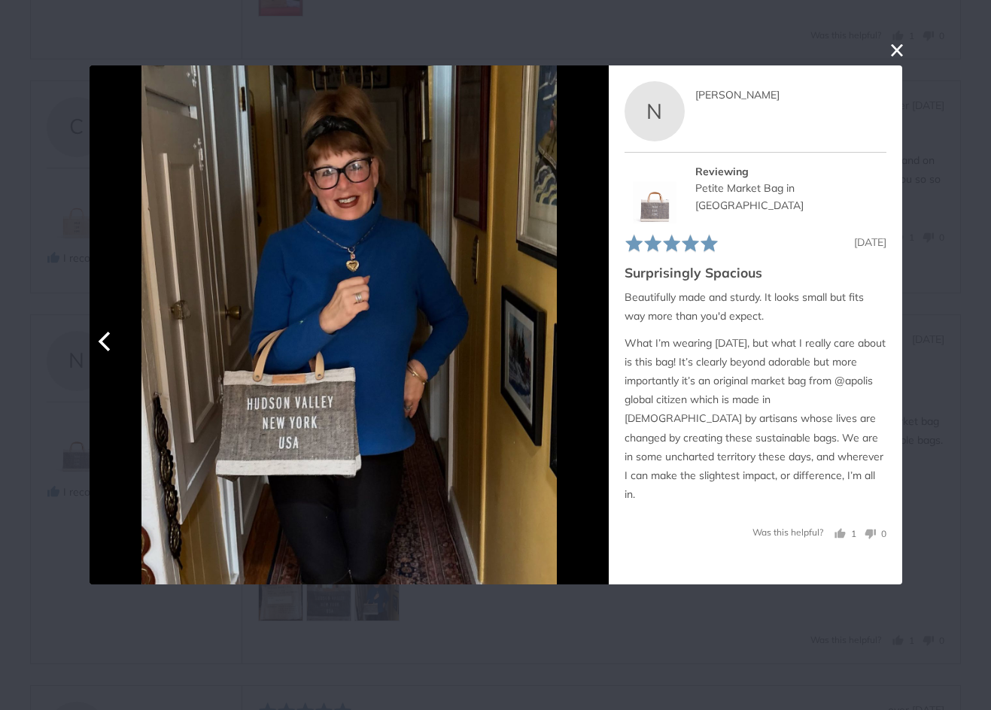
click at [579, 411] on div at bounding box center [349, 324] width 519 height 519
click at [941, 247] on div "User-Uploaded Media Gallery N Nancy Reviewed by Nancy Reviewing Petite Market B…" at bounding box center [495, 355] width 991 height 710
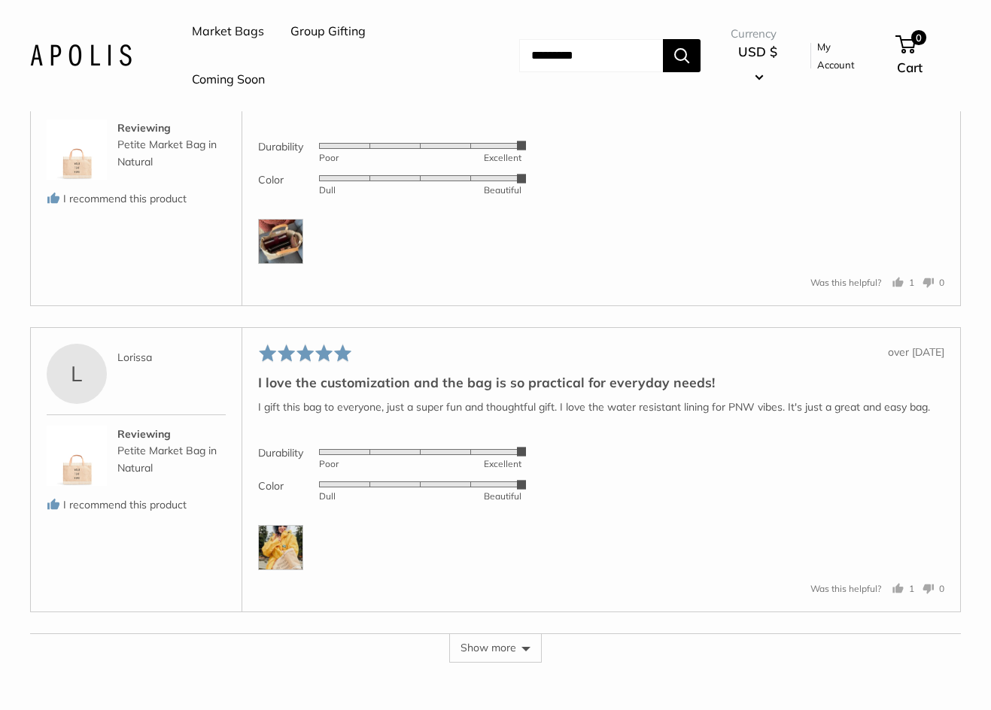
scroll to position [8053, 0]
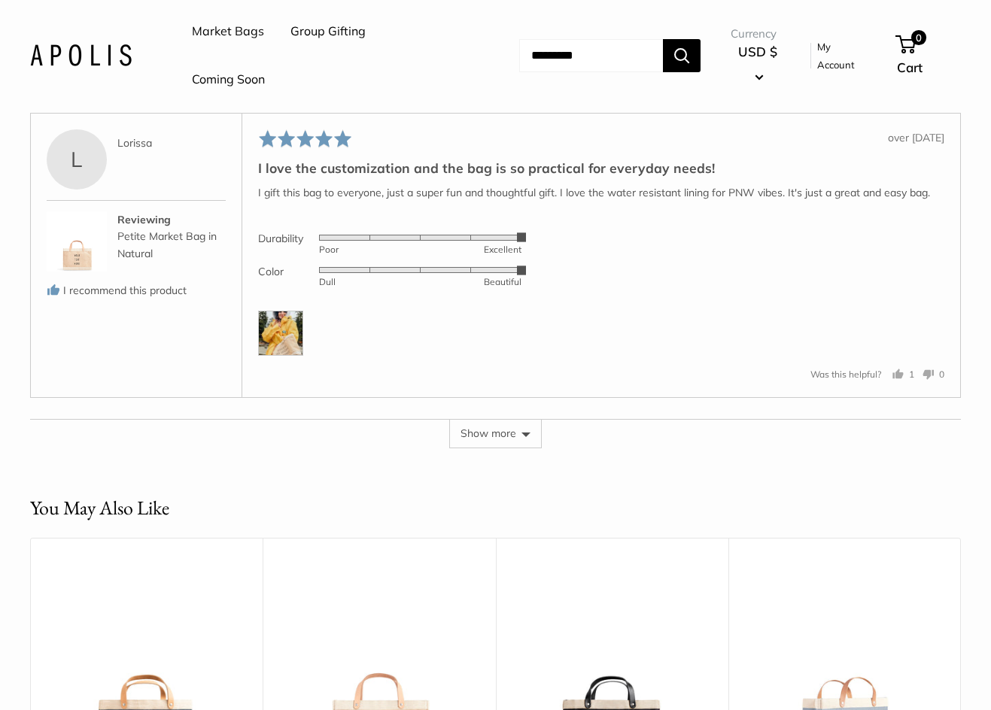
click at [275, 324] on img at bounding box center [280, 333] width 45 height 45
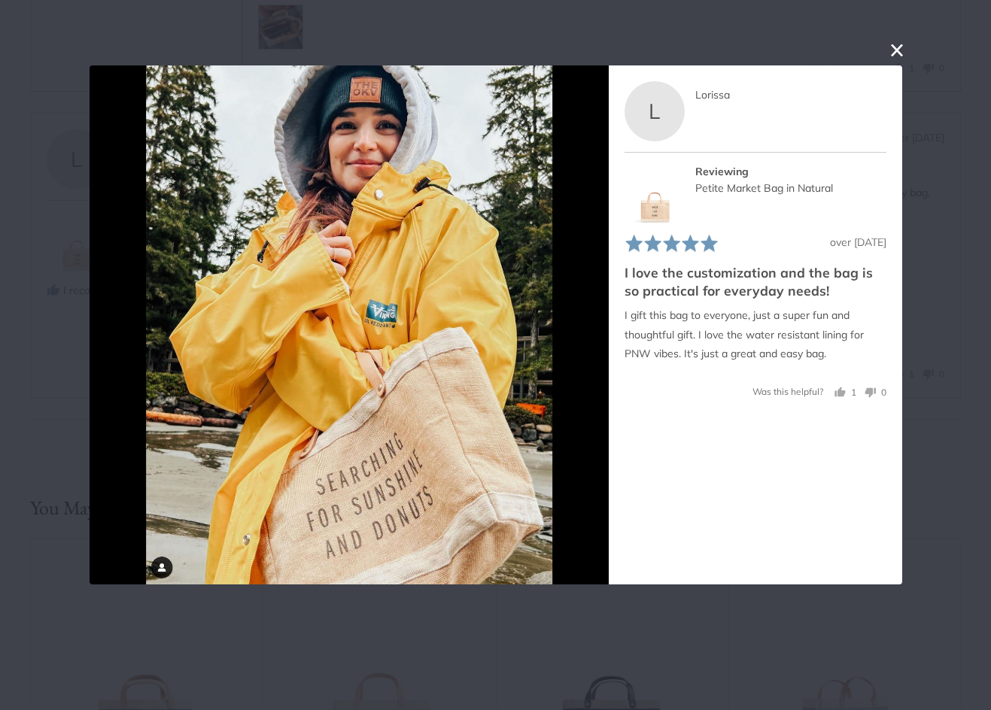
click at [934, 306] on div "User-Uploaded Media Gallery L Lorissa Reviewed by Lorissa Reviewing Petite Mark…" at bounding box center [495, 355] width 991 height 710
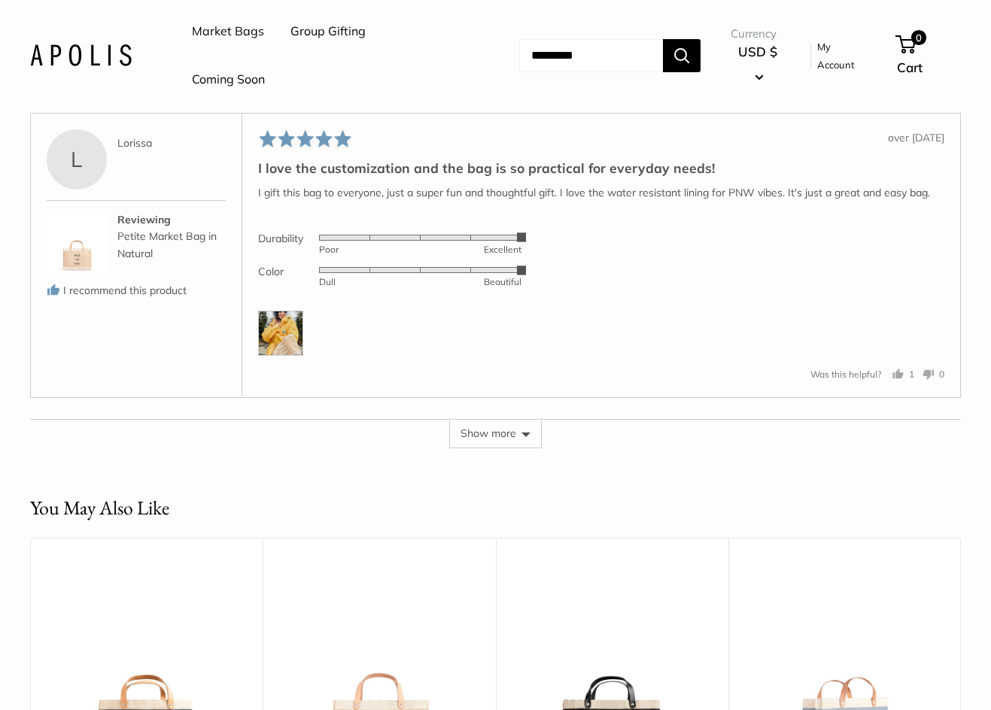
click at [487, 426] on button "Show more" at bounding box center [495, 433] width 93 height 29
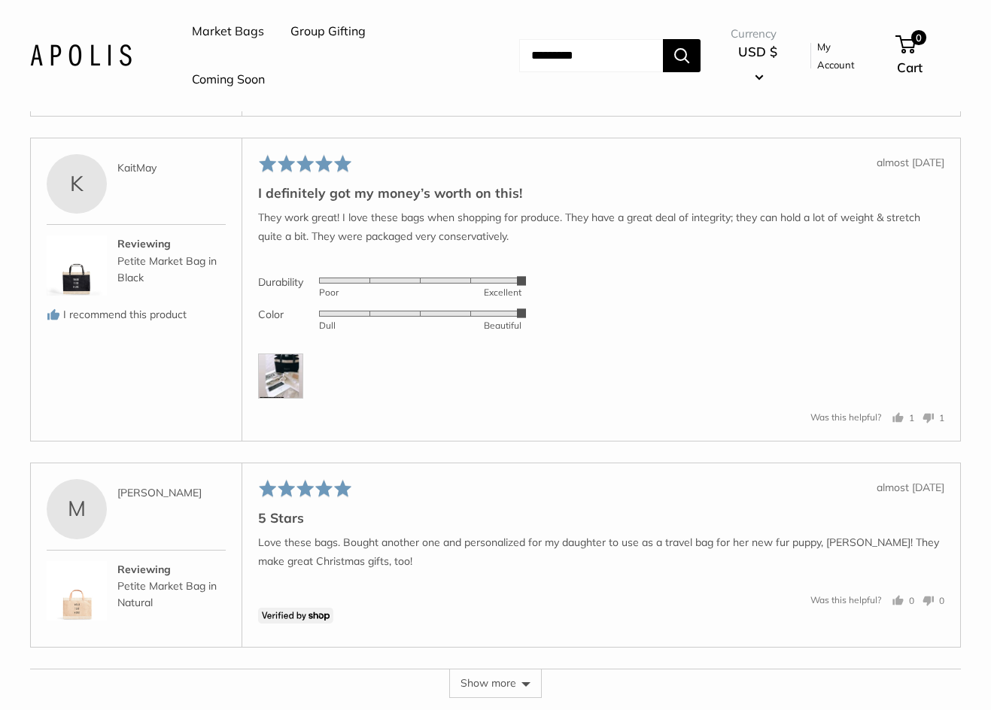
scroll to position [8956, 0]
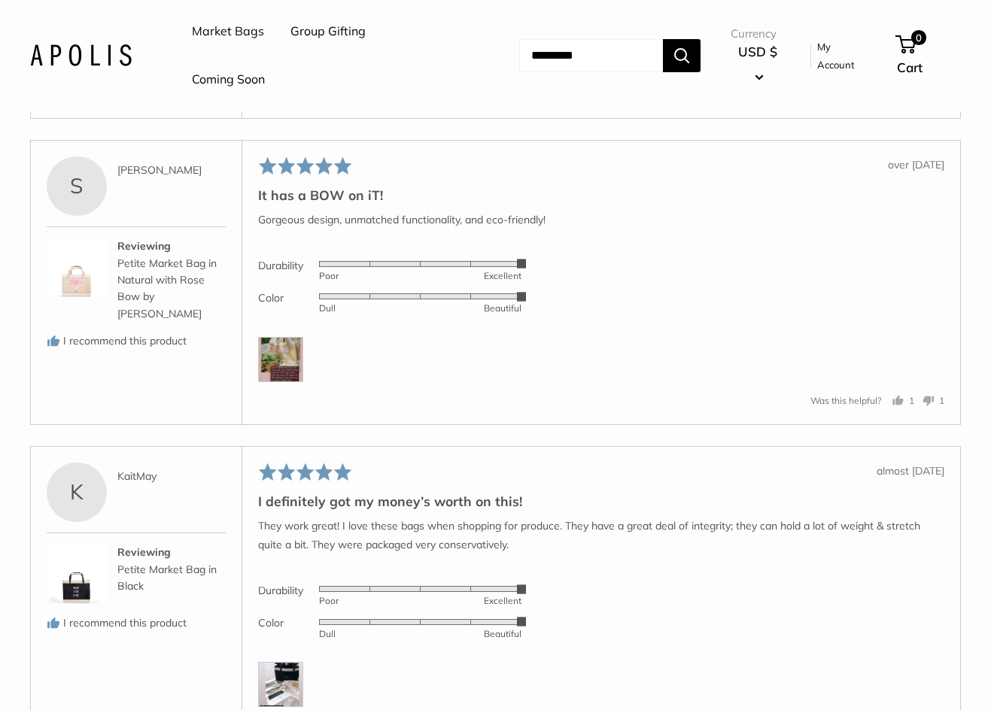
click at [532, 60] on input "Search..." at bounding box center [591, 55] width 144 height 33
type input "******"
click at [663, 39] on button "Search" at bounding box center [682, 55] width 38 height 33
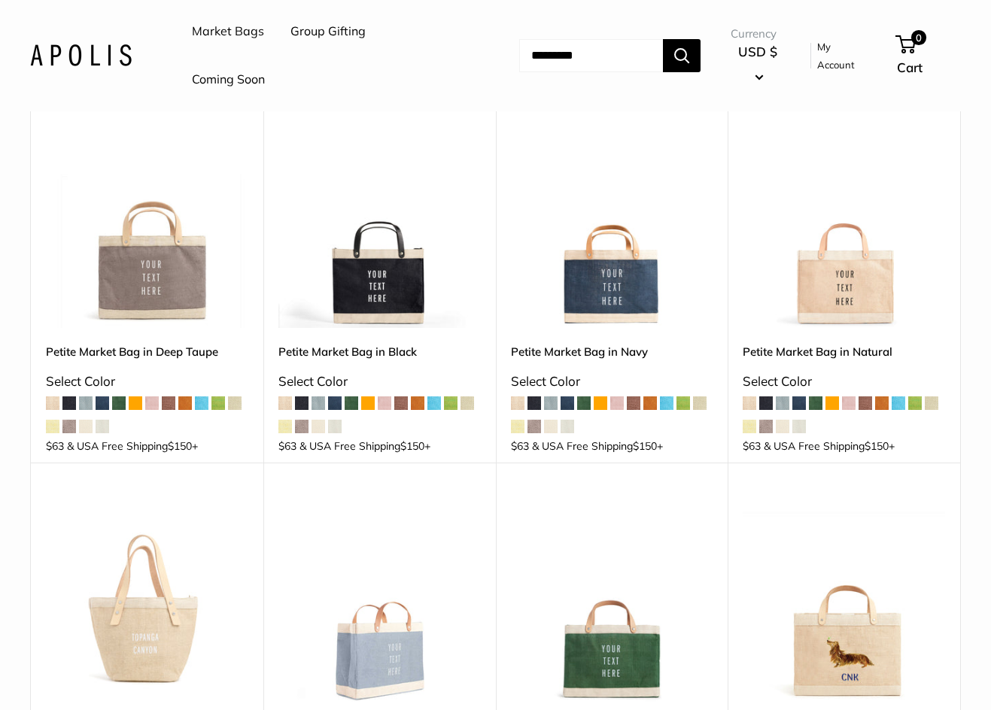
scroll to position [226, 0]
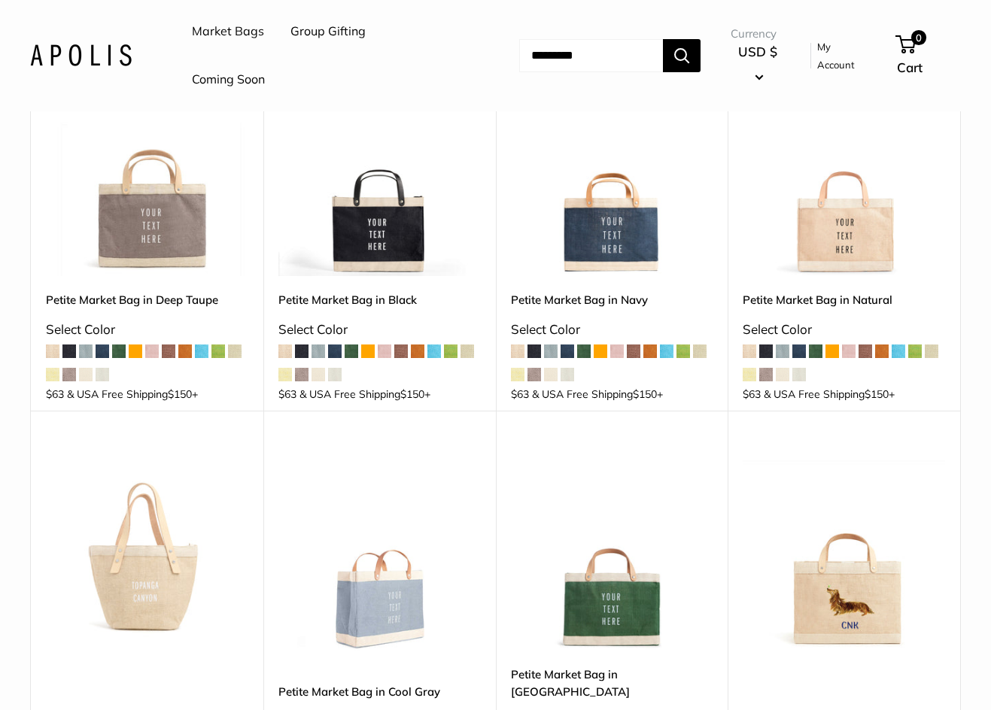
click at [0, 0] on img at bounding box center [0, 0] width 0 height 0
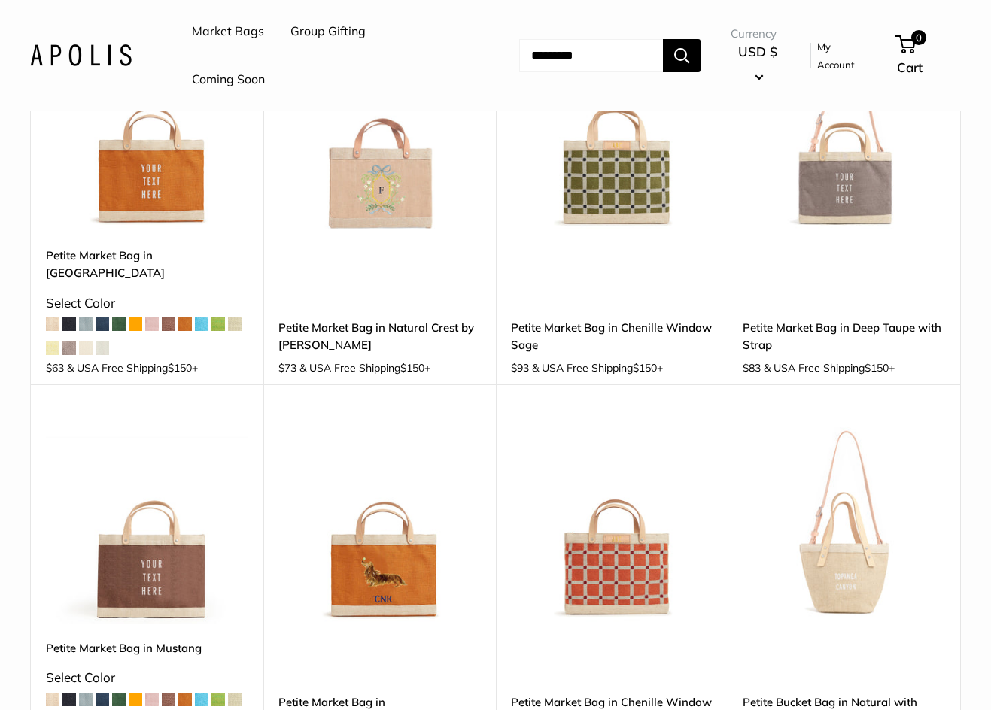
scroll to position [1881, 0]
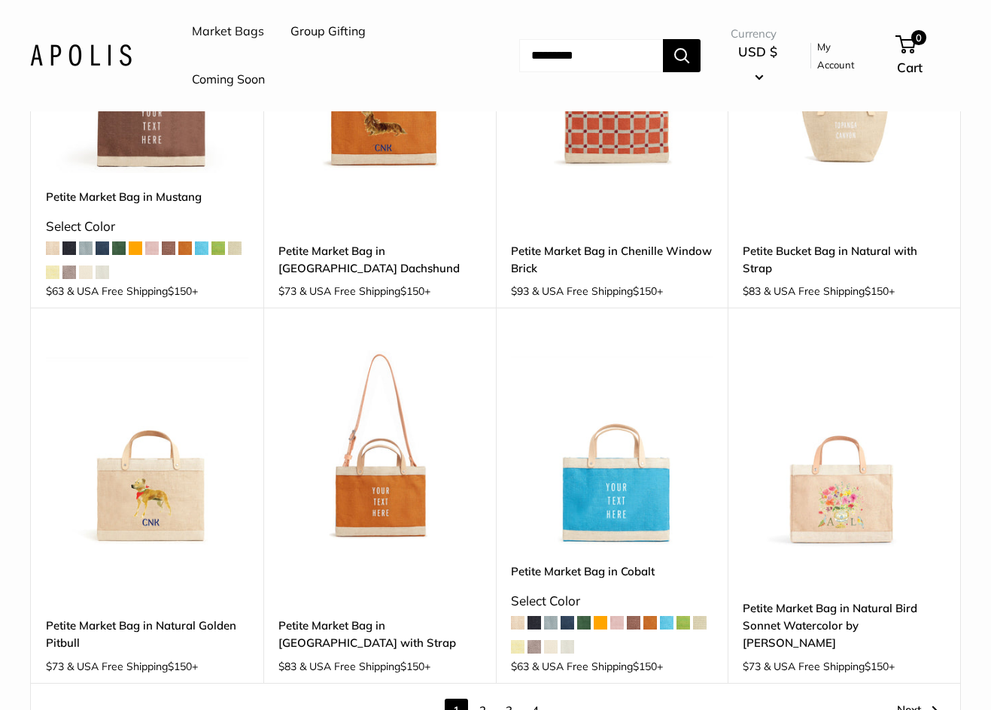
click at [485, 699] on link "2" at bounding box center [482, 710] width 23 height 23
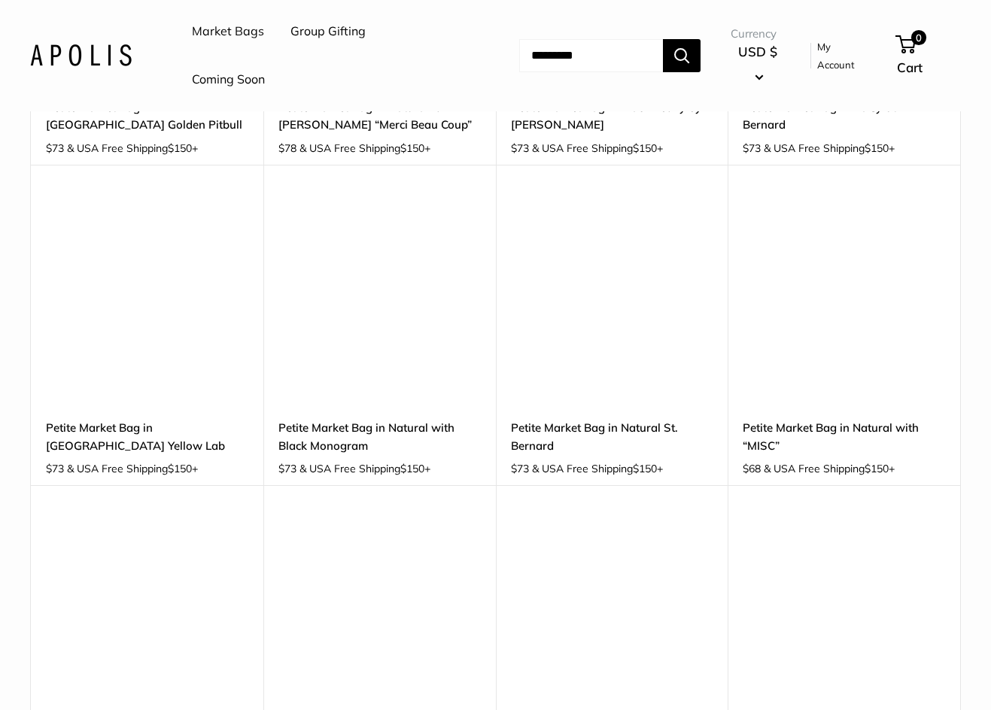
scroll to position [1545, 0]
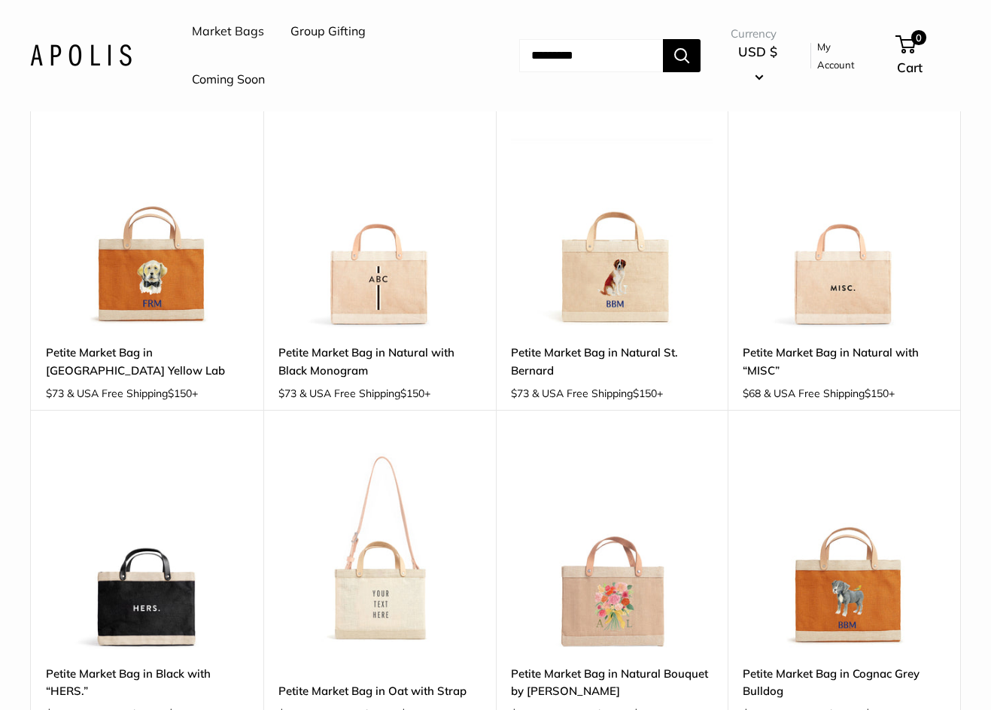
click at [0, 0] on img at bounding box center [0, 0] width 0 height 0
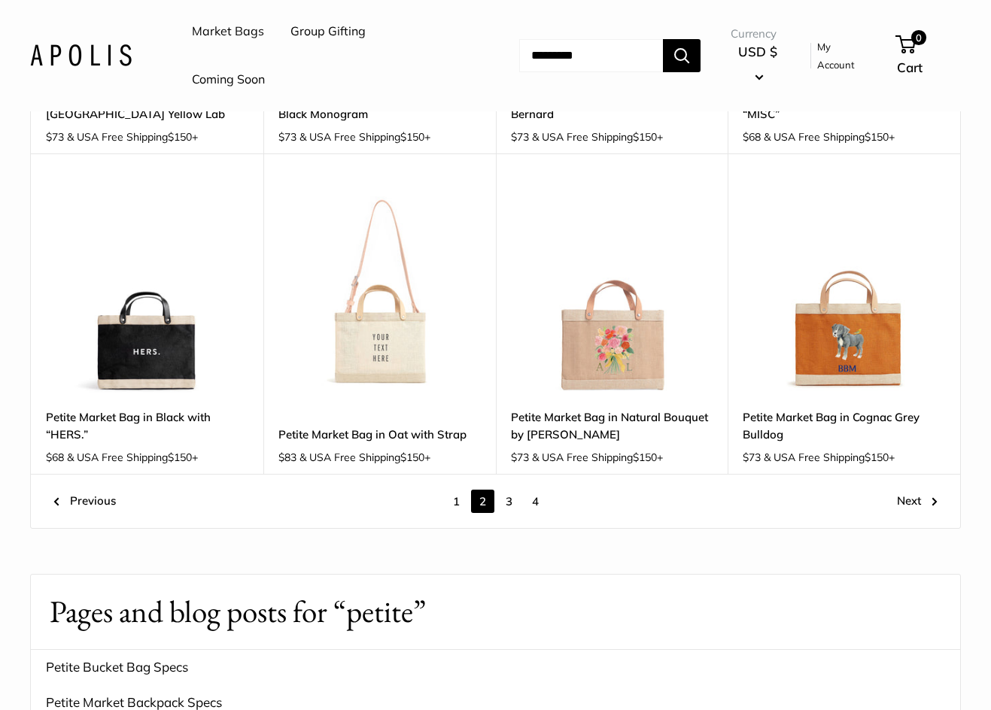
scroll to position [1846, 0]
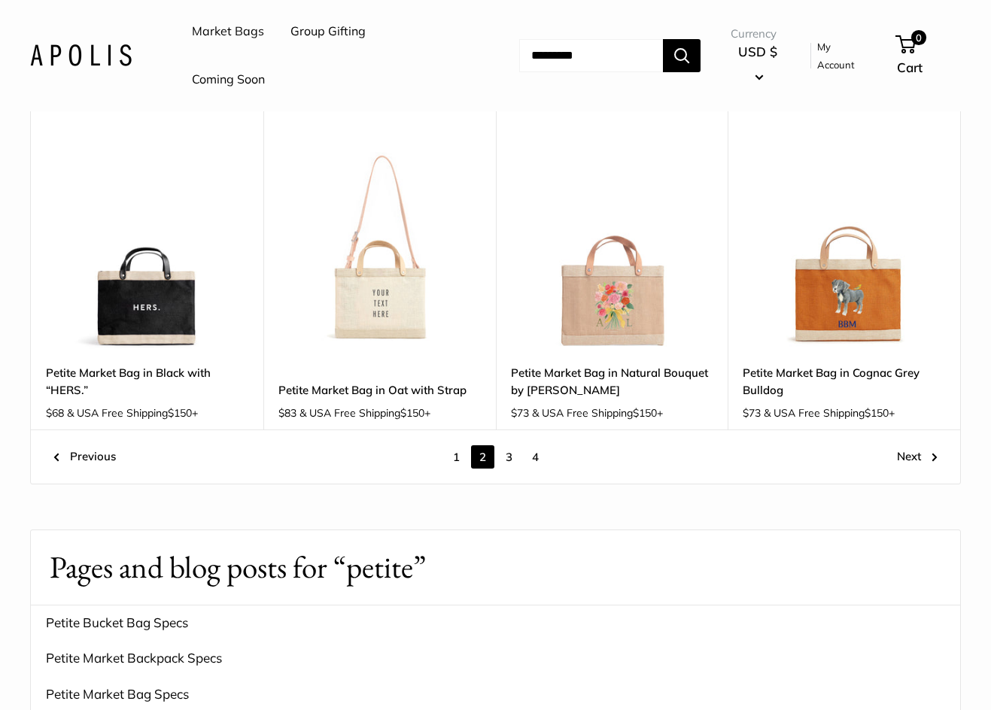
click at [513, 446] on link "3" at bounding box center [508, 457] width 23 height 23
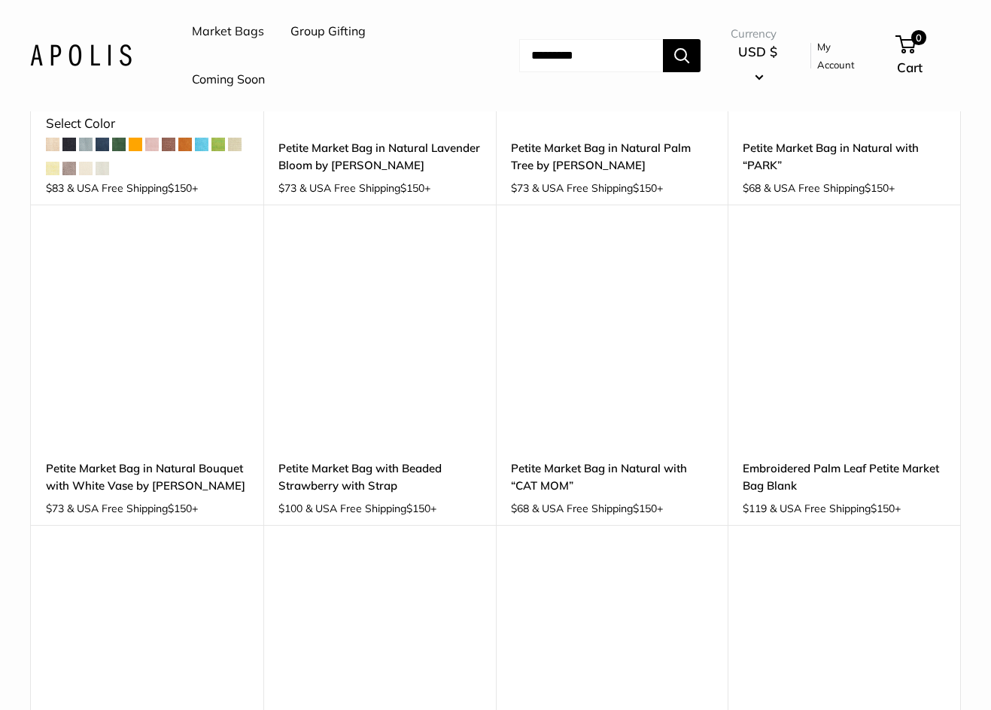
scroll to position [1696, 0]
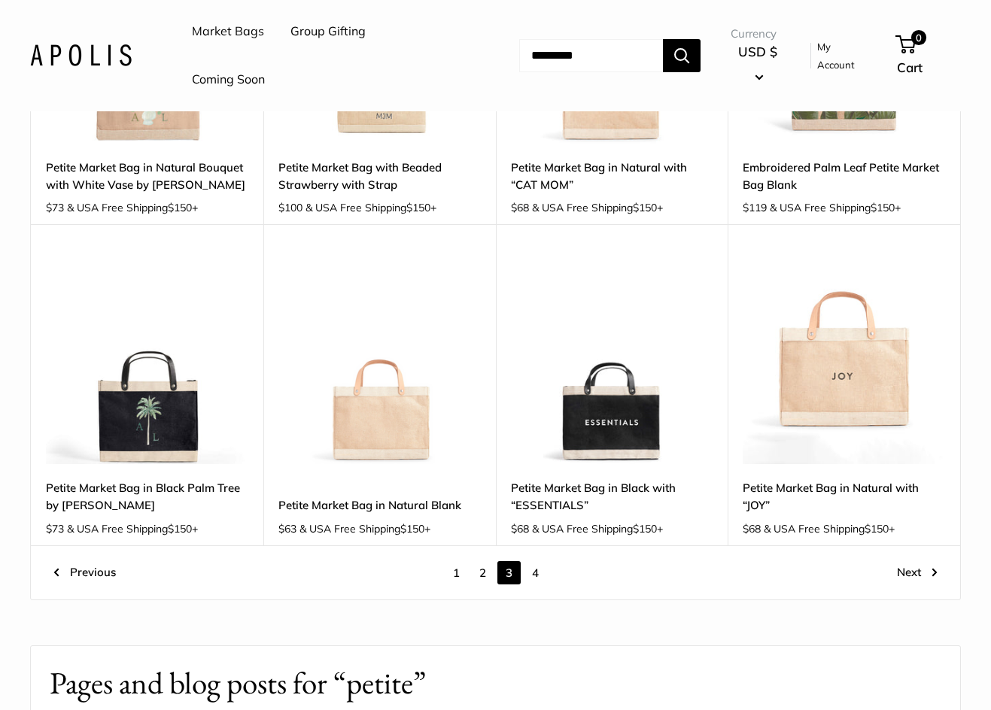
click at [537, 575] on link "4" at bounding box center [535, 572] width 23 height 23
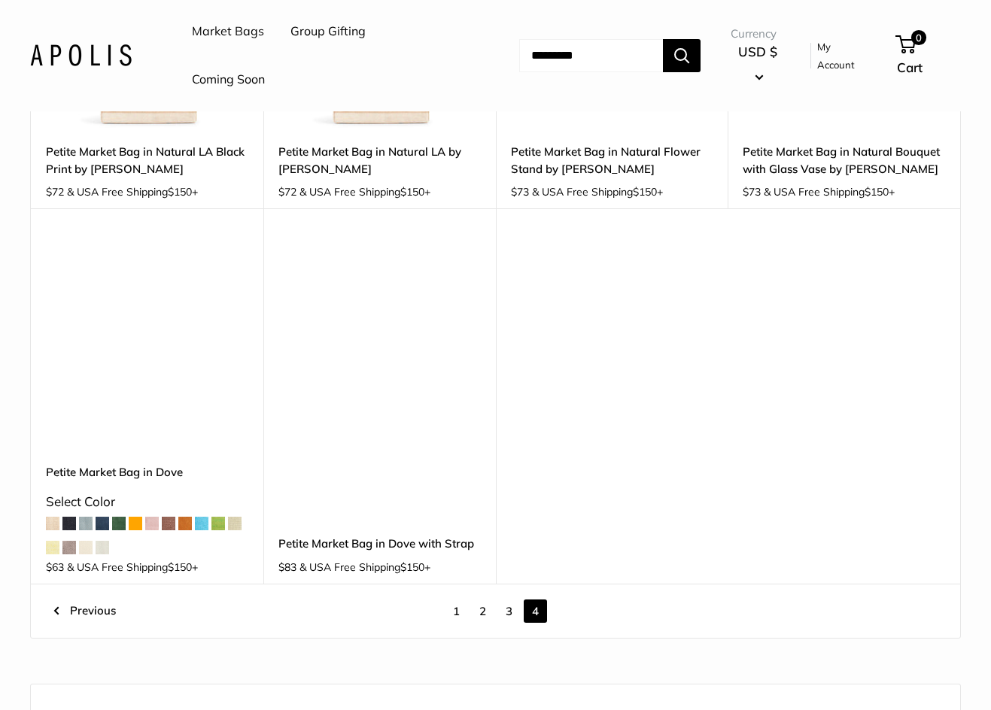
scroll to position [416, 0]
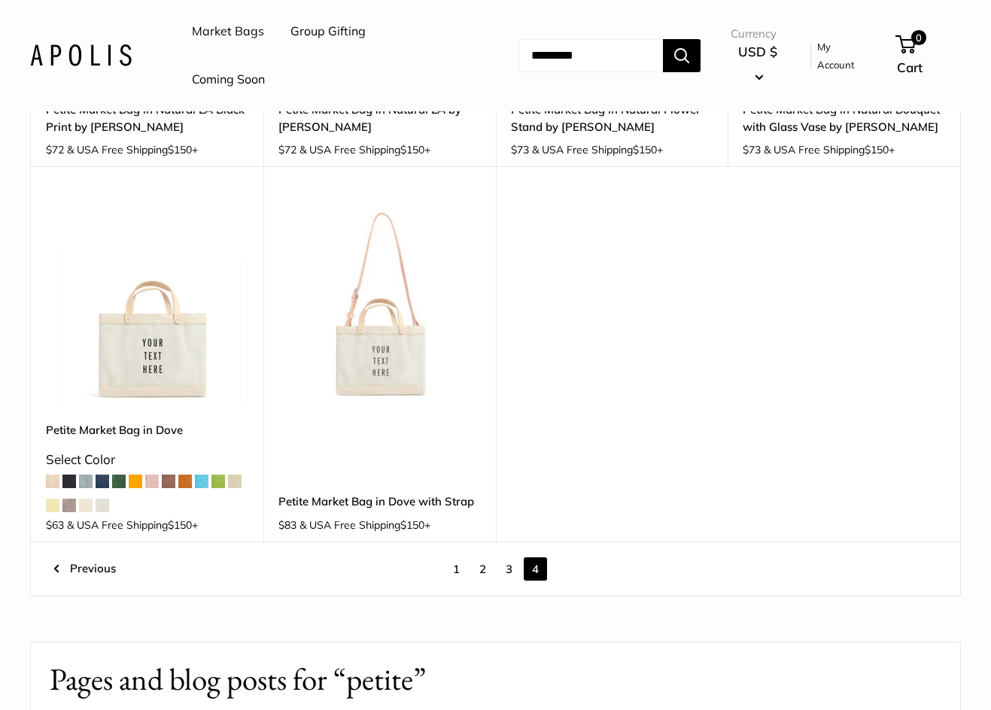
click at [458, 572] on link "1" at bounding box center [456, 569] width 23 height 23
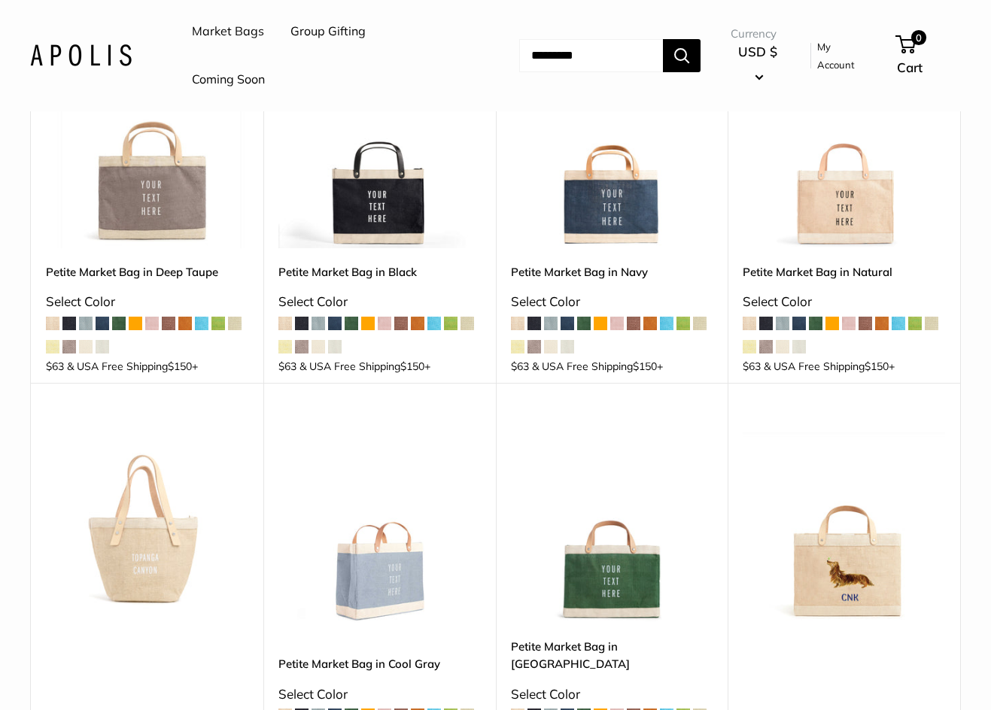
scroll to position [266, 0]
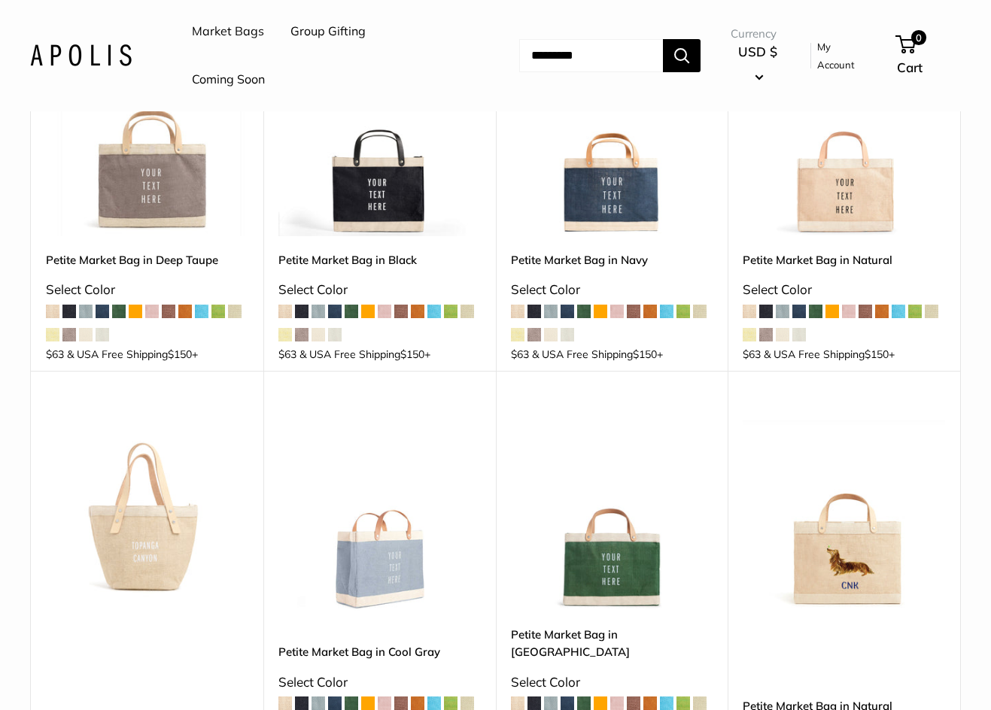
click at [0, 0] on img at bounding box center [0, 0] width 0 height 0
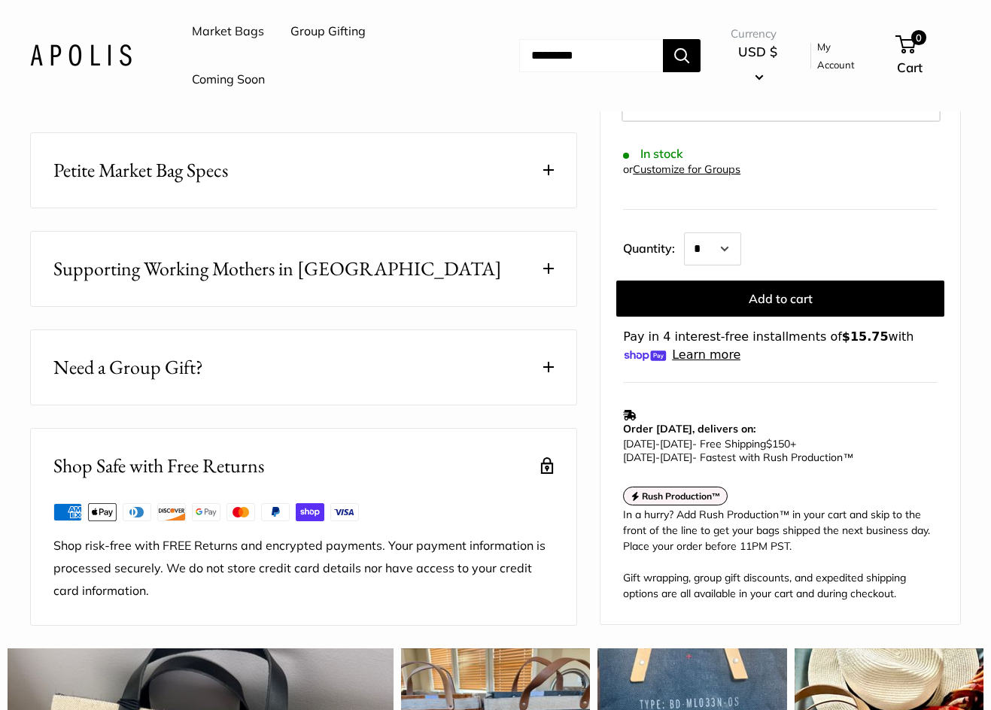
scroll to position [753, 0]
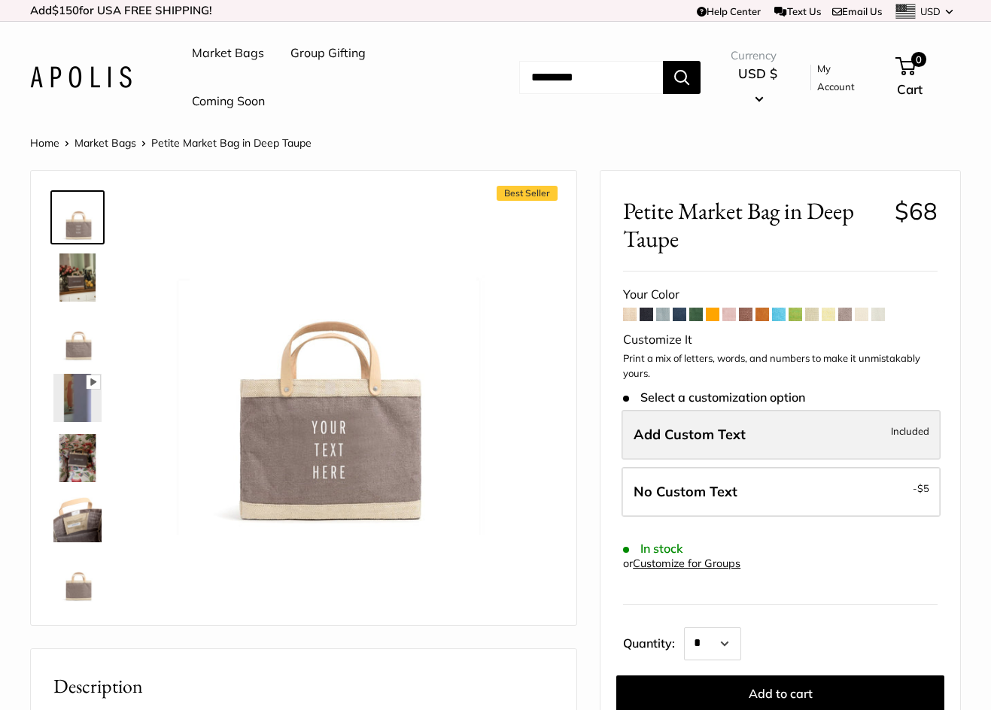
click at [689, 430] on span "Add Custom Text" at bounding box center [690, 434] width 112 height 17
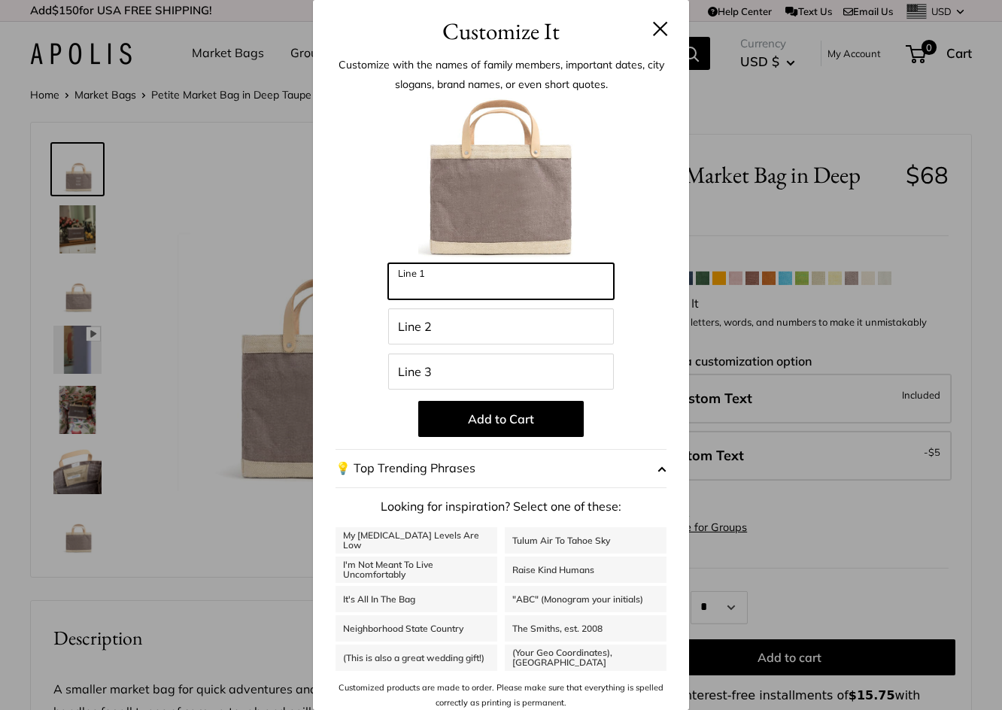
click at [531, 294] on input "Line 1" at bounding box center [501, 281] width 226 height 36
type input "*****"
click at [637, 380] on div "Enter 48 letters ***** Line 1 Line 2 Line 3 Add to Cart 💡 Top Trending Phrases …" at bounding box center [501, 404] width 331 height 613
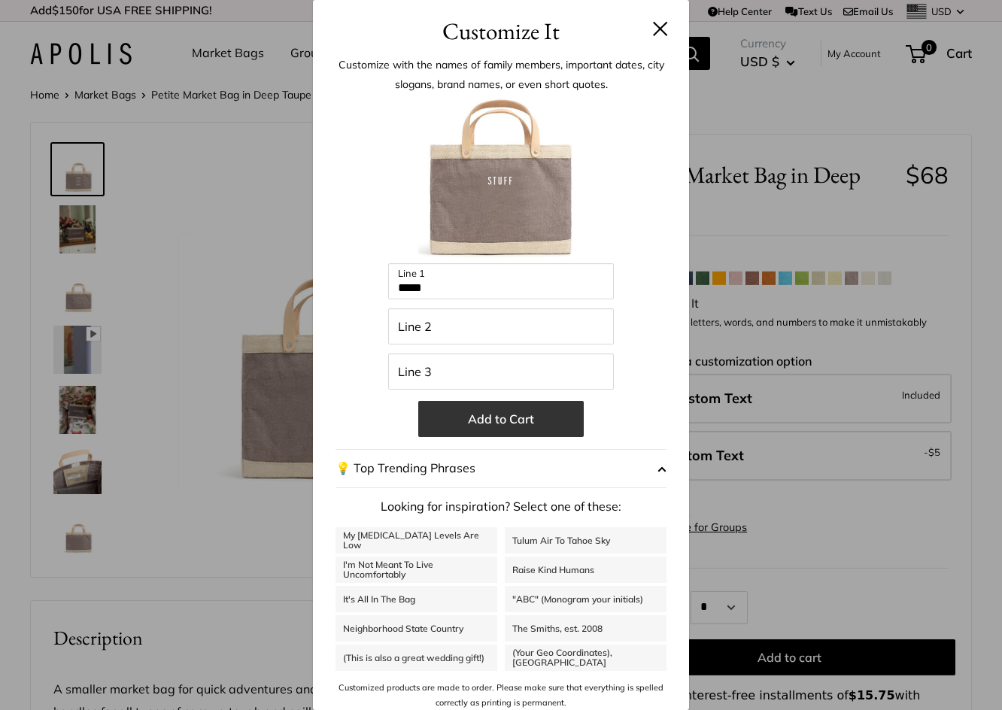
click at [506, 407] on button "Add to Cart" at bounding box center [501, 419] width 166 height 36
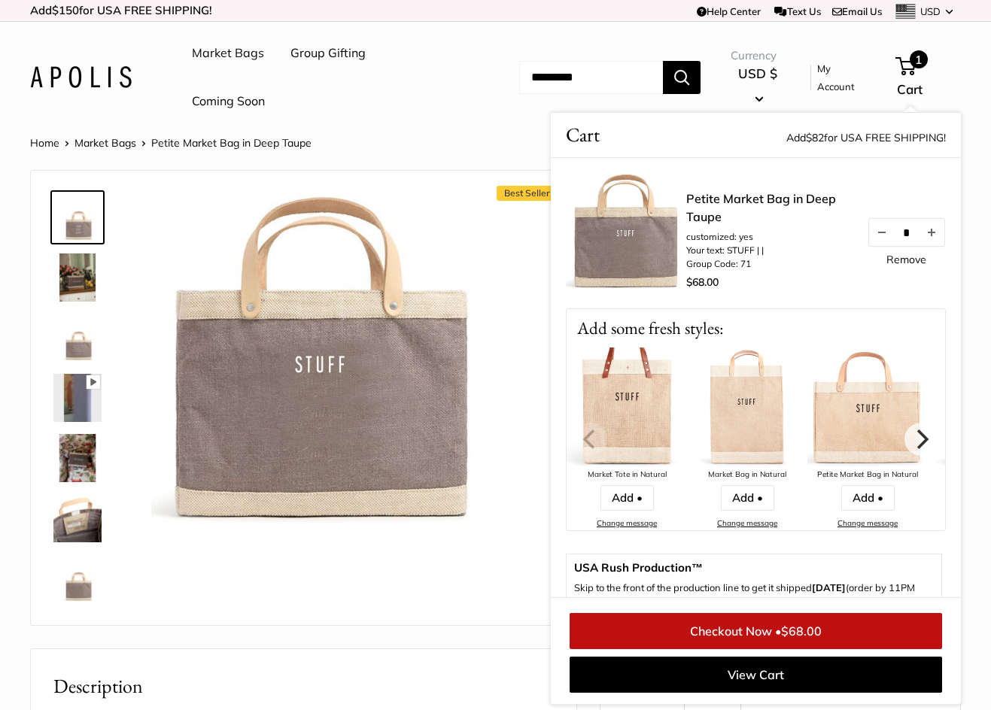
click at [447, 537] on div "Pause Play % buffered 00:00 Unmute Mute Exit fullscreen Enter fullscreen Play R…" at bounding box center [322, 364] width 342 height 343
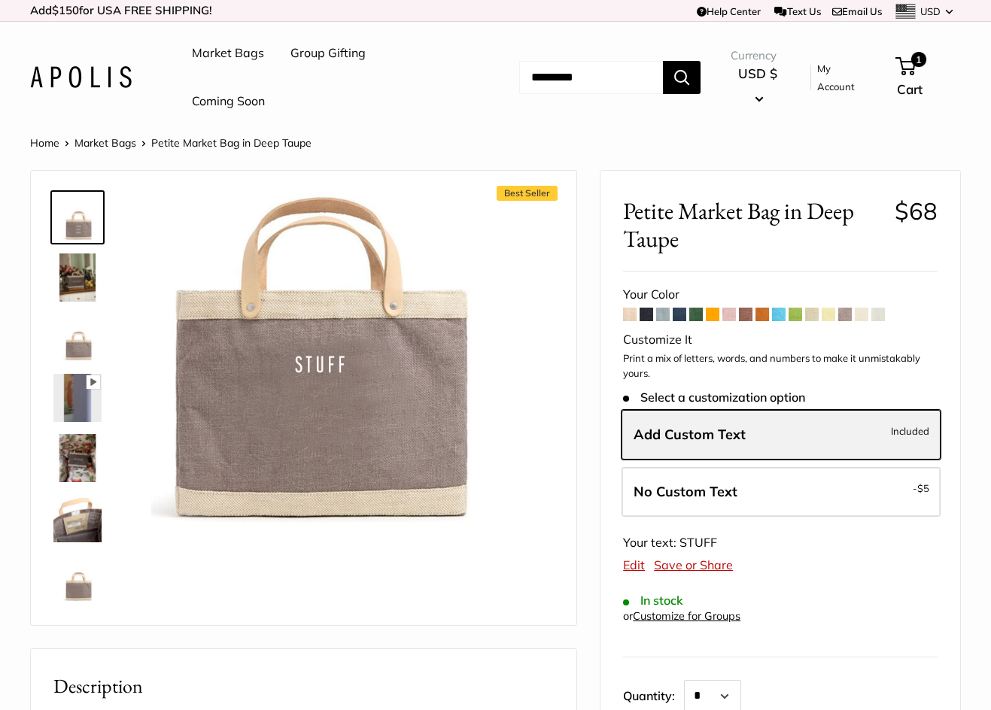
click at [745, 430] on label "Add Custom Text Included" at bounding box center [781, 435] width 319 height 50
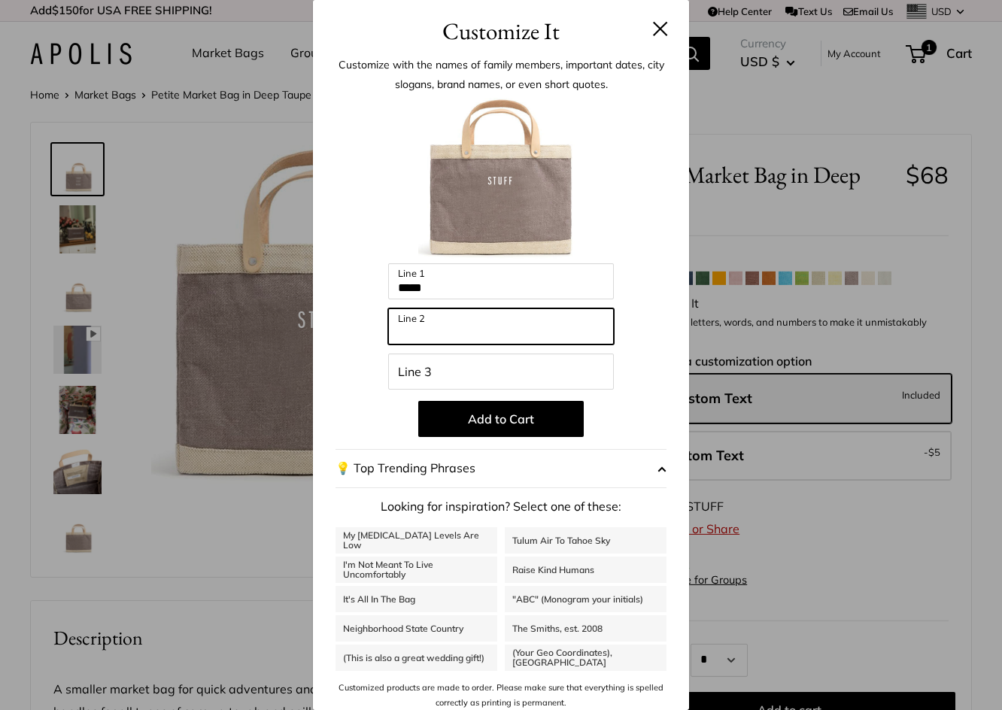
click at [468, 324] on input "Line 2" at bounding box center [501, 327] width 226 height 36
type input "*****"
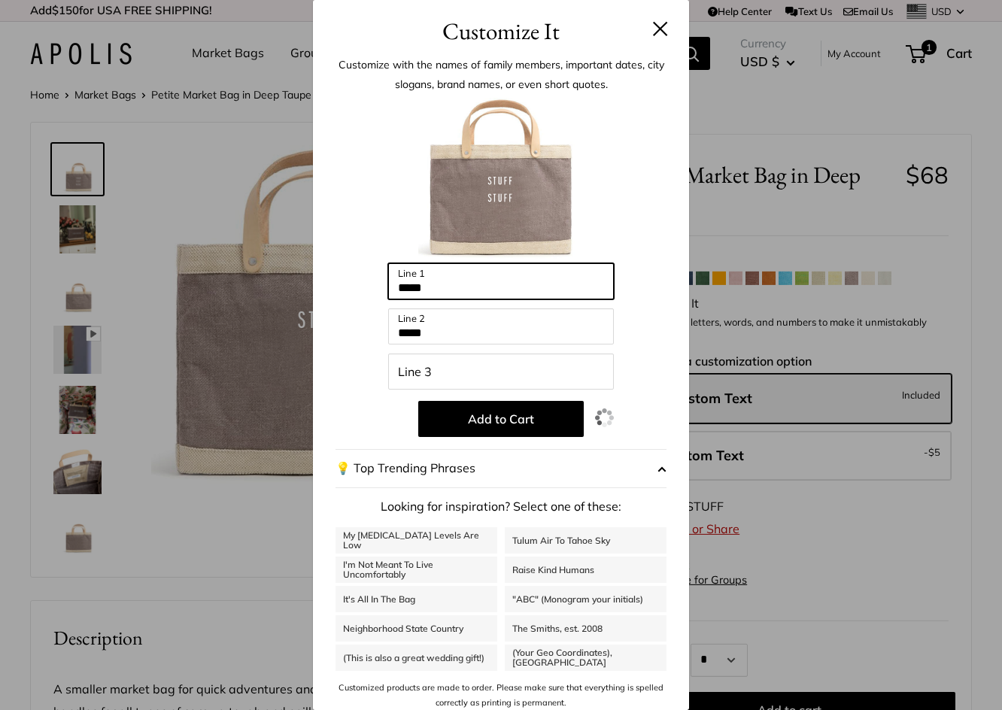
click at [474, 284] on input "*****" at bounding box center [501, 281] width 226 height 36
type input "*"
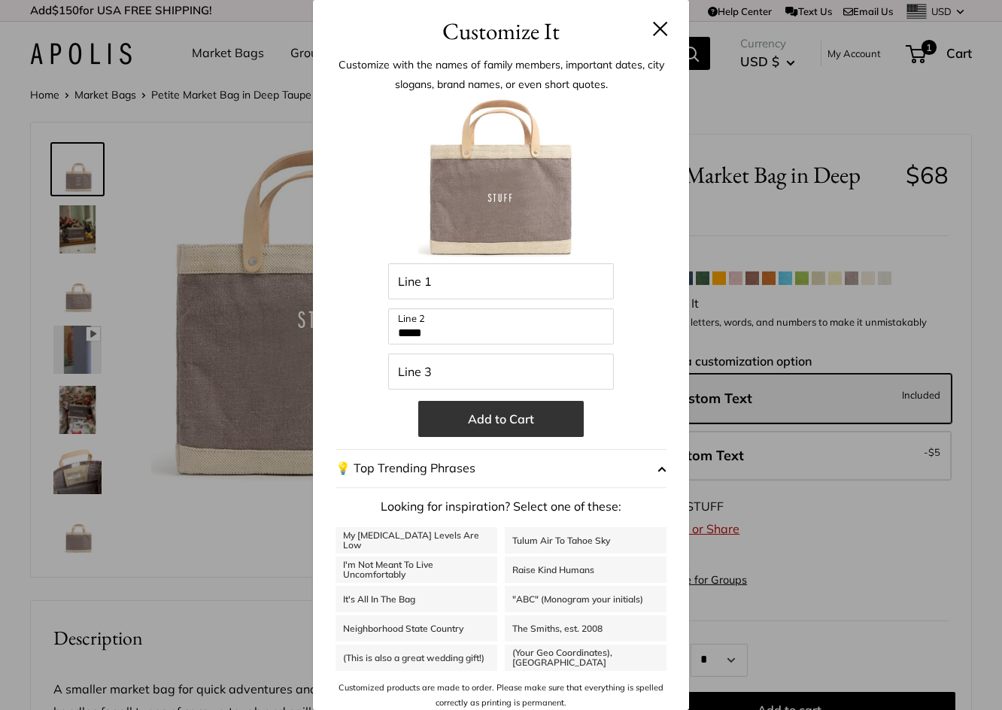
click at [490, 419] on button "Add to Cart" at bounding box center [501, 419] width 166 height 36
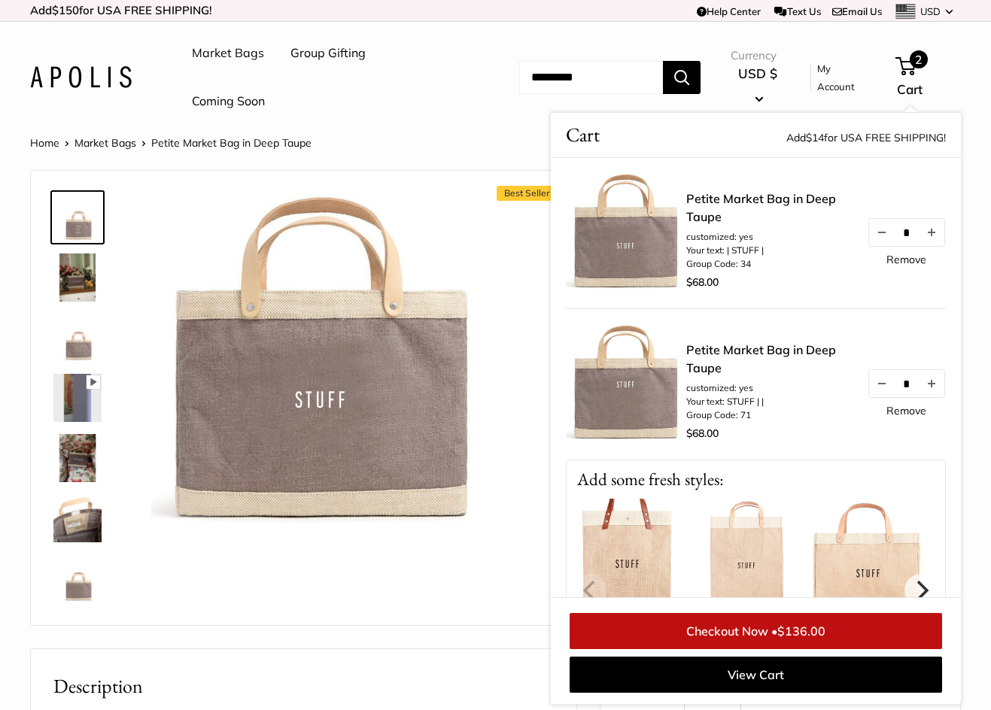
click at [896, 409] on link "Remove" at bounding box center [907, 411] width 40 height 11
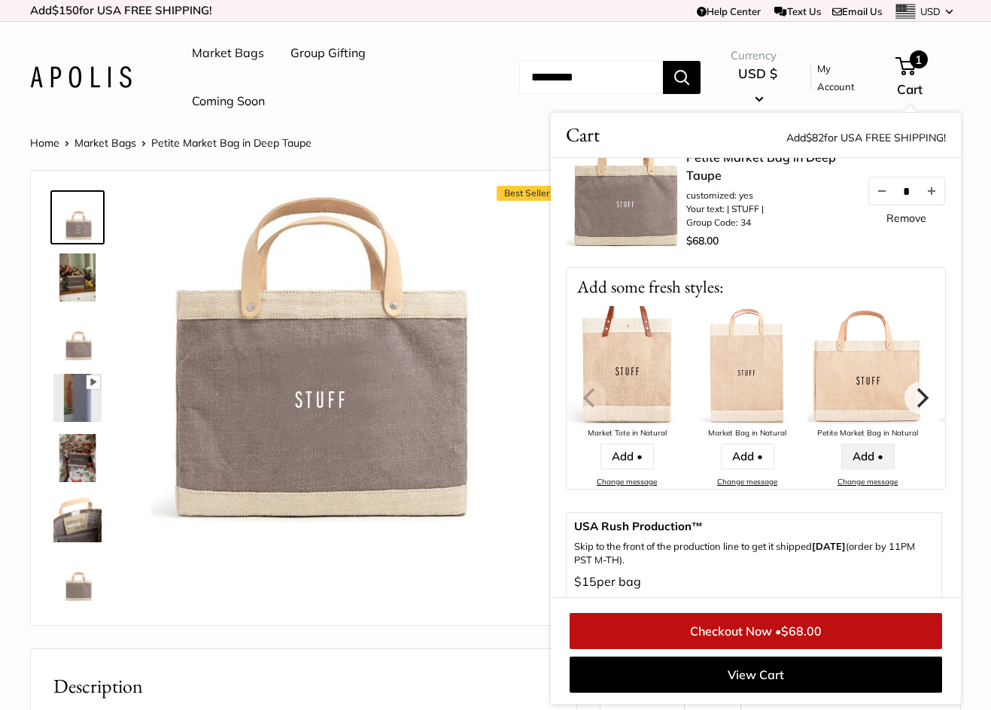
scroll to position [75, 0]
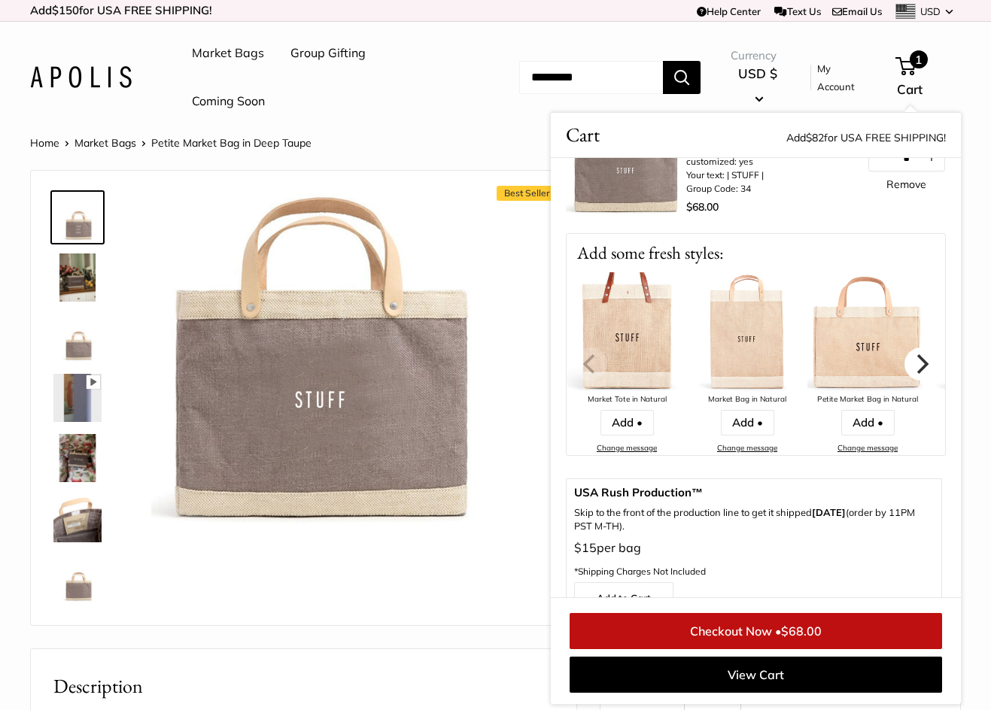
click at [916, 367] on icon "Next" at bounding box center [921, 364] width 20 height 20
click at [917, 367] on icon "Next" at bounding box center [923, 364] width 12 height 20
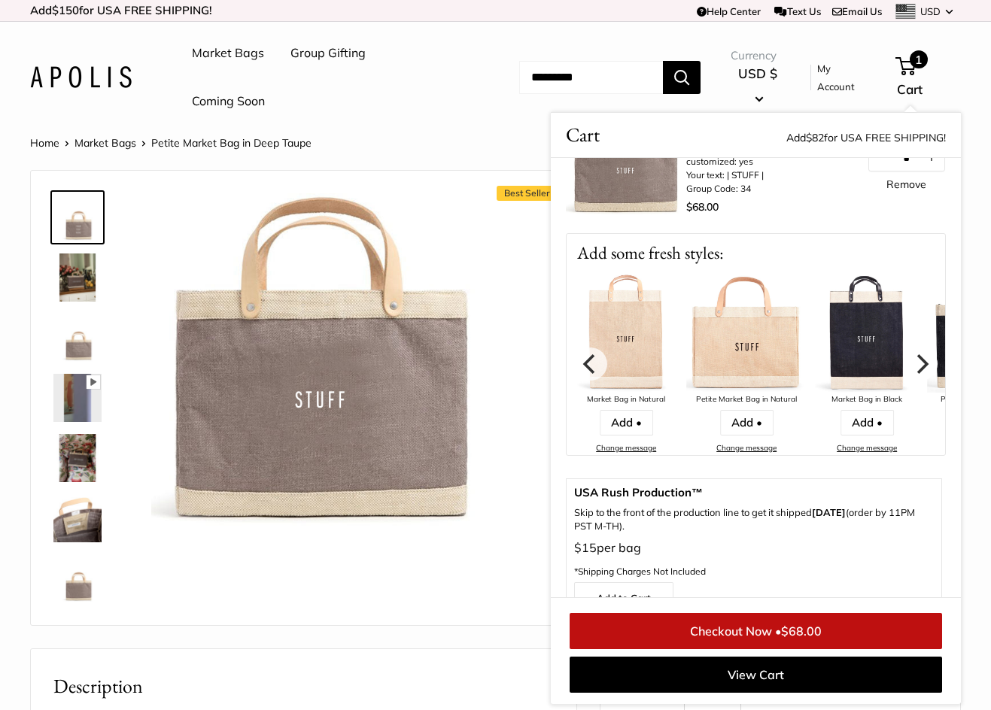
click at [917, 359] on icon "Next" at bounding box center [923, 364] width 12 height 20
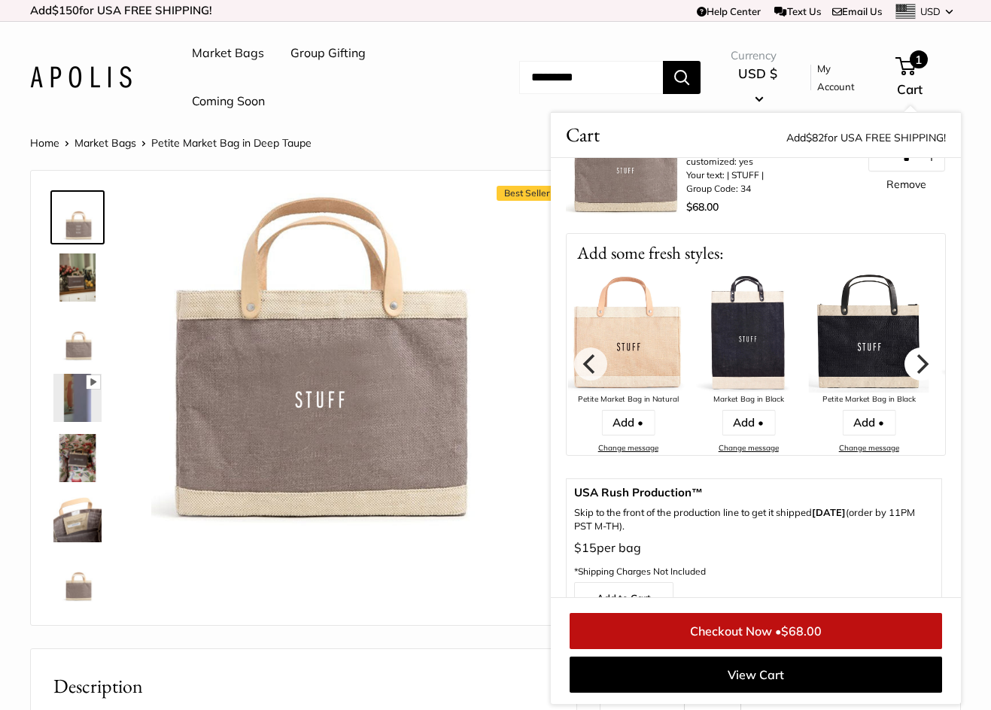
click at [917, 359] on icon "Next" at bounding box center [923, 364] width 12 height 20
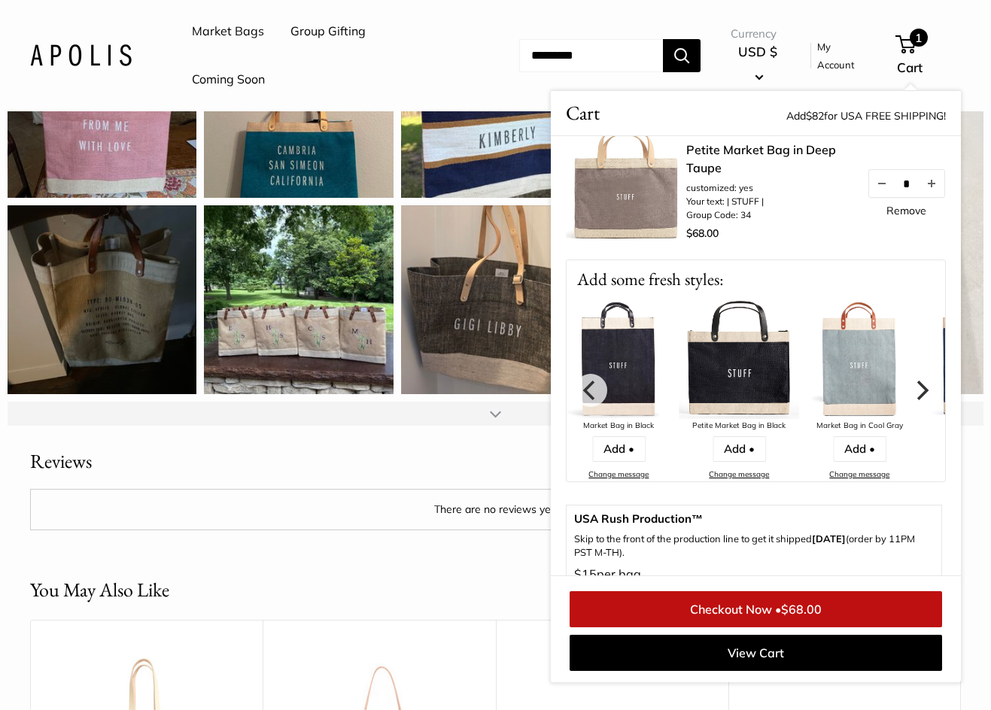
scroll to position [0, 0]
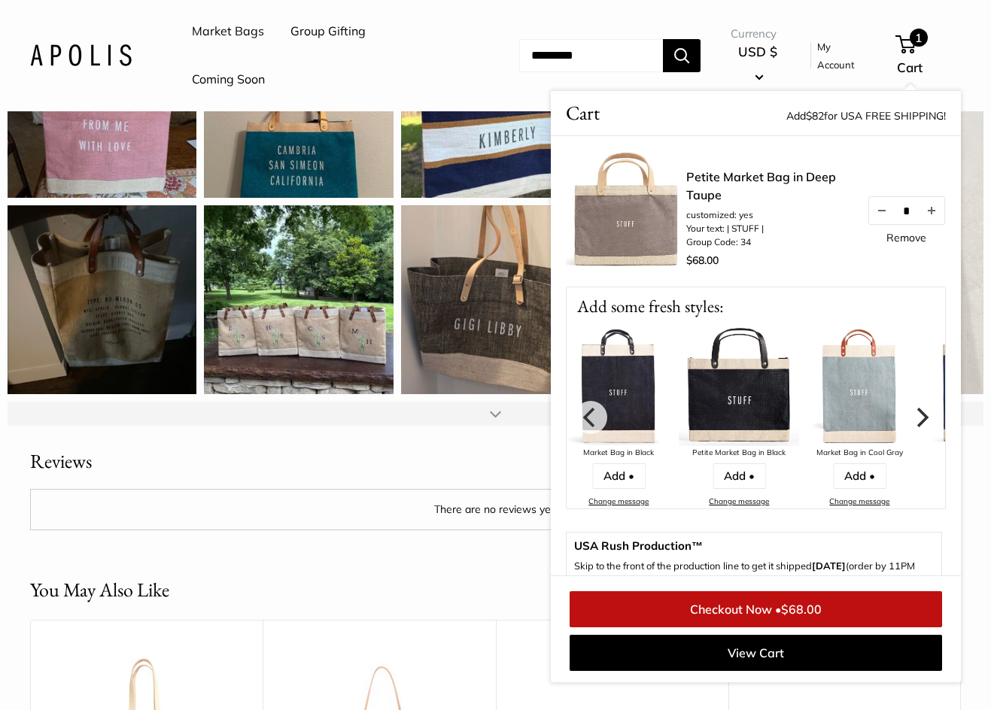
click at [339, 595] on header "You May Also Like" at bounding box center [495, 590] width 931 height 29
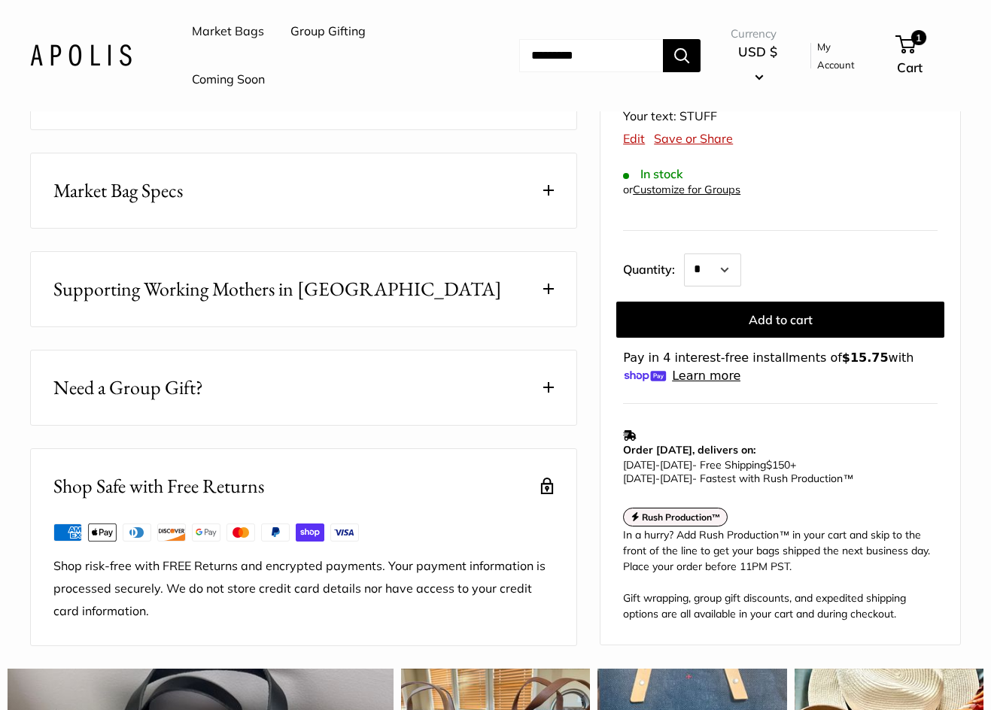
scroll to position [226, 0]
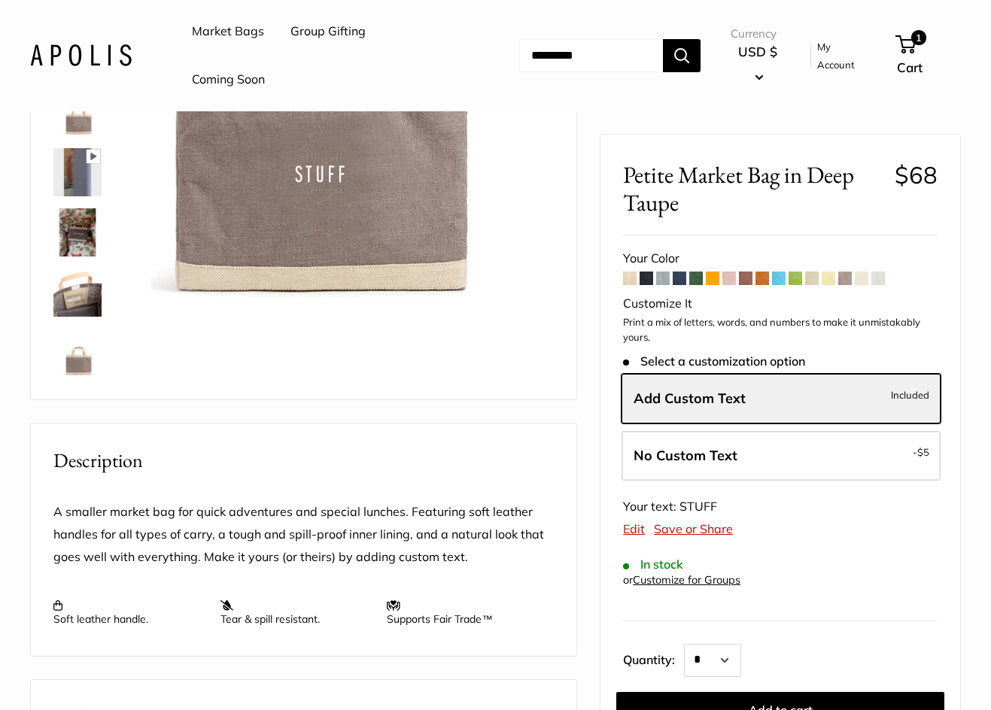
click at [698, 275] on span at bounding box center [696, 279] width 14 height 14
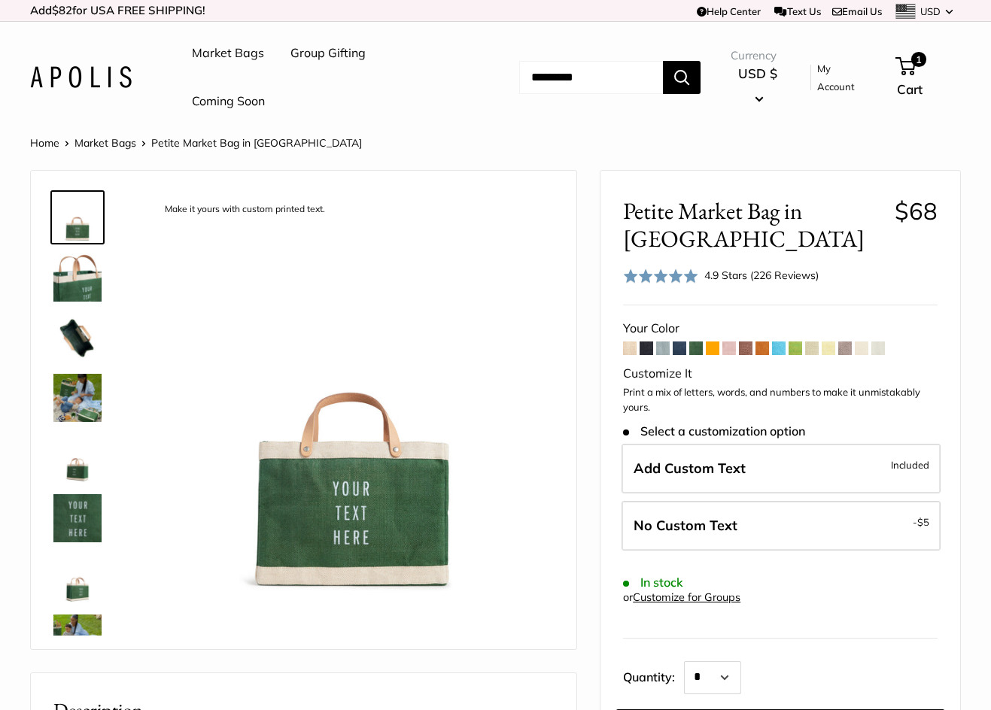
click at [74, 484] on link at bounding box center [77, 458] width 54 height 54
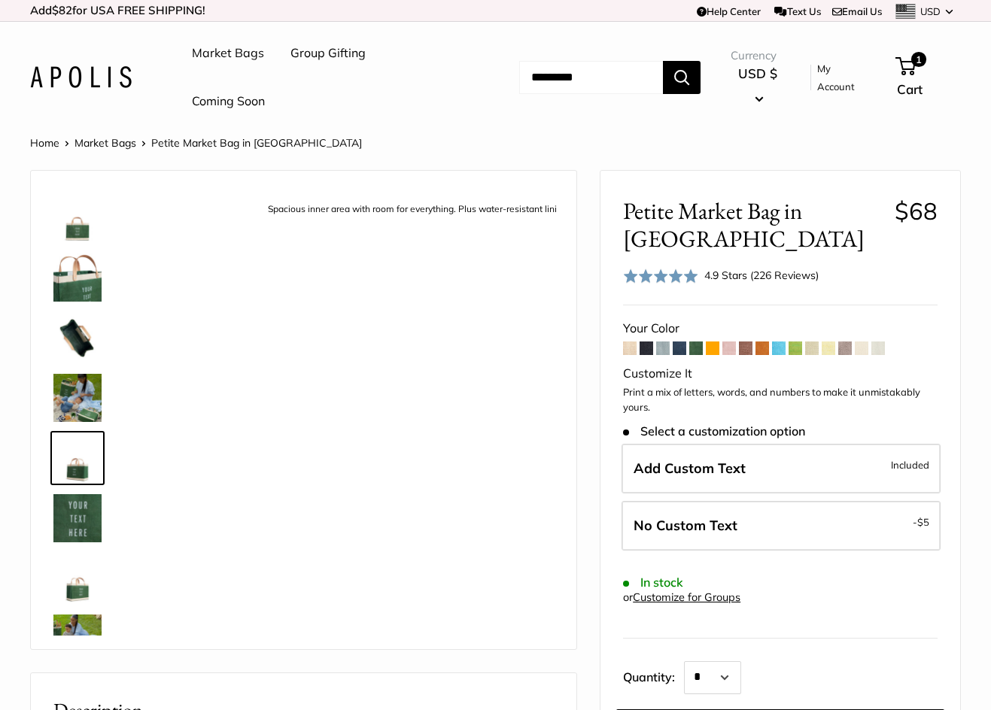
scroll to position [47, 0]
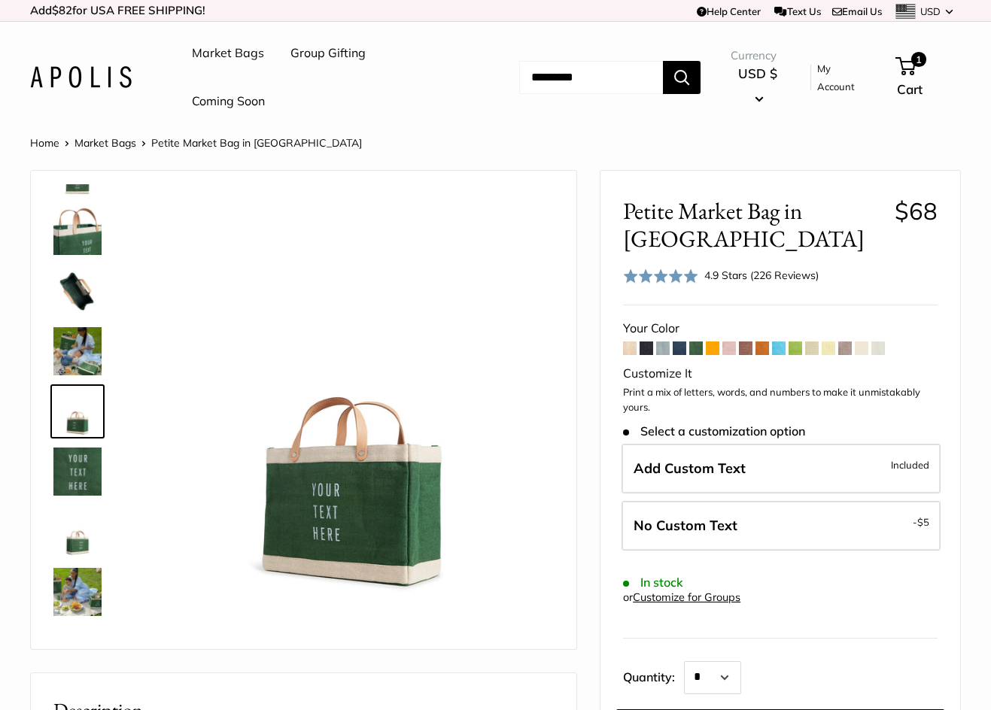
click at [867, 350] on span at bounding box center [862, 349] width 14 height 14
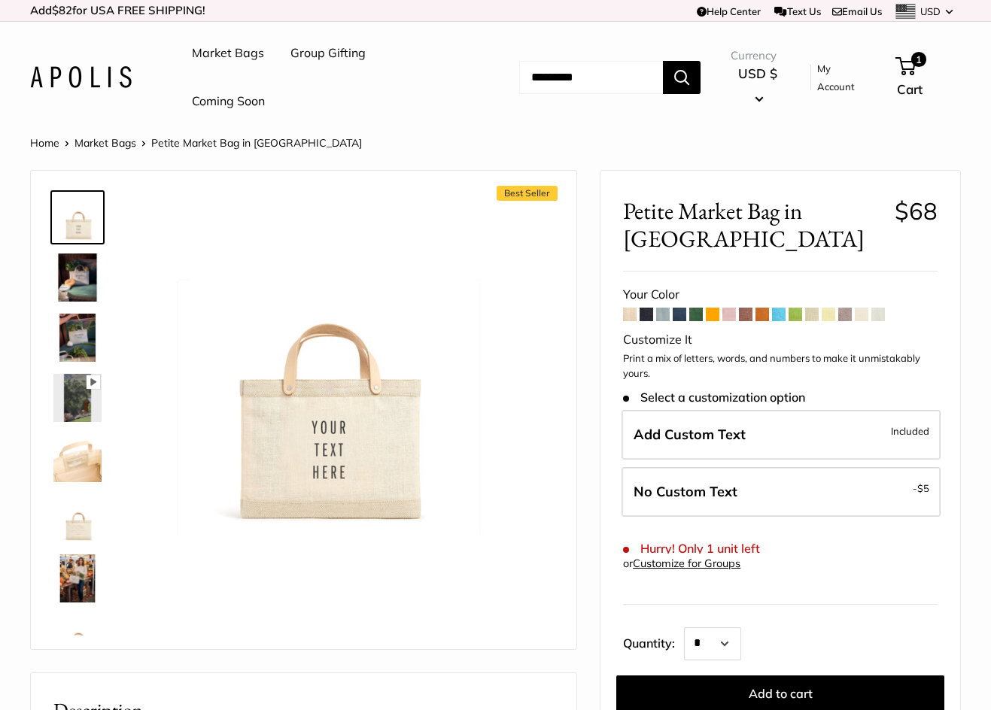
click at [883, 308] on span at bounding box center [879, 315] width 14 height 14
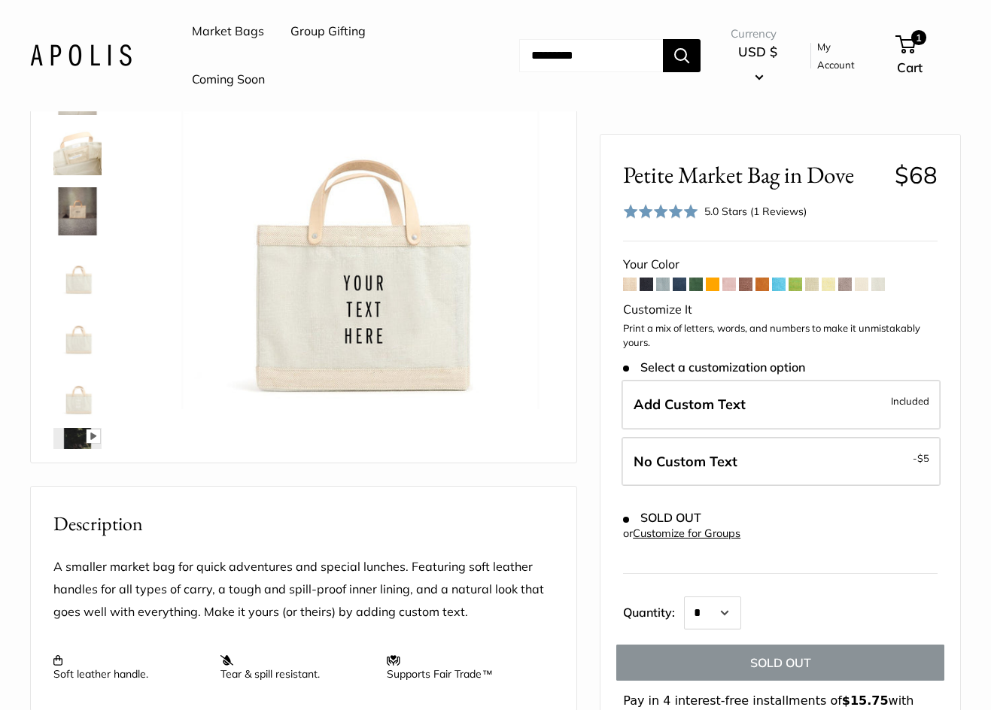
scroll to position [151, 0]
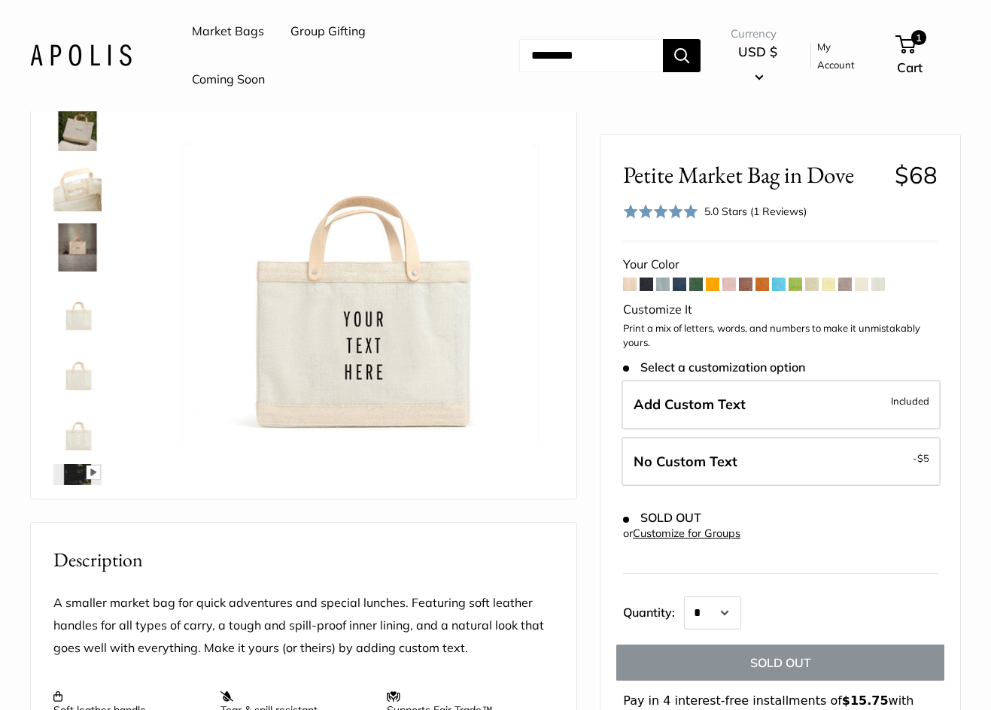
click at [841, 284] on span at bounding box center [845, 285] width 14 height 14
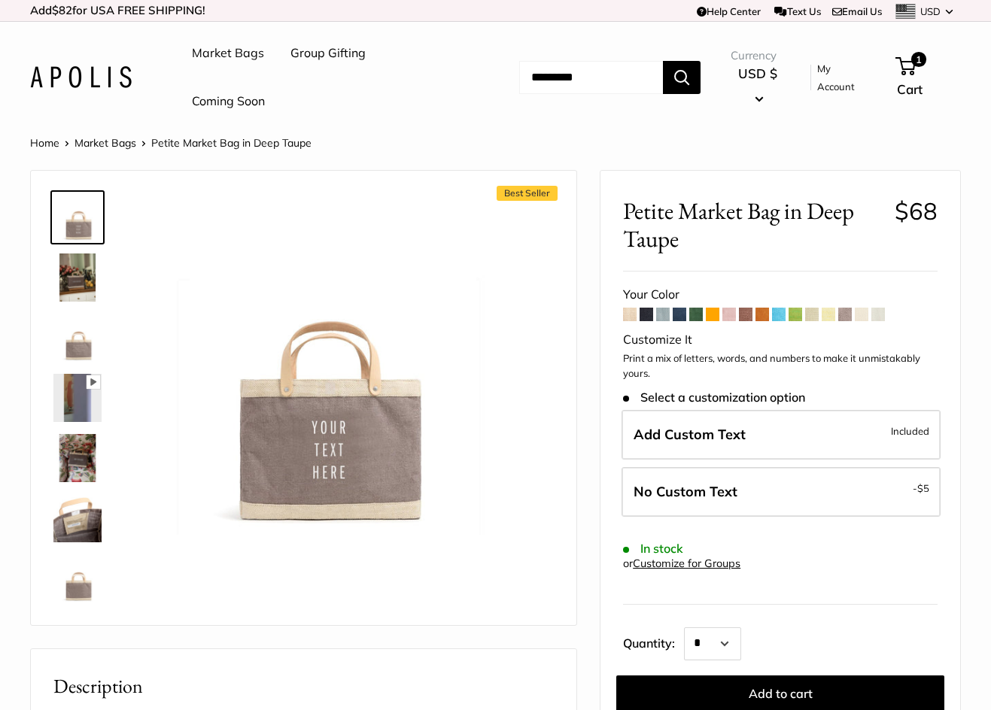
click at [809, 318] on span at bounding box center [812, 315] width 14 height 14
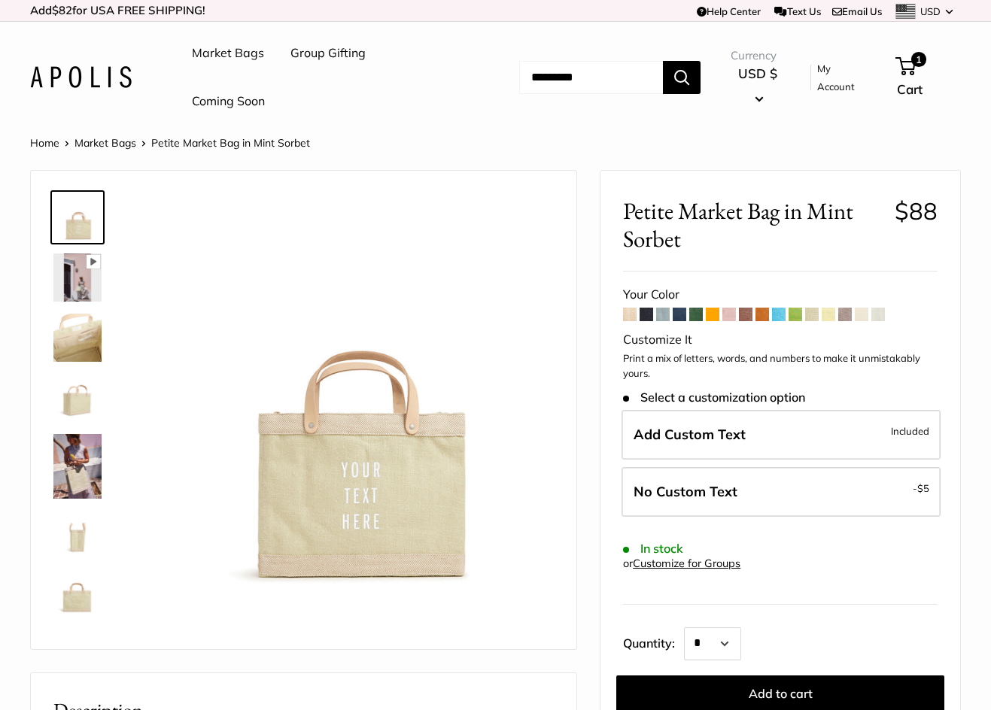
click at [783, 315] on span at bounding box center [779, 315] width 14 height 14
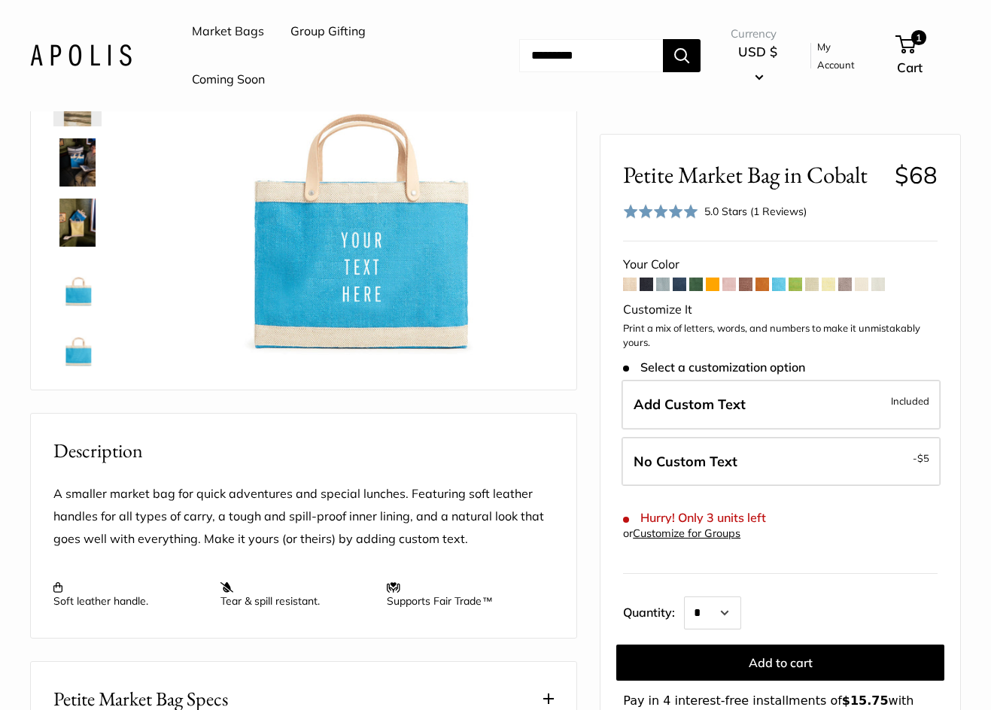
scroll to position [226, 0]
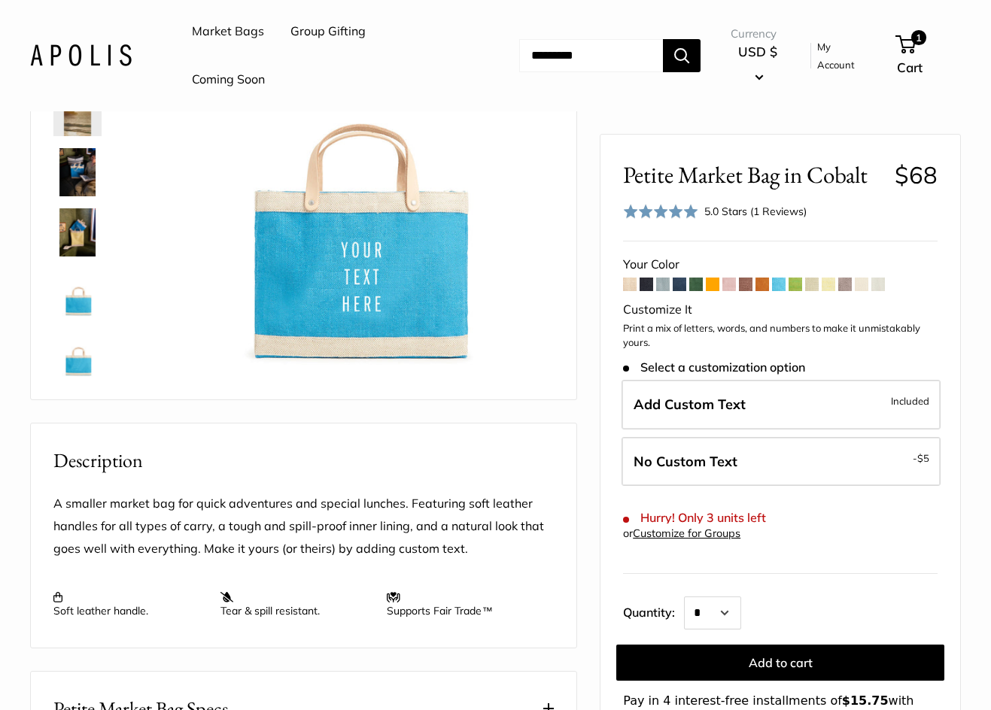
click at [694, 283] on span at bounding box center [696, 285] width 14 height 14
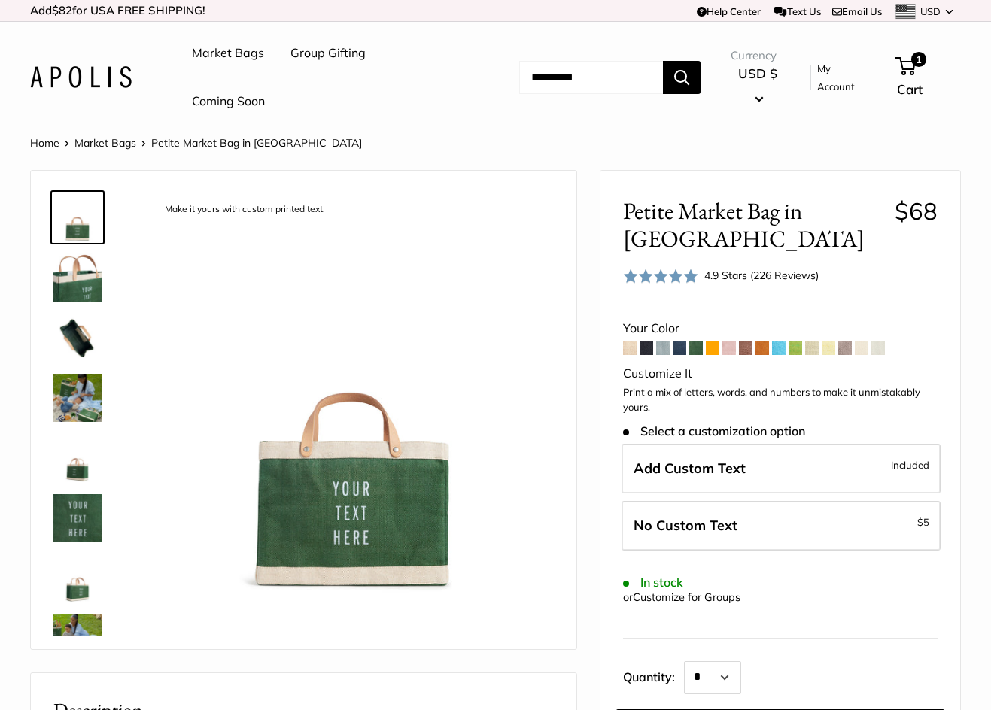
click at [679, 348] on span at bounding box center [680, 349] width 14 height 14
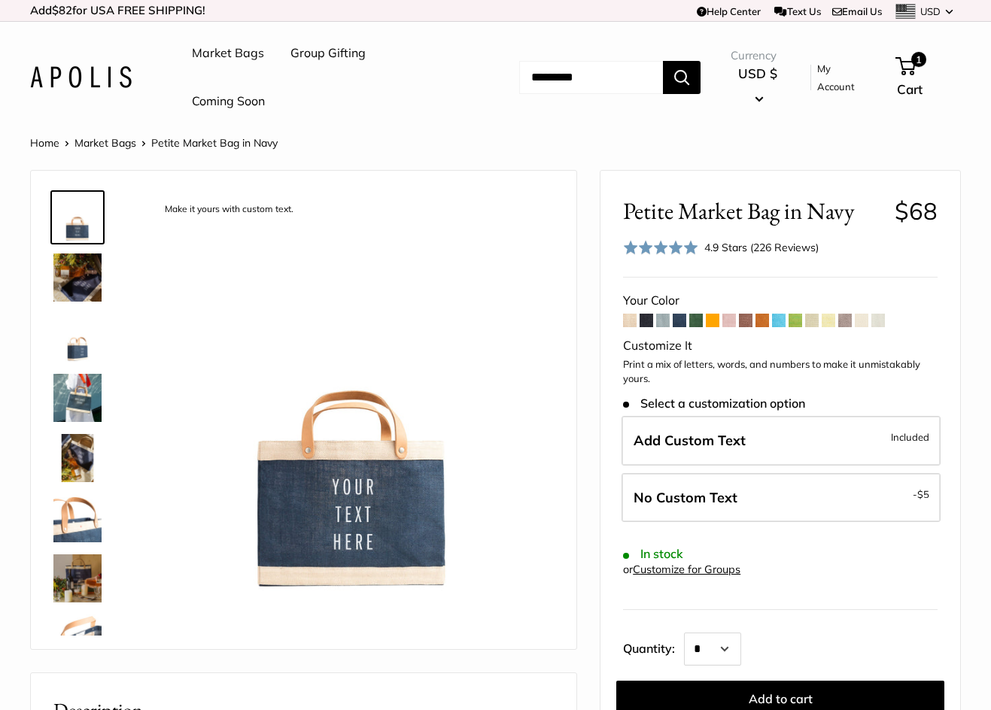
click at [750, 319] on span at bounding box center [746, 321] width 14 height 14
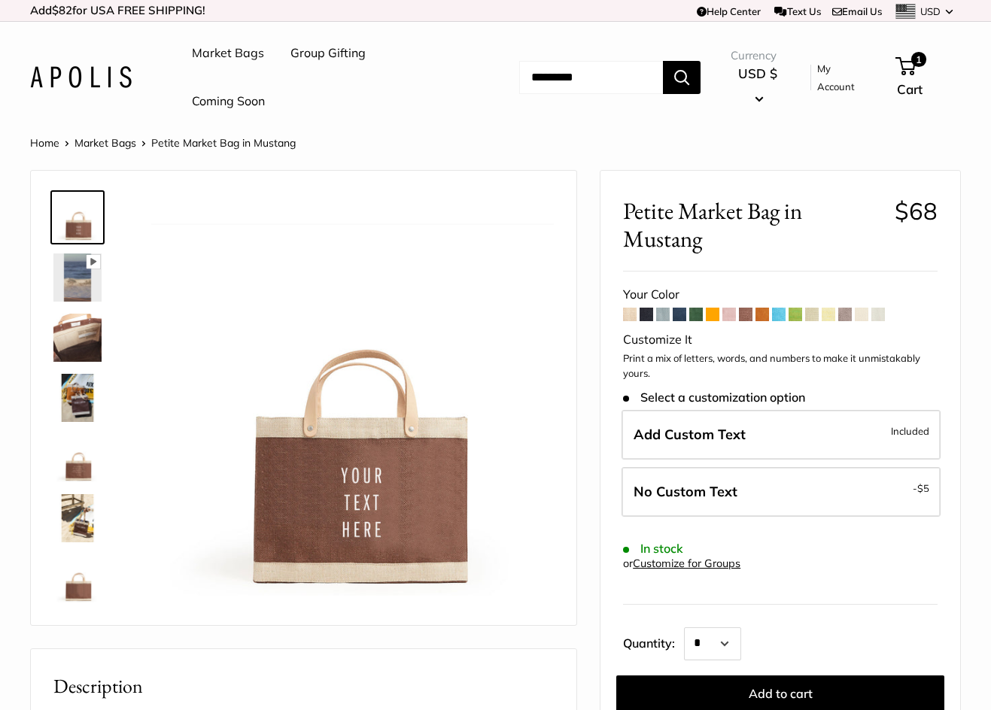
click at [762, 312] on span at bounding box center [763, 315] width 14 height 14
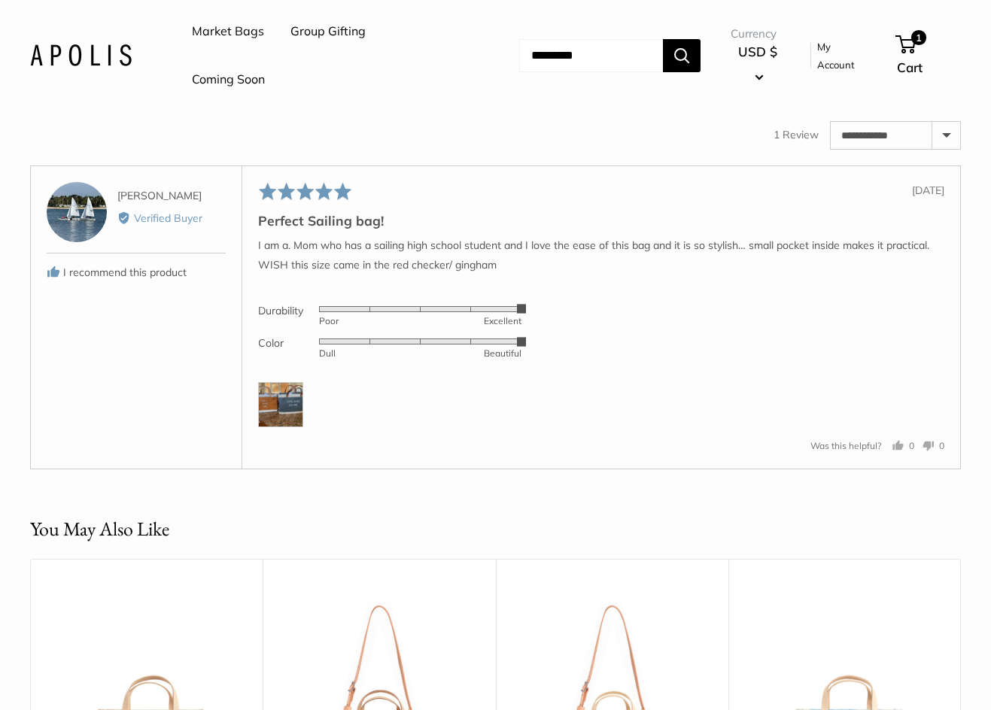
scroll to position [2408, 0]
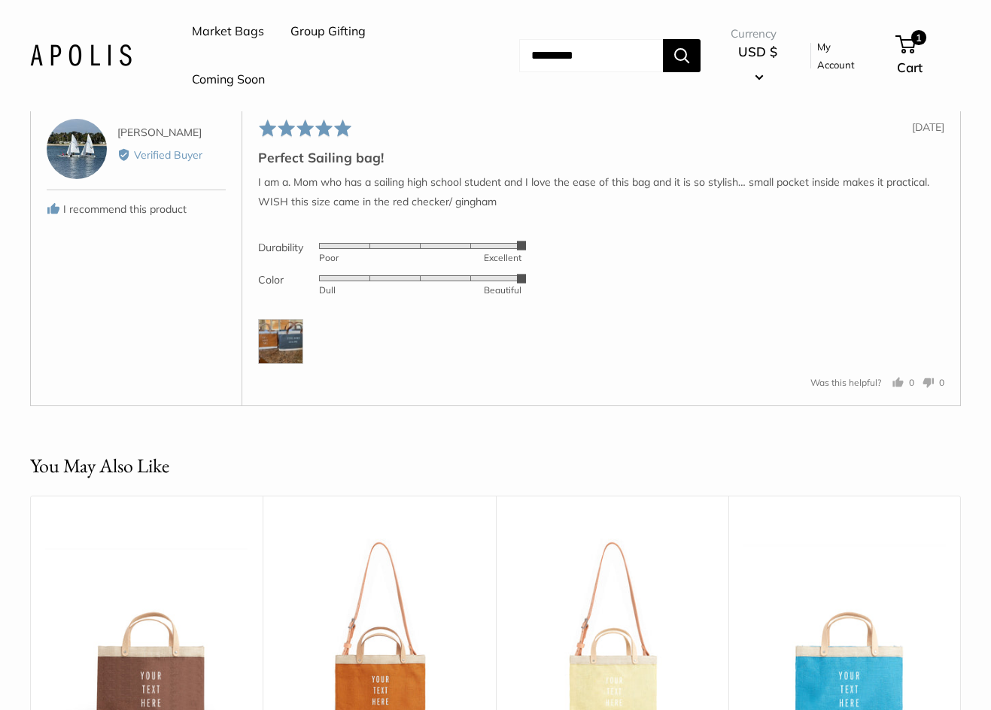
click at [281, 354] on img at bounding box center [280, 341] width 45 height 45
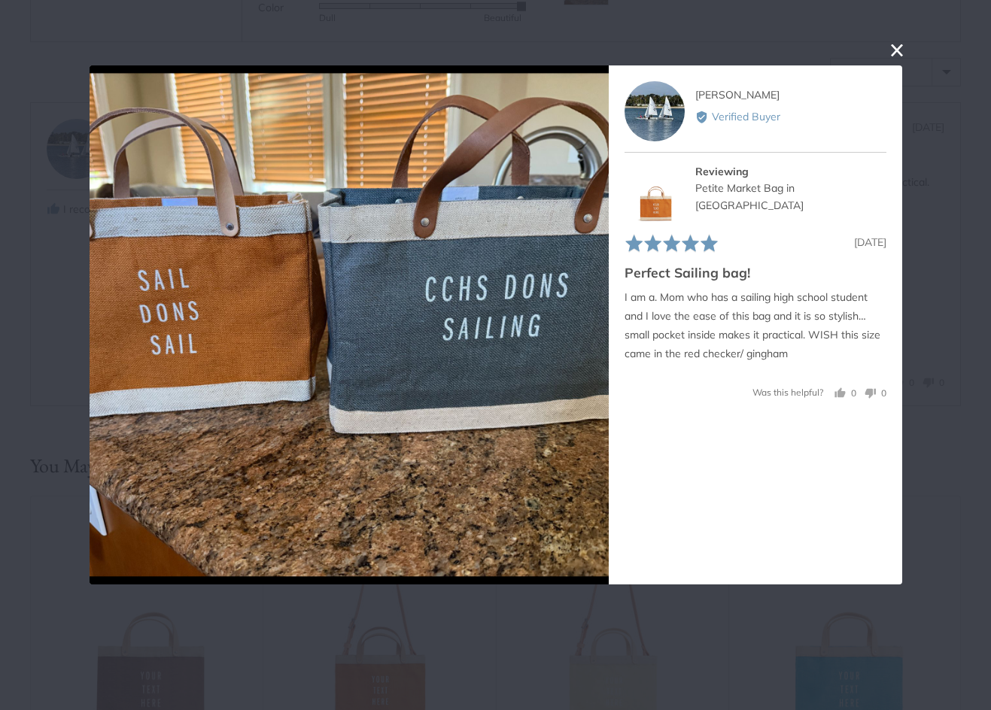
click at [901, 47] on button "close this modal window" at bounding box center [897, 50] width 18 height 18
